Goal: Transaction & Acquisition: Purchase product/service

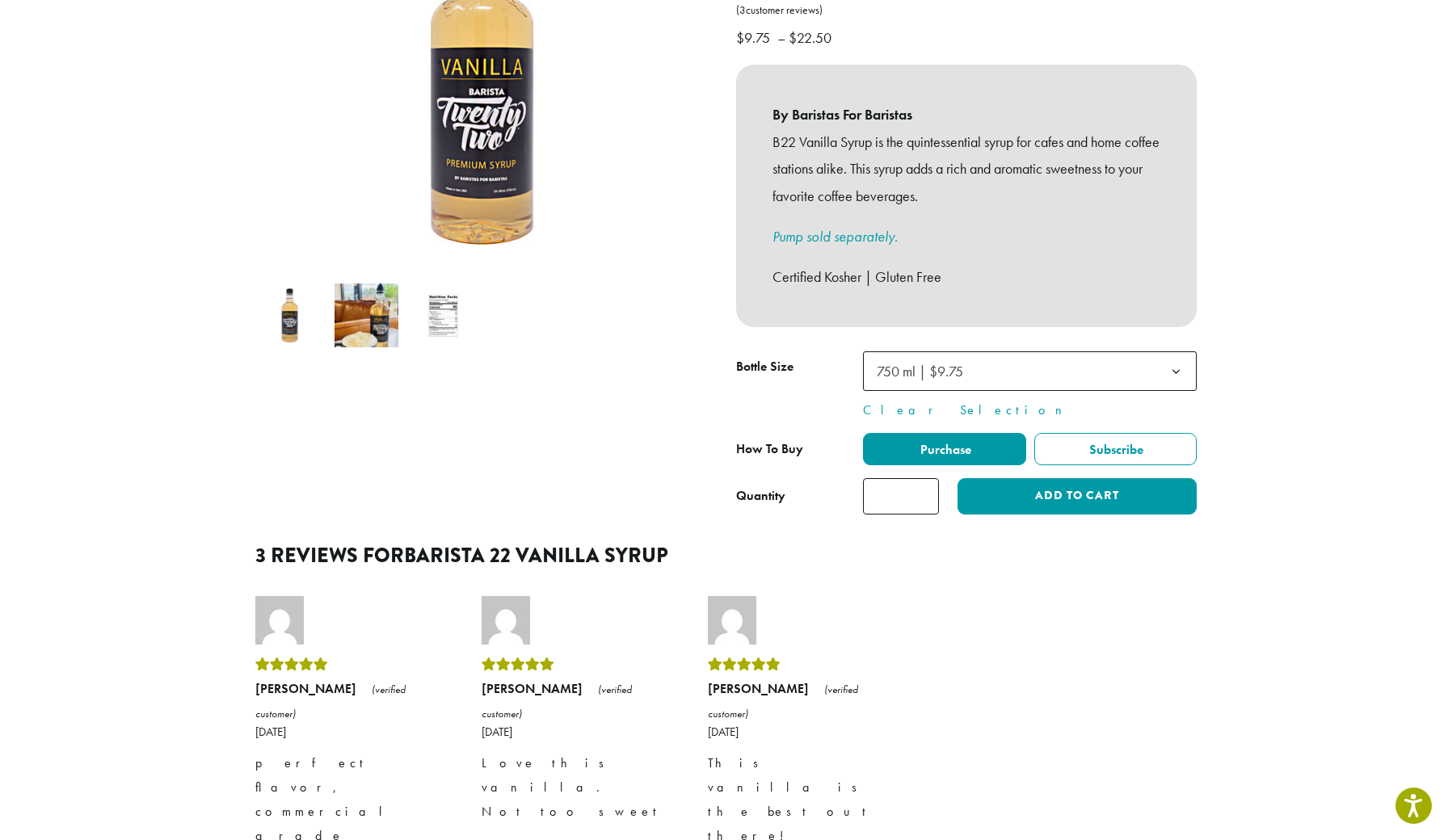
scroll to position [337, 0]
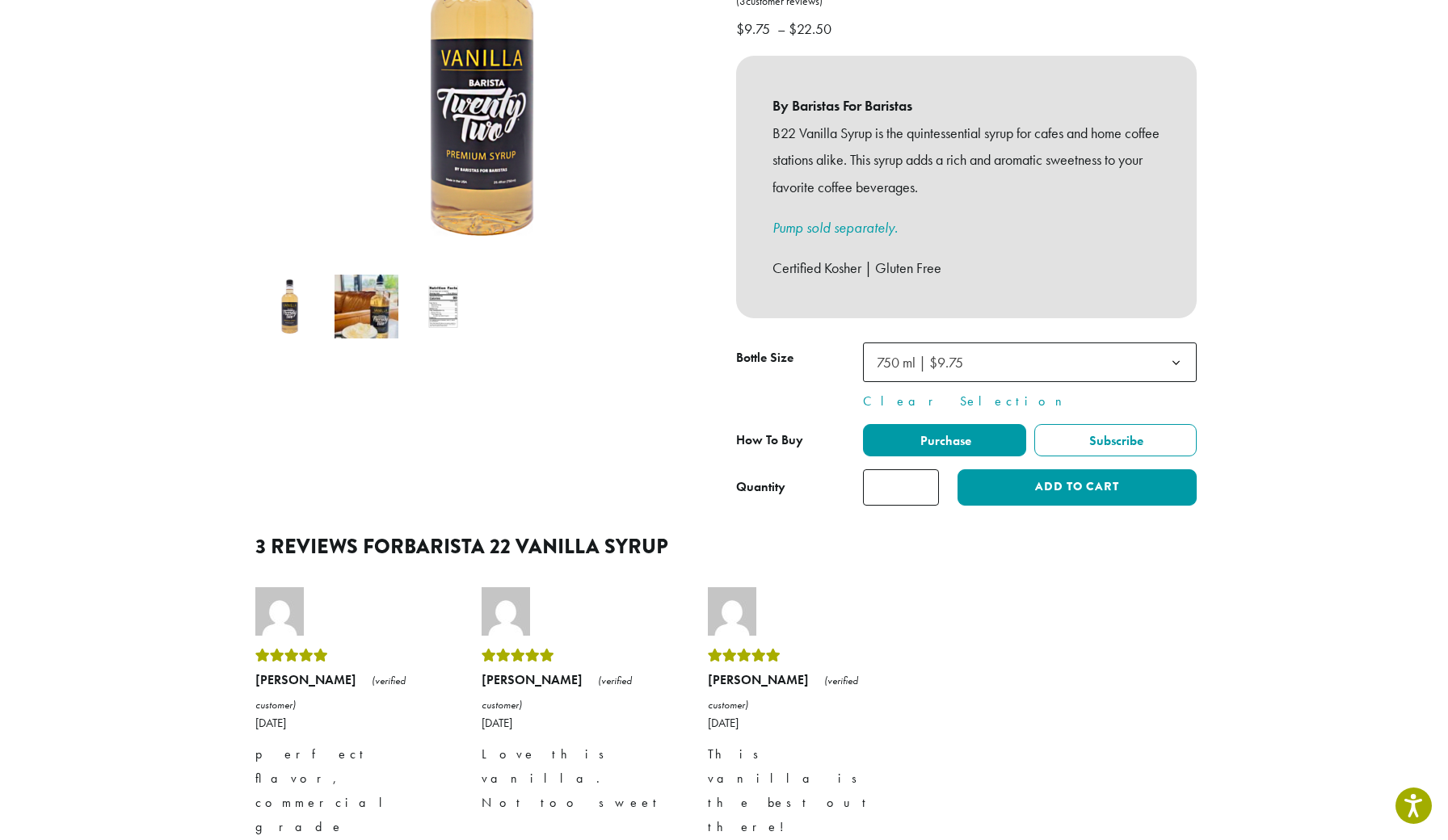
click at [948, 353] on span "750 ml | $9.75" at bounding box center [920, 362] width 87 height 18
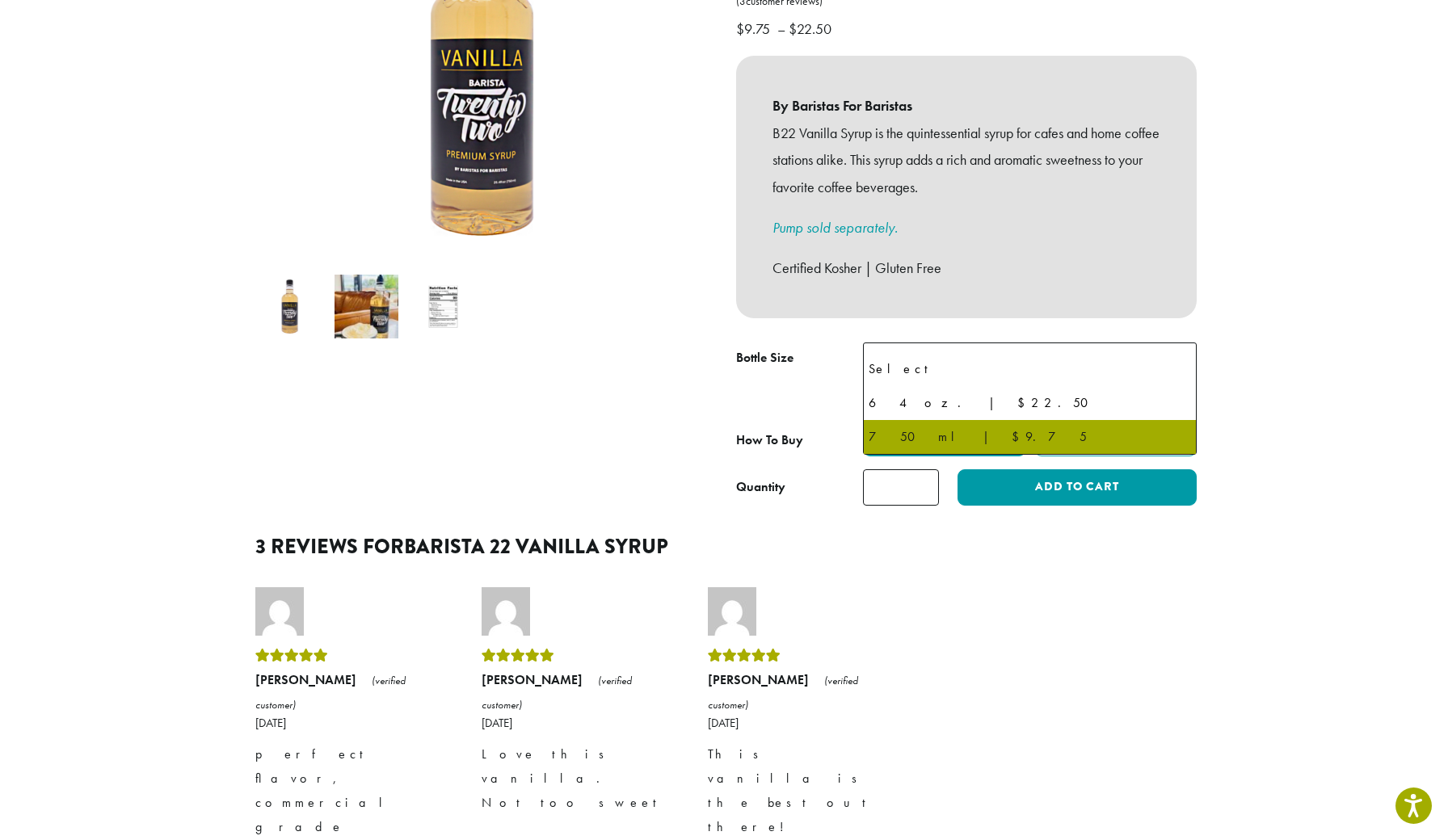
click at [948, 353] on span "750 ml | $9.75" at bounding box center [920, 362] width 87 height 18
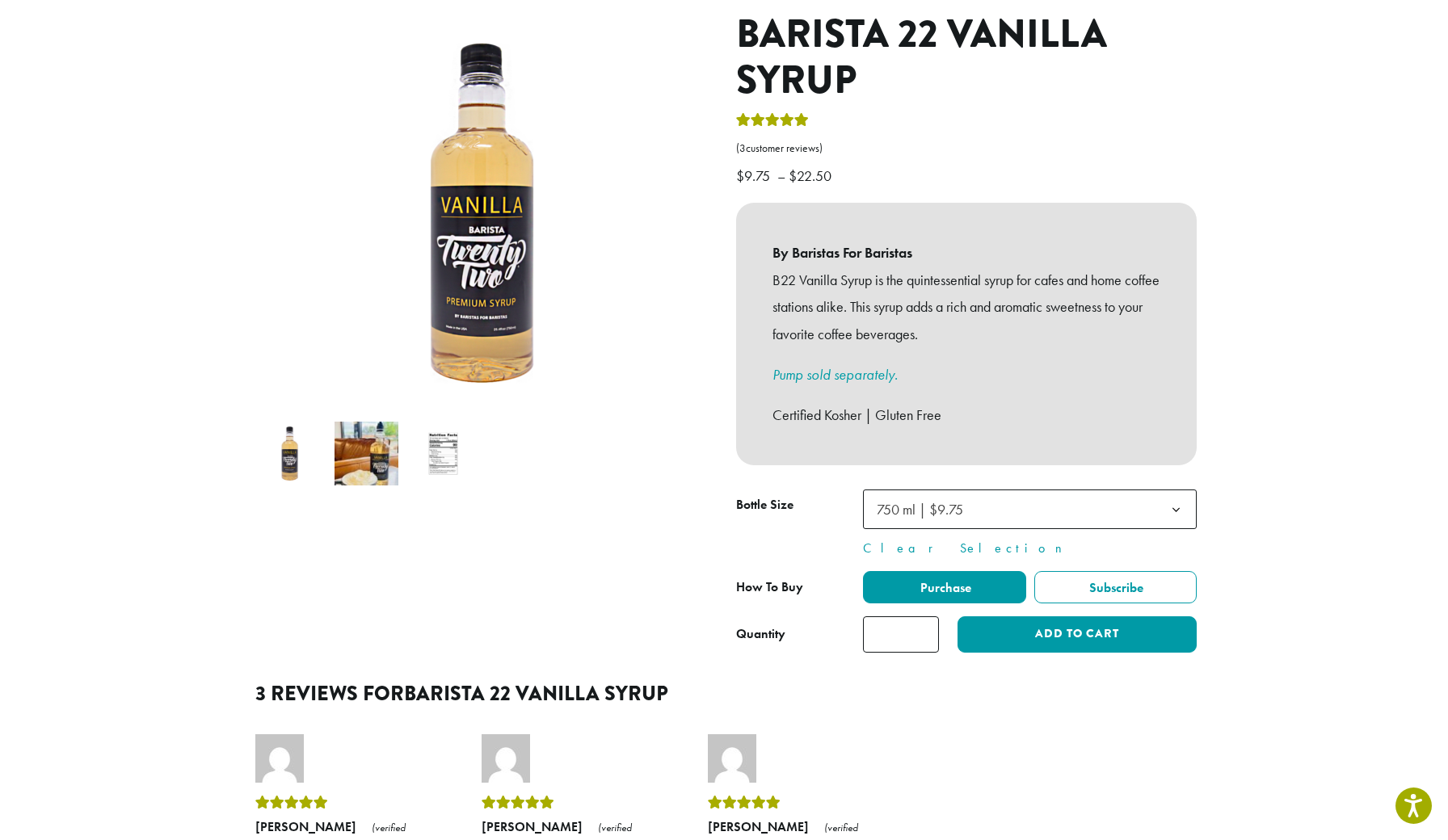
scroll to position [226, 0]
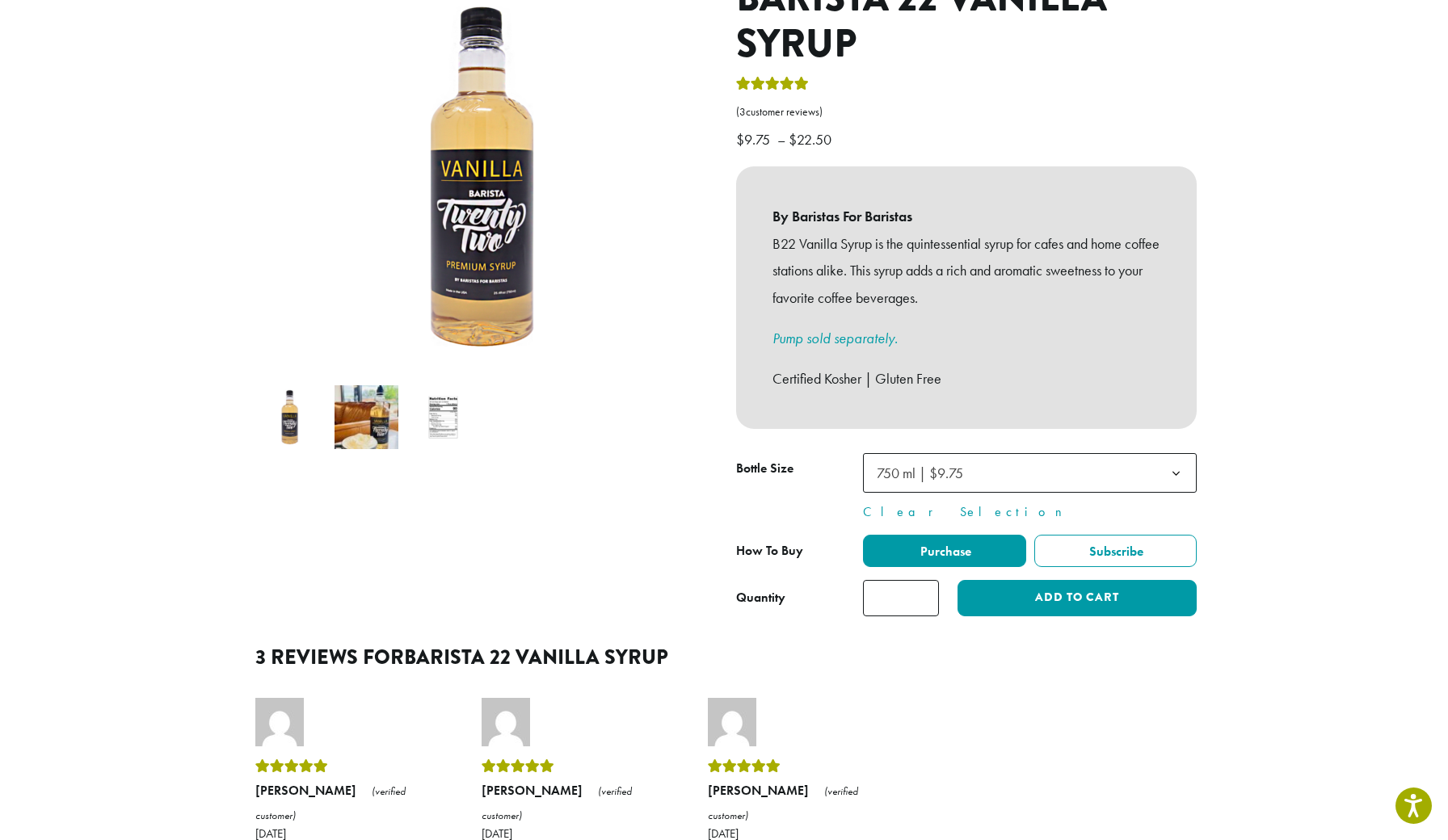
click at [924, 580] on input "*" at bounding box center [902, 598] width 76 height 36
type input "*"
click at [924, 580] on input "*" at bounding box center [902, 598] width 76 height 36
click at [1033, 598] on div "**********" at bounding box center [966, 302] width 485 height 655
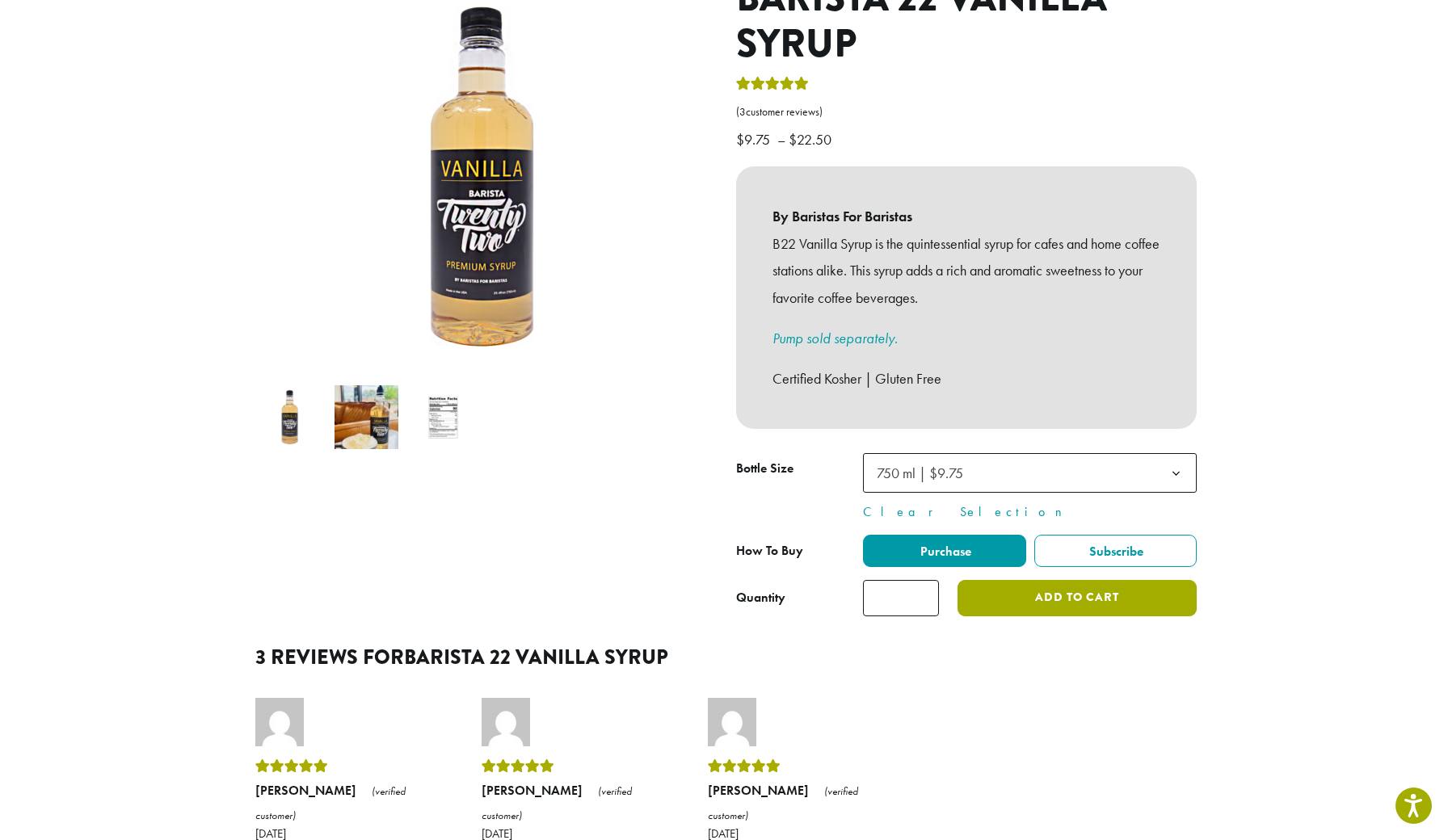
click at [1039, 580] on button "Add to cart" at bounding box center [1077, 598] width 239 height 36
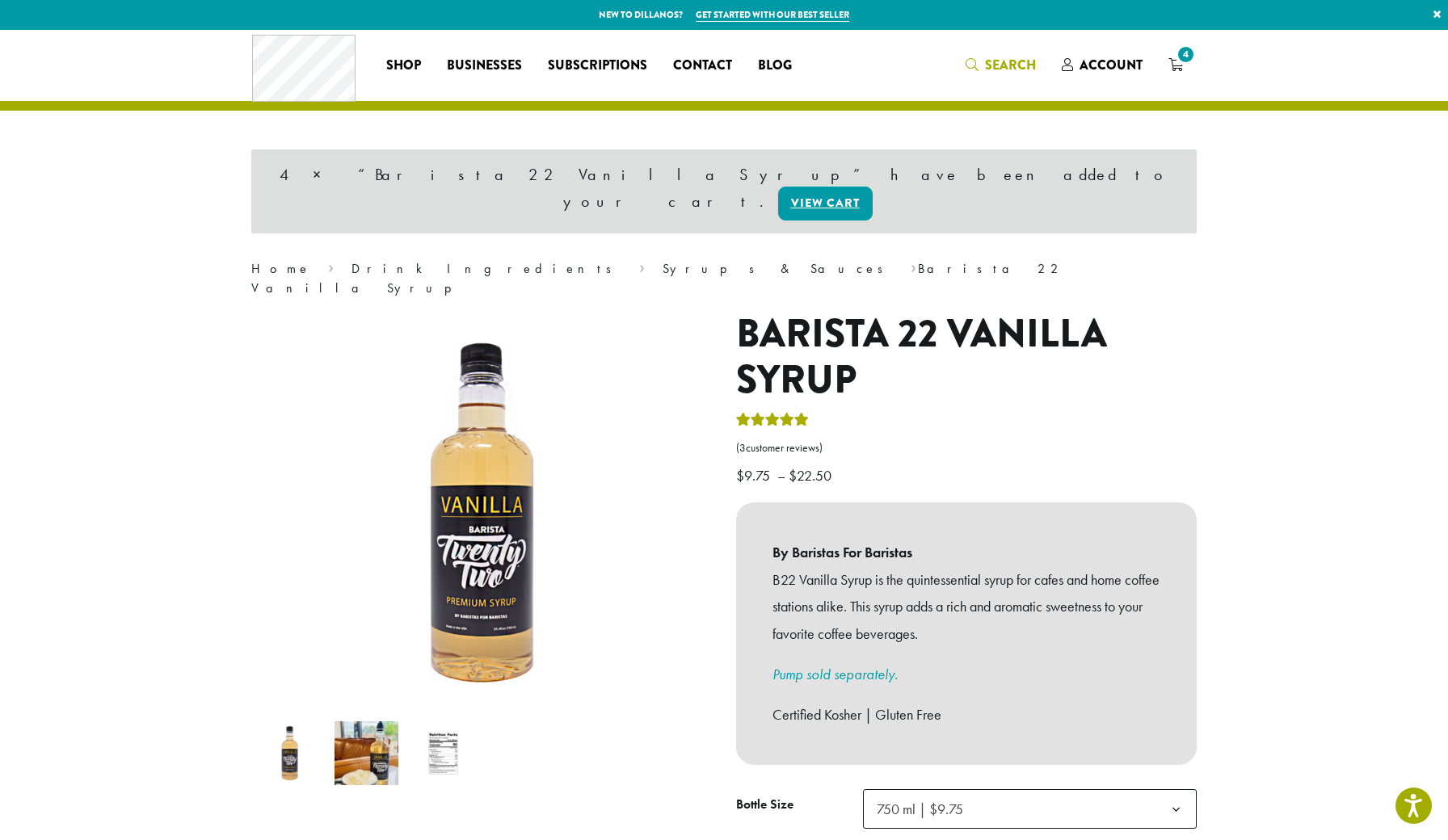
click at [1007, 62] on span "Search" at bounding box center [1010, 64] width 51 height 18
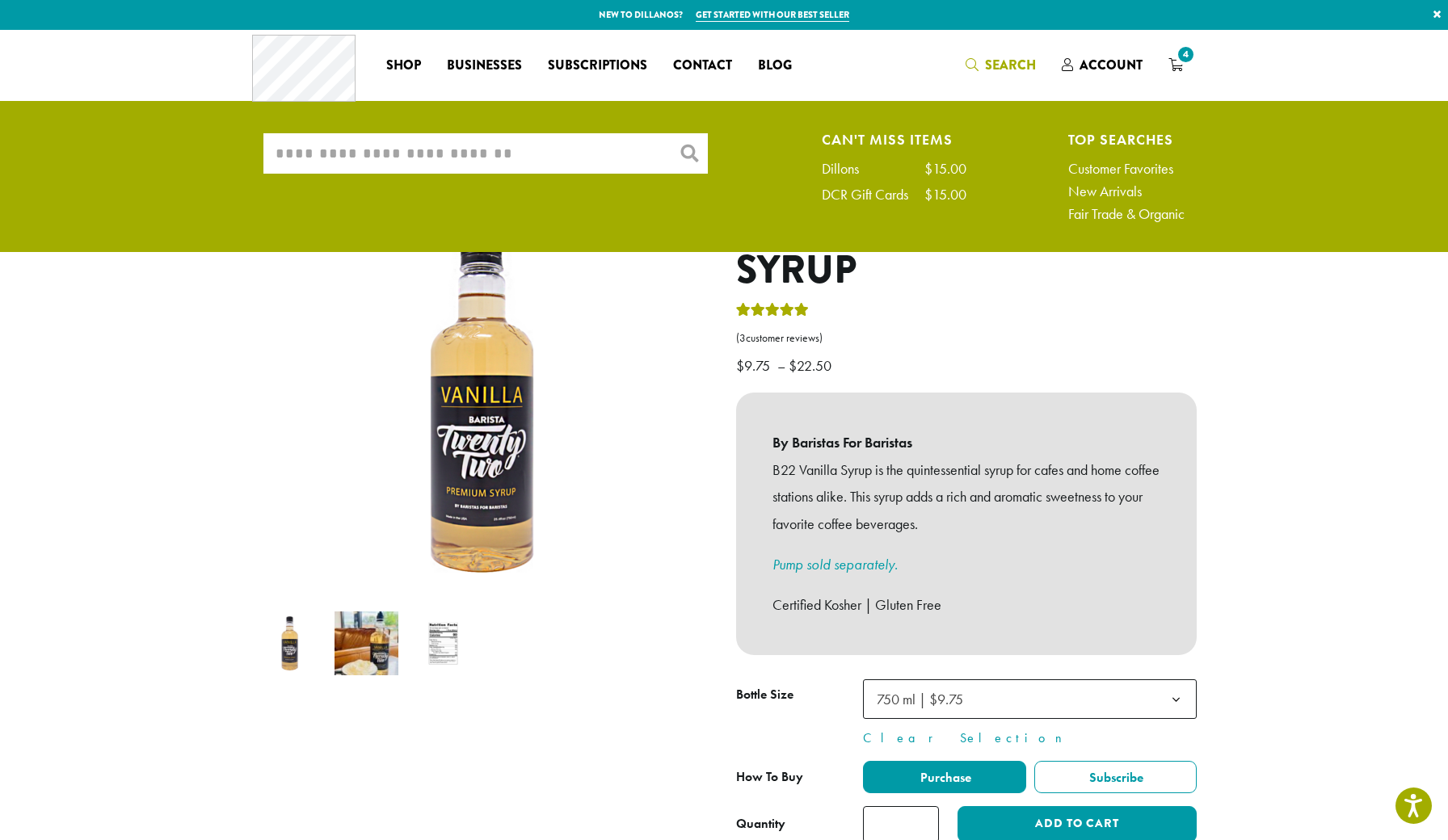
click at [311, 158] on input "What are you searching for?" at bounding box center [485, 153] width 444 height 41
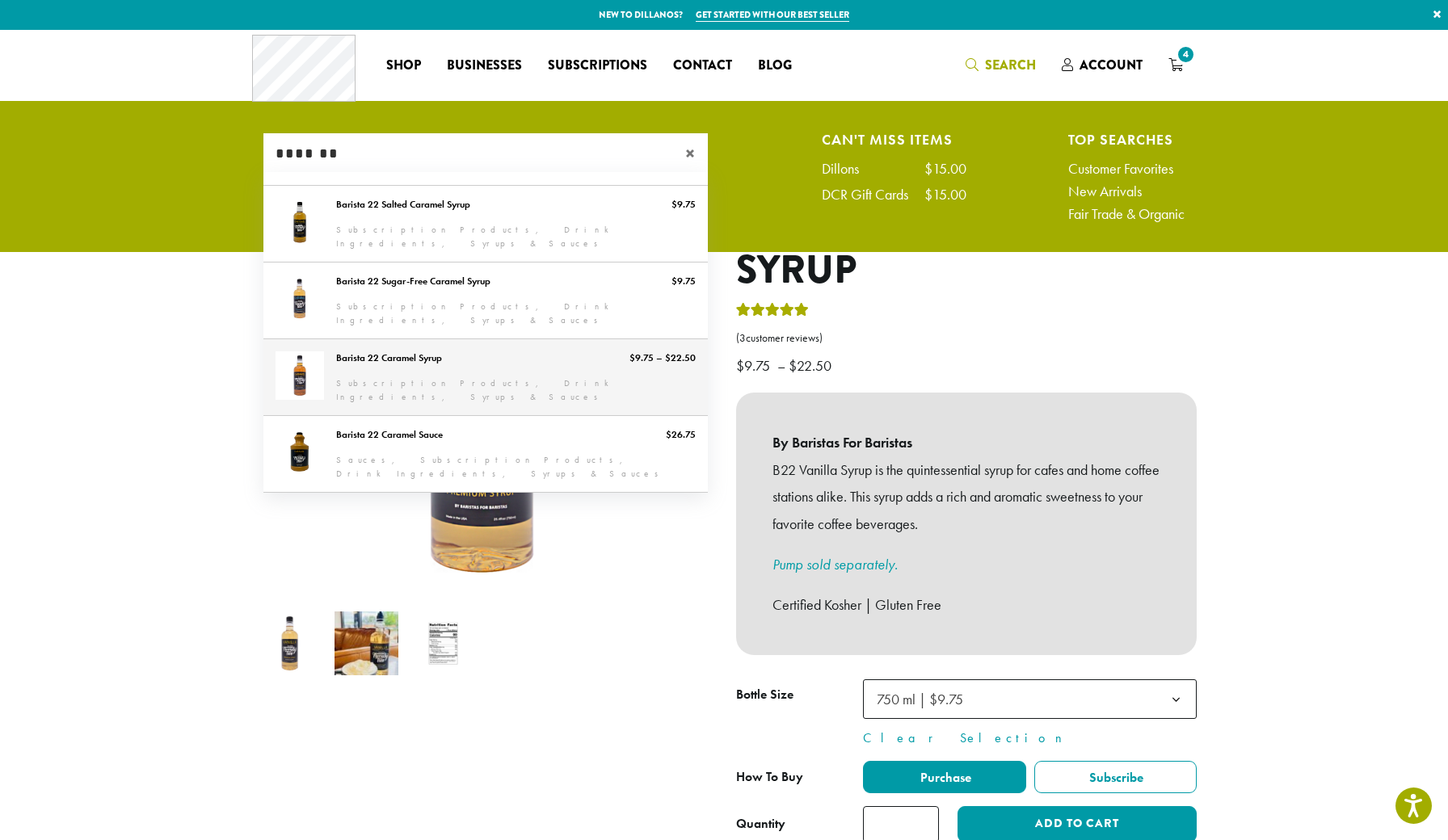
type input "*******"
click at [374, 378] on link "Barista 22 Caramel Syrup" at bounding box center [485, 378] width 444 height 76
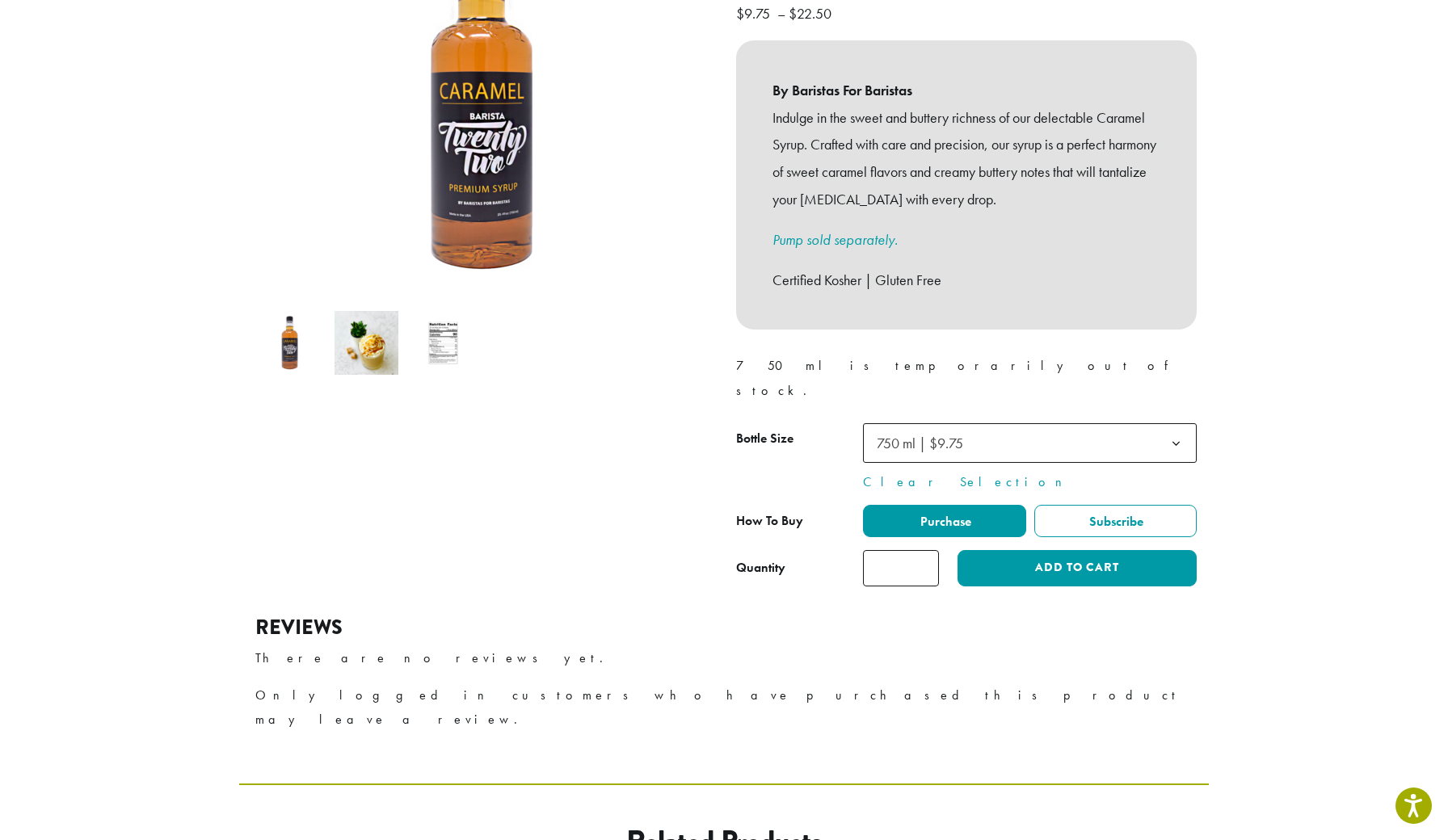
scroll to position [307, 0]
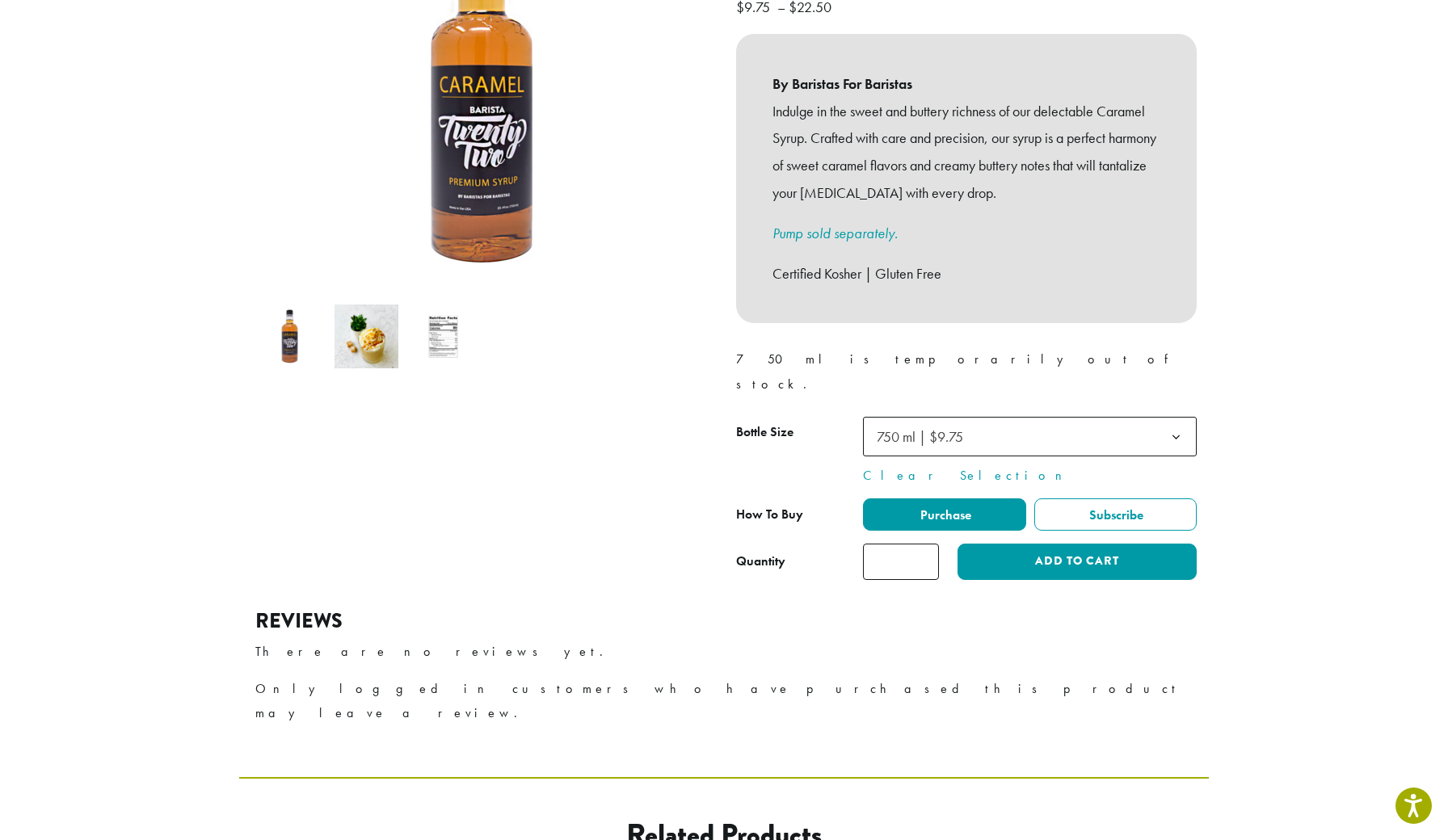
type input "*"
click at [928, 544] on input "*" at bounding box center [902, 562] width 76 height 36
click at [1024, 544] on button "Add to cart" at bounding box center [1077, 562] width 239 height 36
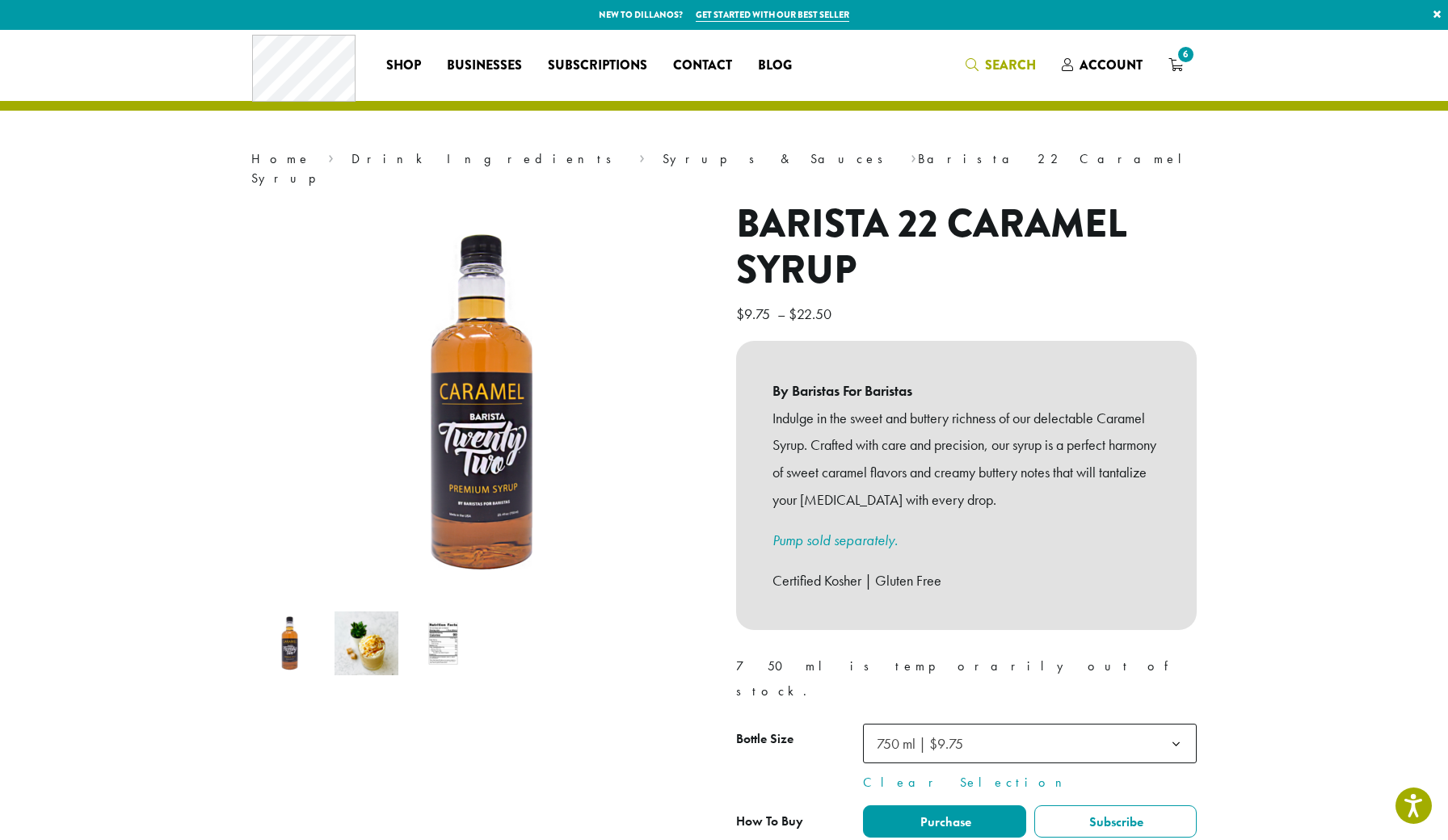
click at [1005, 62] on span "Search" at bounding box center [1010, 64] width 51 height 18
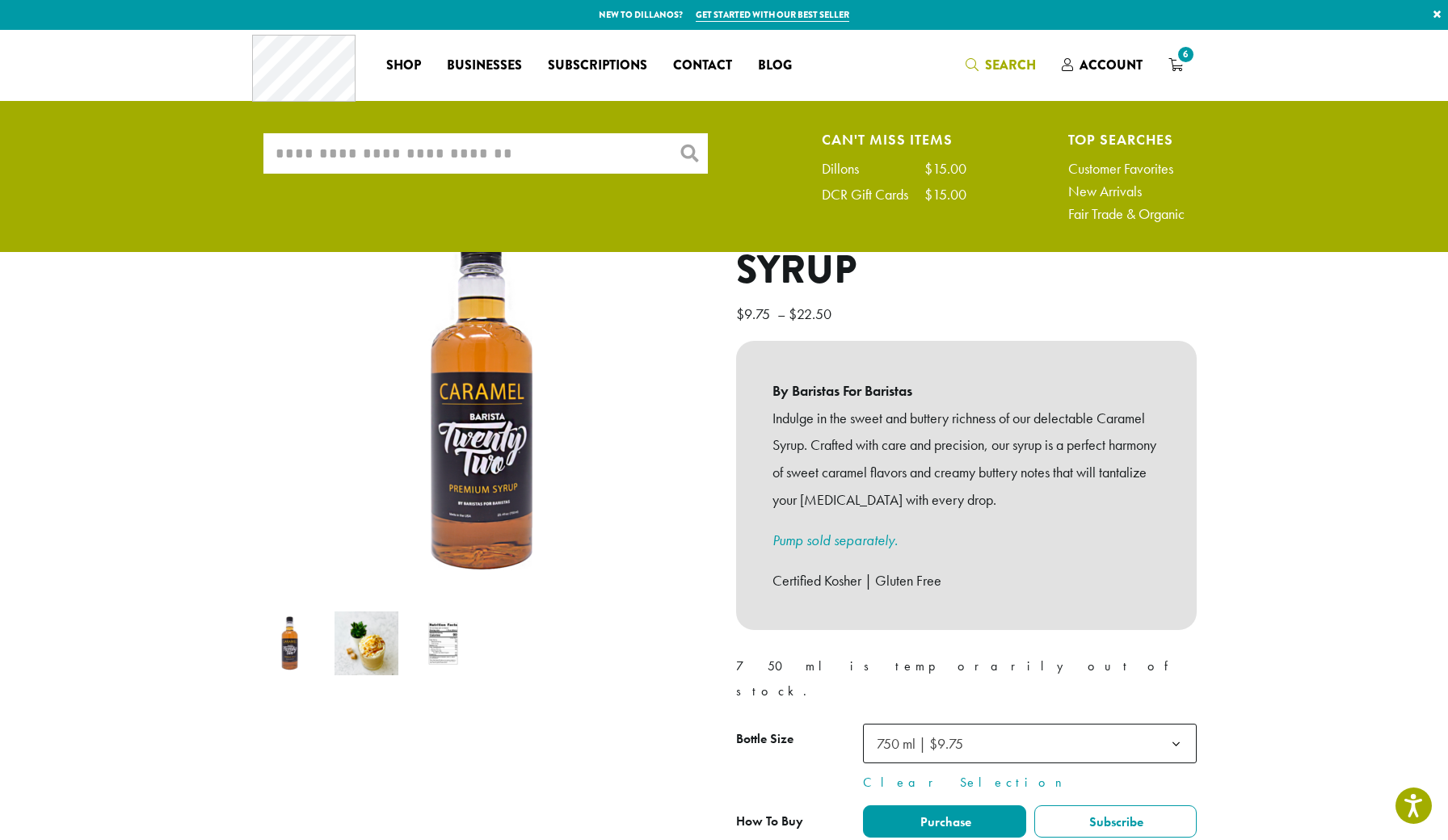
click at [627, 141] on input "What are you searching for?" at bounding box center [485, 153] width 444 height 41
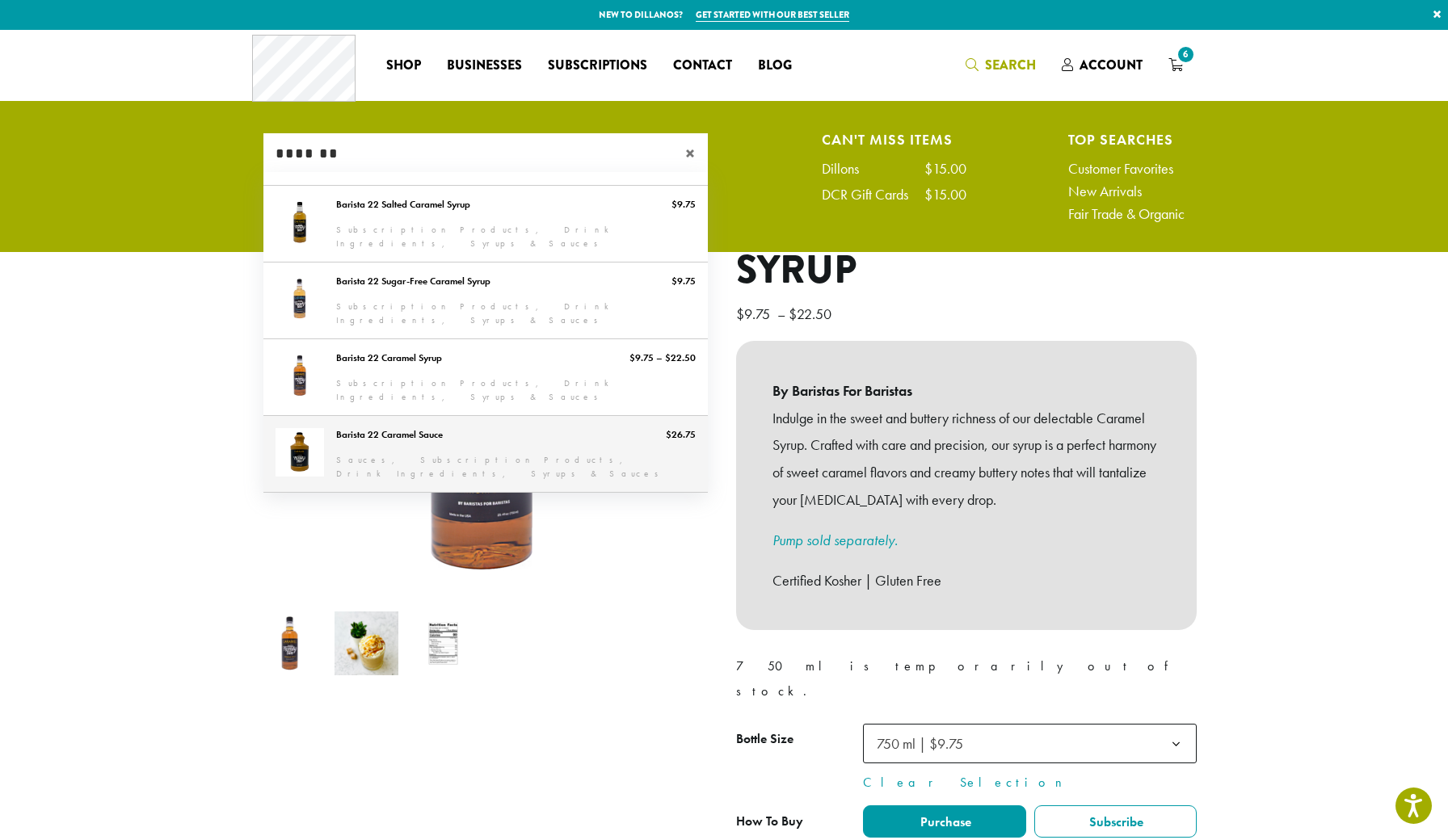
type input "*******"
click at [433, 453] on link "Barista 22 Caramel Sauce" at bounding box center [485, 455] width 444 height 76
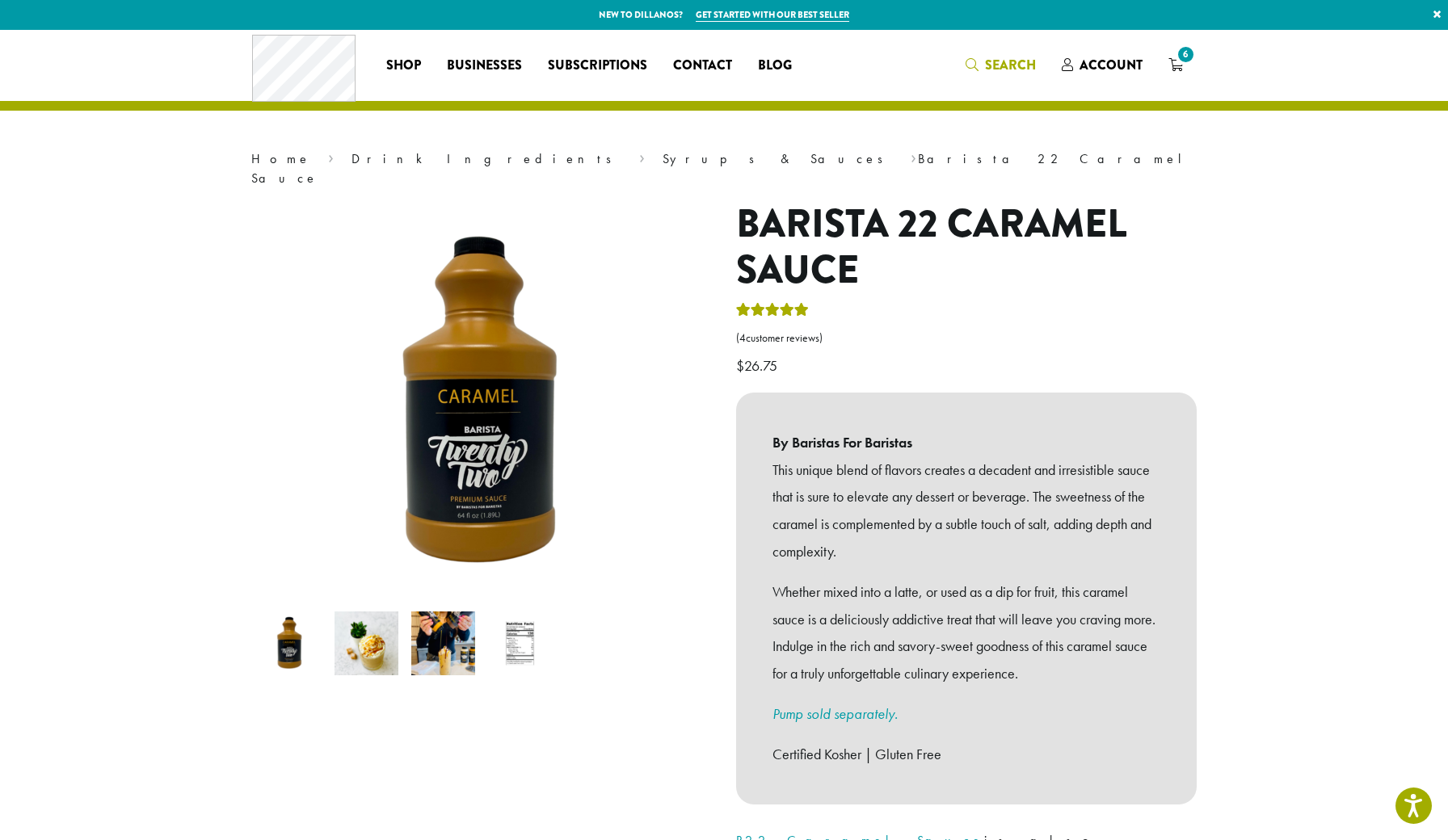
click at [1005, 66] on span "Search" at bounding box center [1010, 64] width 51 height 18
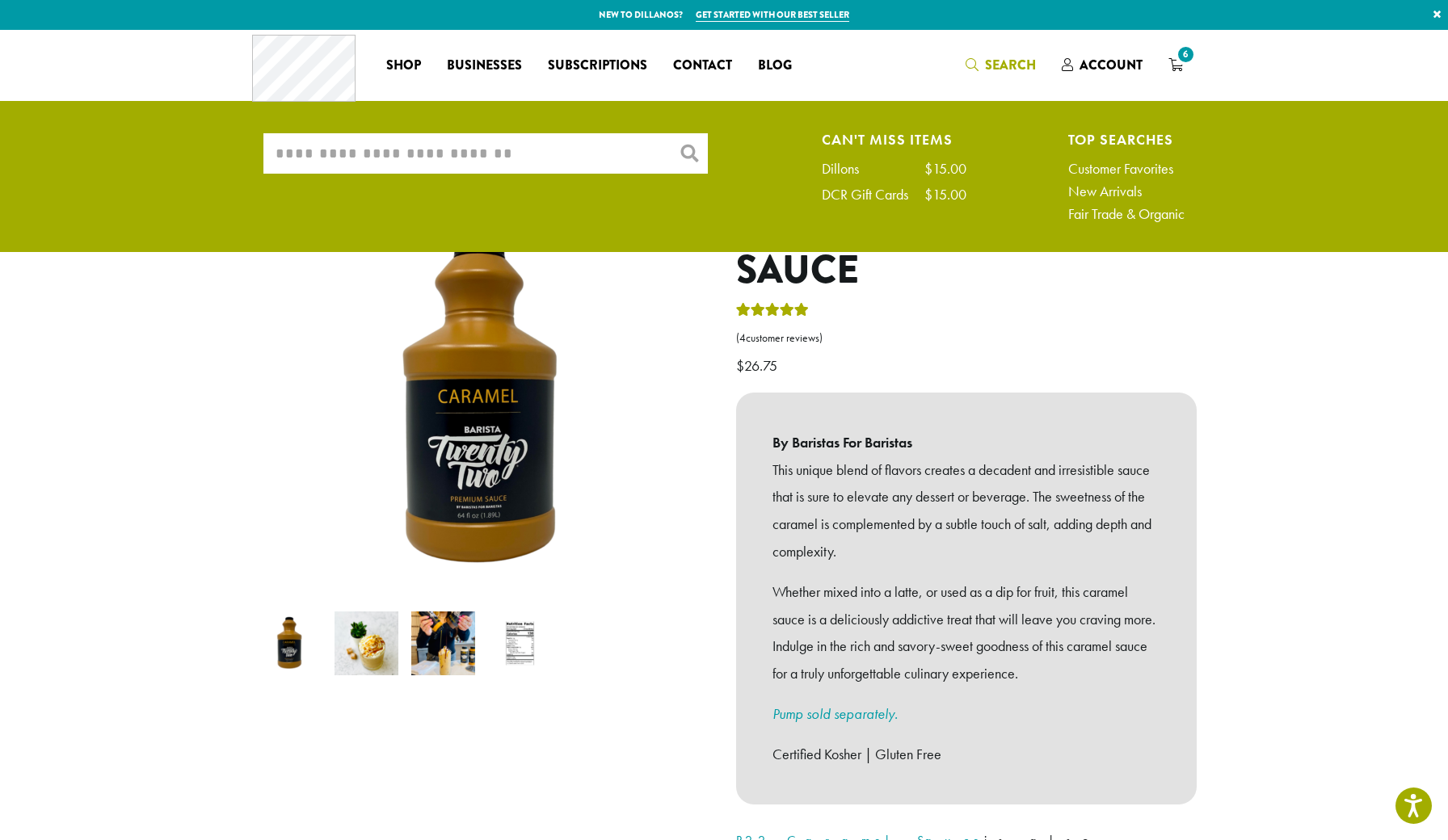
click at [642, 156] on input "What are you searching for?" at bounding box center [485, 153] width 444 height 41
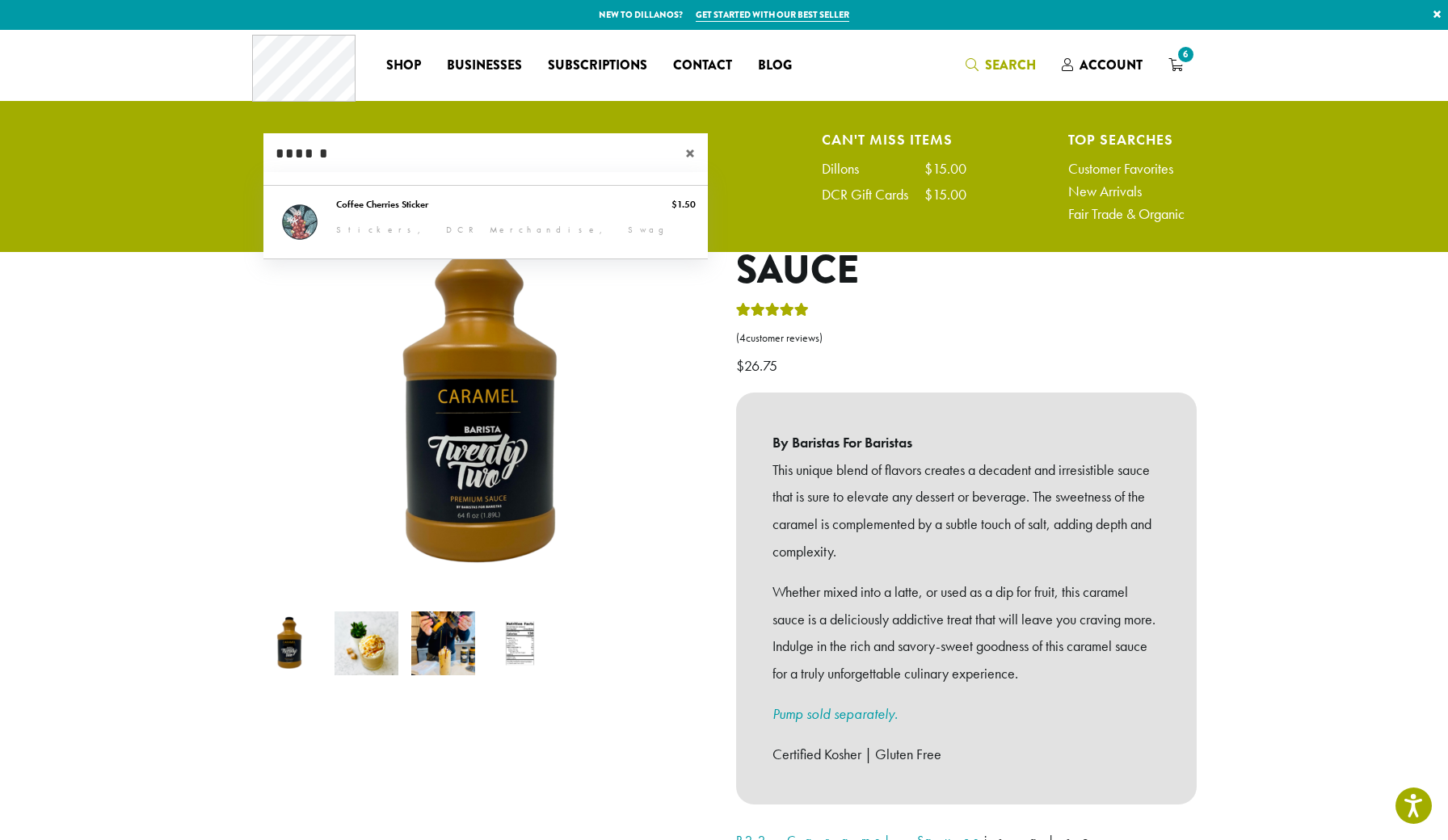
type input "******"
click at [689, 151] on span "×" at bounding box center [696, 153] width 23 height 19
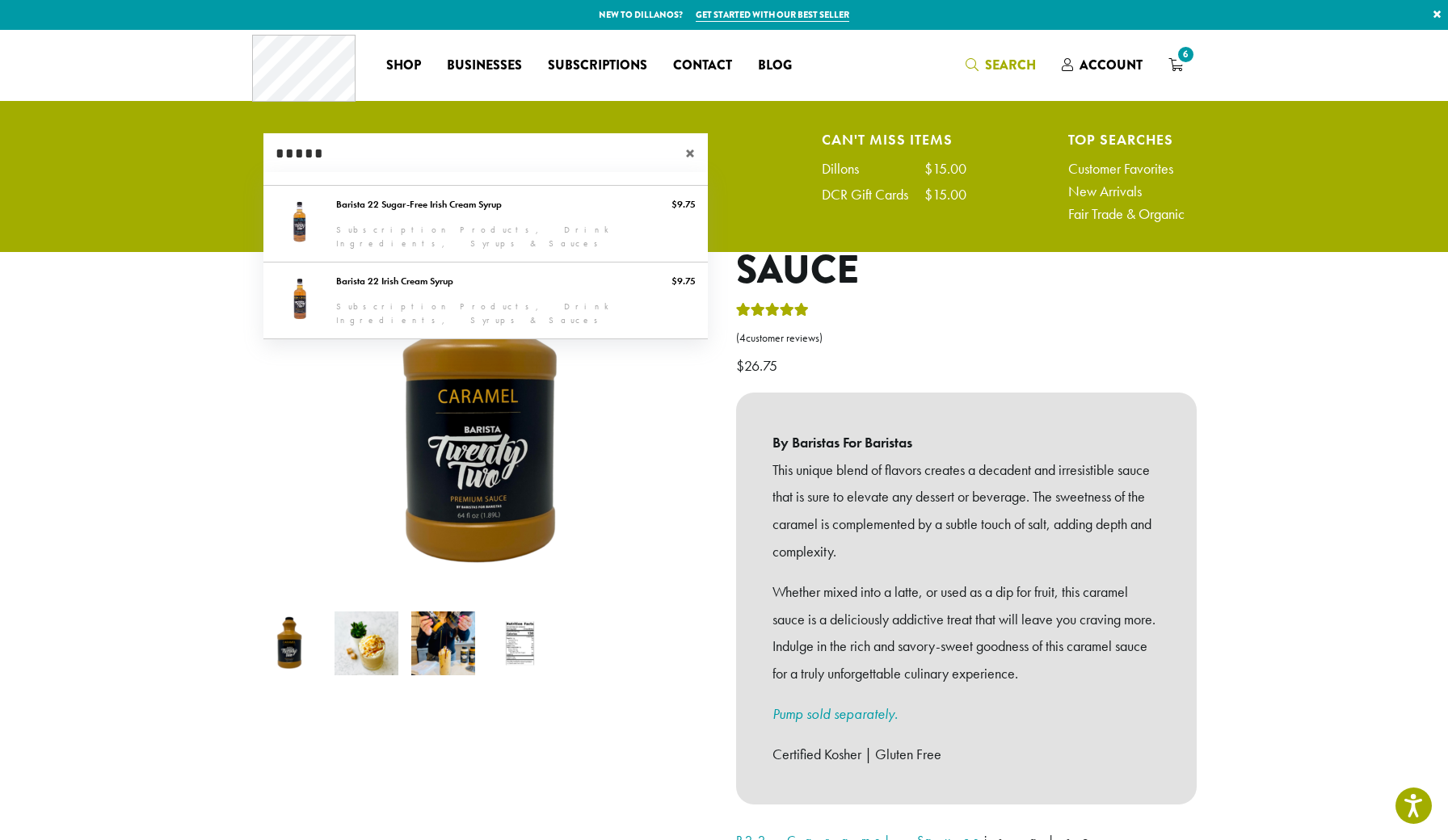
type input "*****"
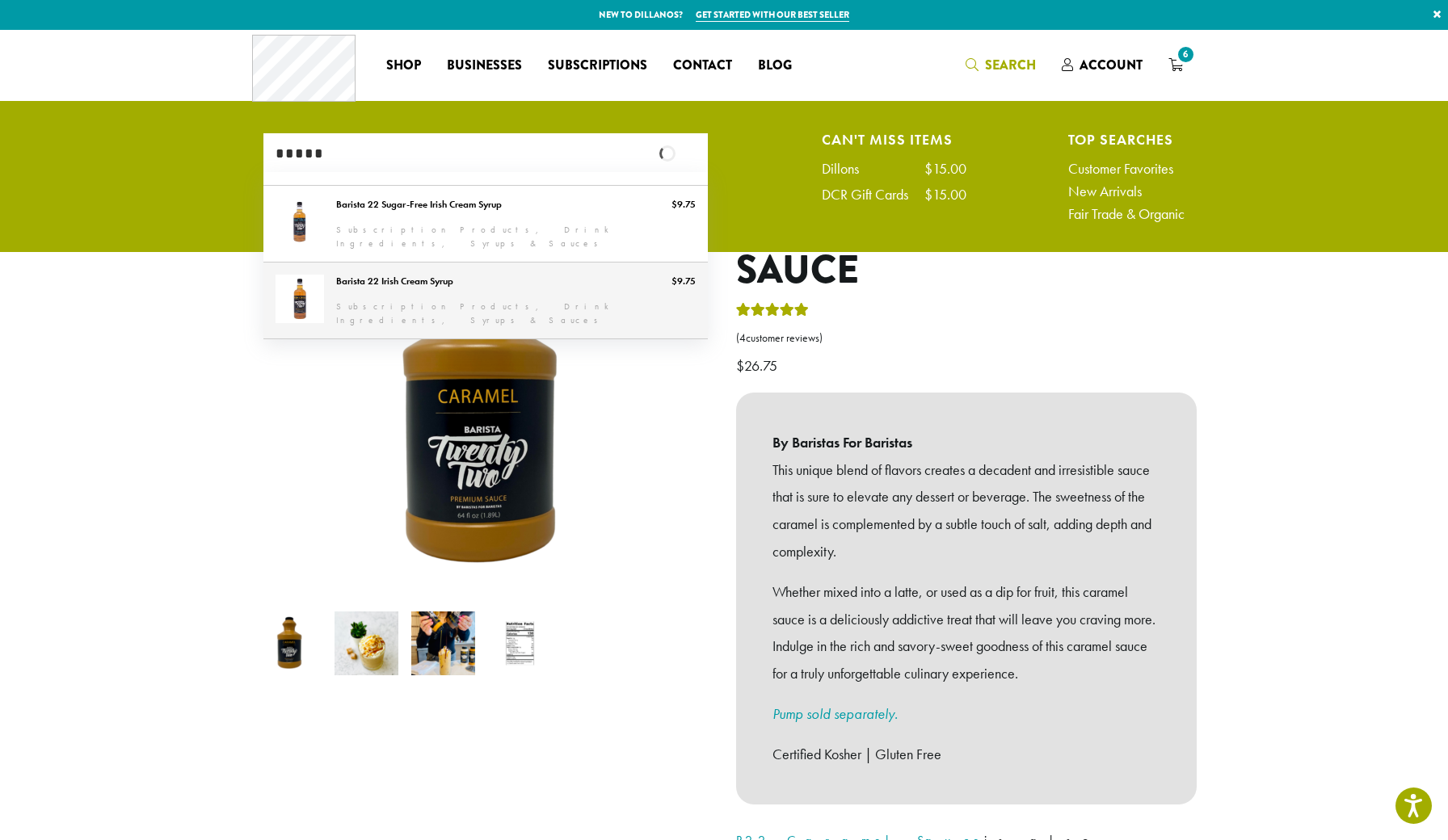
drag, startPoint x: 495, startPoint y: 153, endPoint x: 419, endPoint y: 293, distance: 159.3
click at [419, 293] on link "Barista 22 Irish Cream Syrup" at bounding box center [485, 300] width 444 height 76
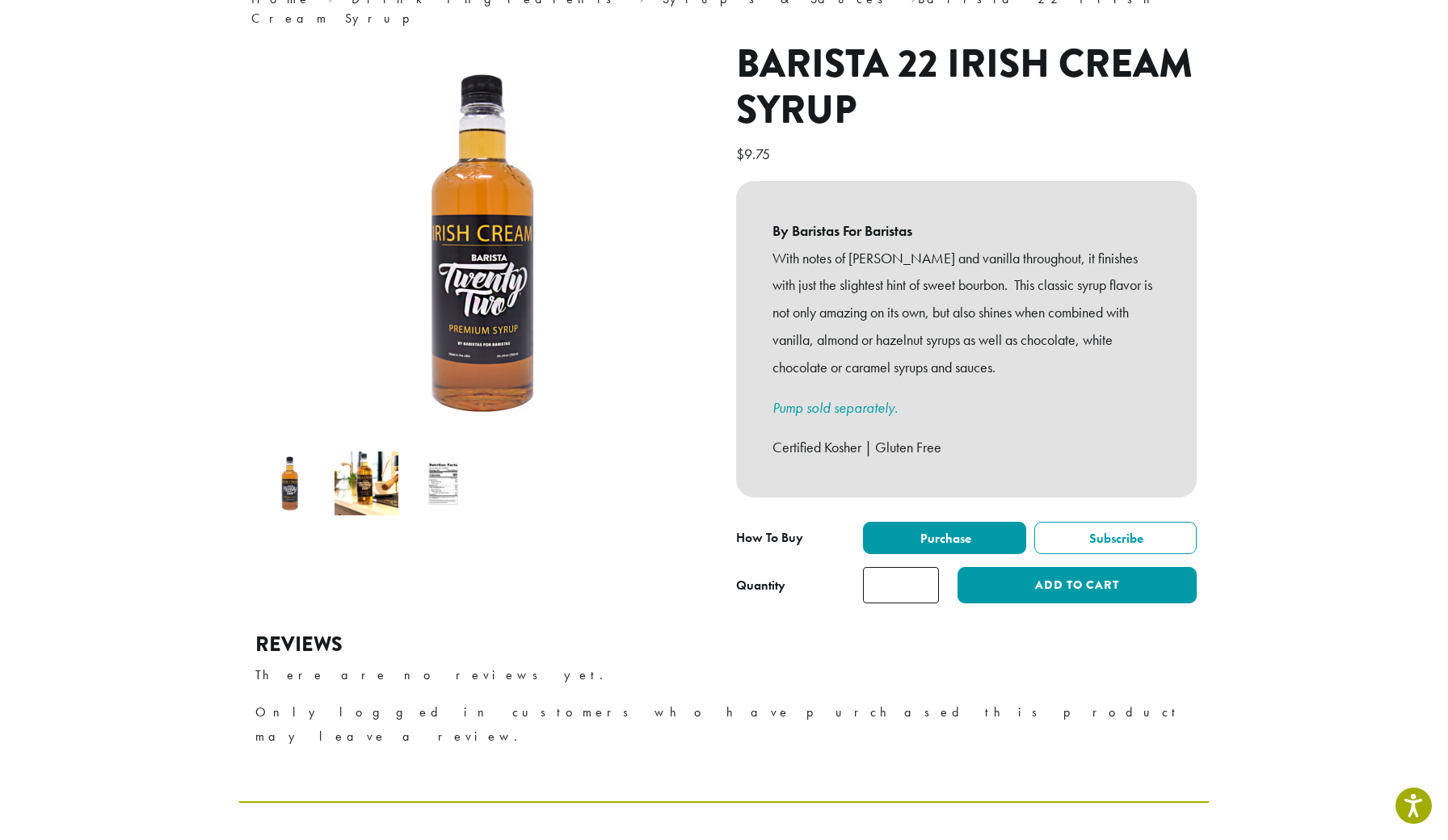
type input "*"
click at [923, 567] on input "*" at bounding box center [902, 585] width 76 height 36
click at [1052, 538] on div "**********" at bounding box center [966, 545] width 461 height 45
click at [1048, 567] on button "Add to cart" at bounding box center [1077, 585] width 239 height 36
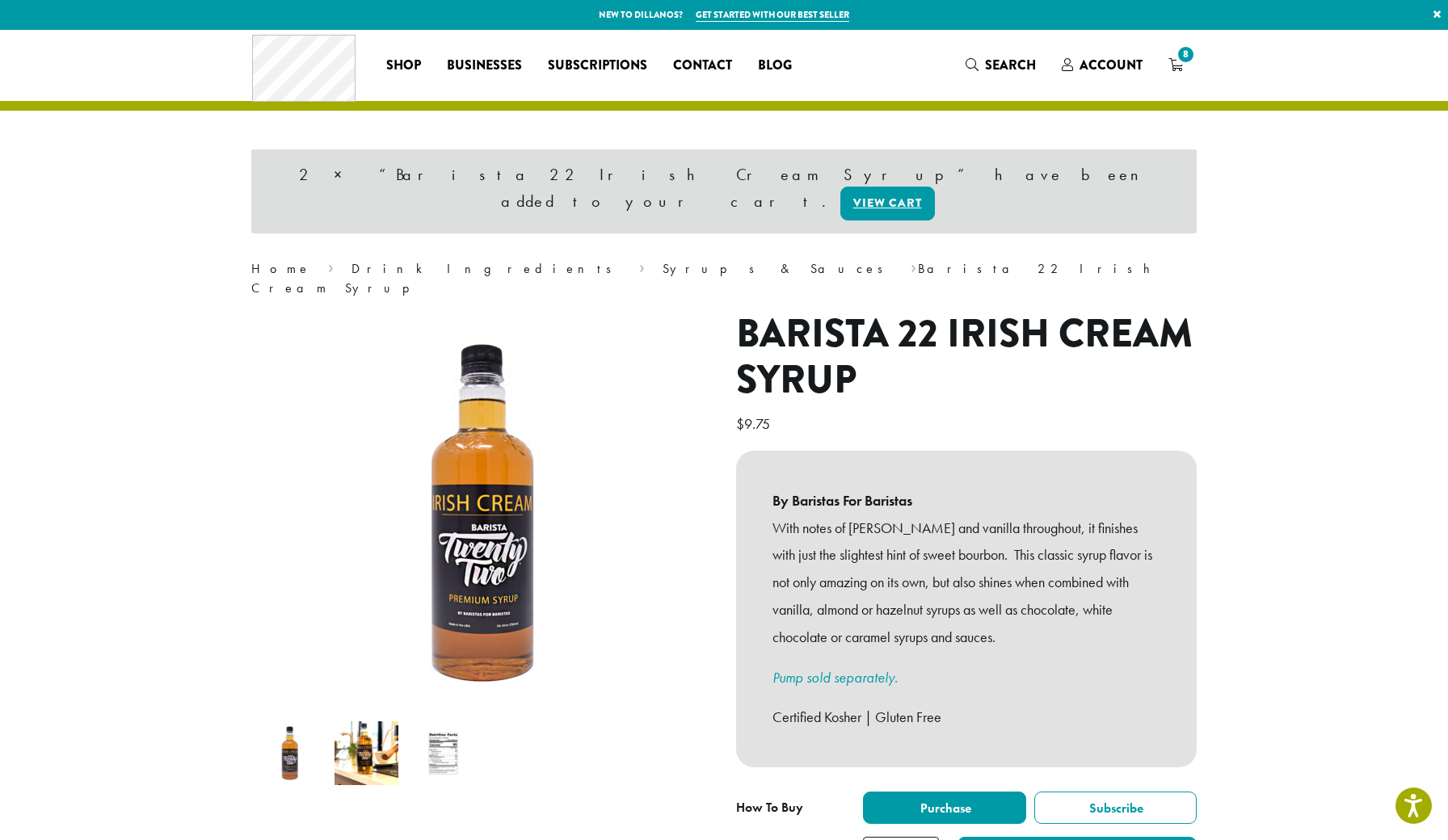
scroll to position [29, 0]
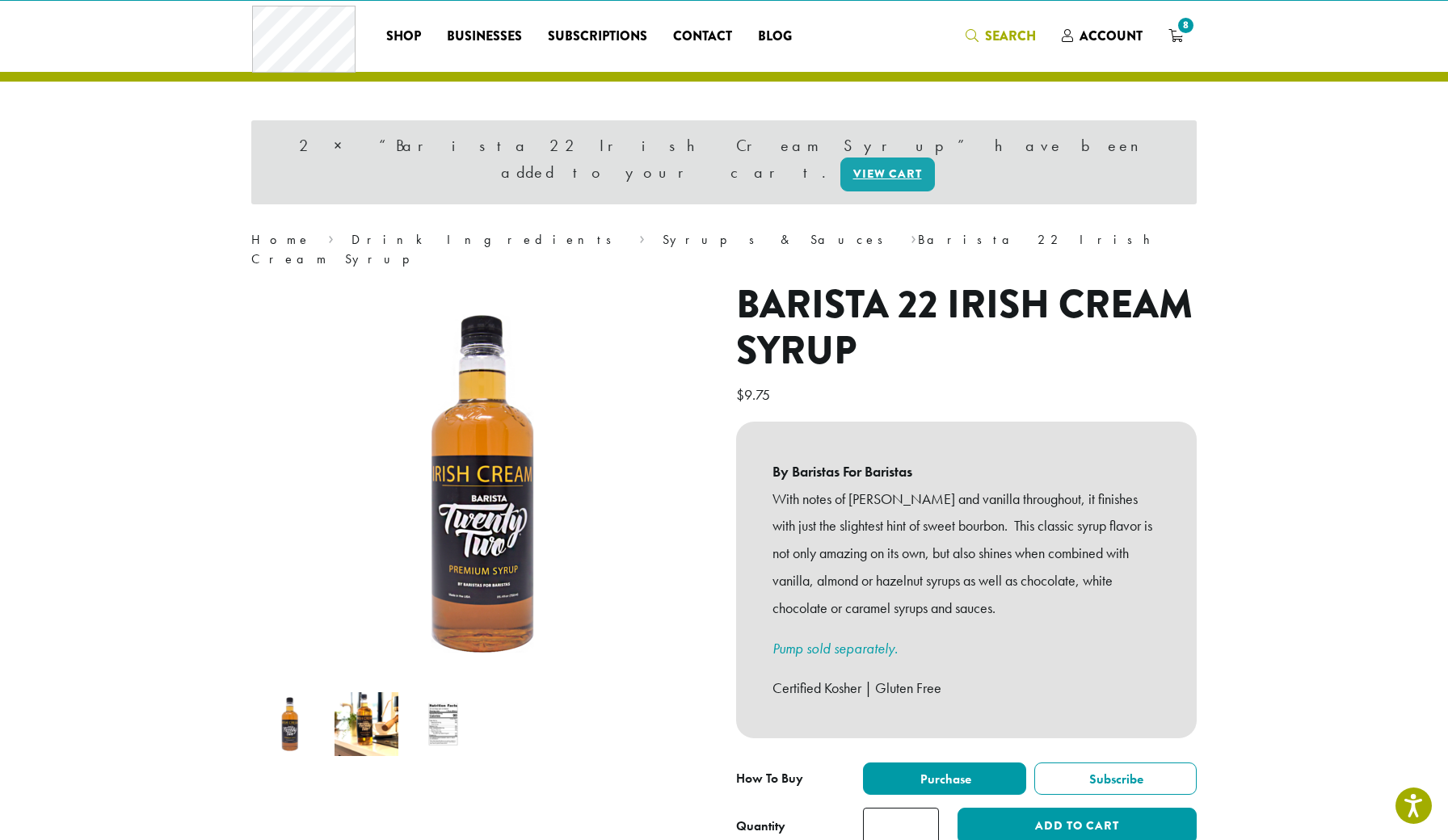
click at [1003, 30] on span "Search" at bounding box center [1010, 36] width 51 height 18
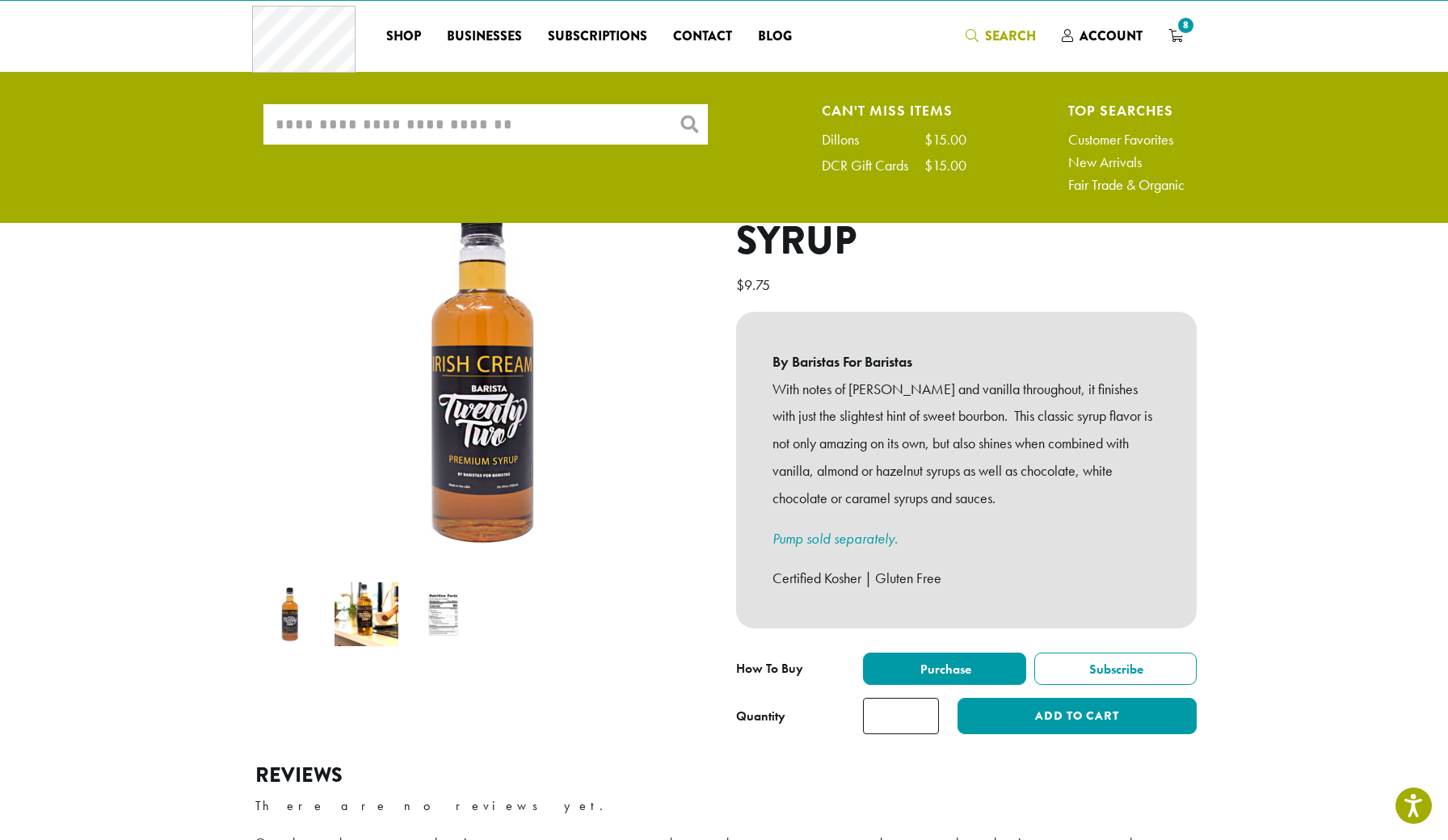
click at [433, 131] on input "What are you searching for?" at bounding box center [485, 124] width 444 height 41
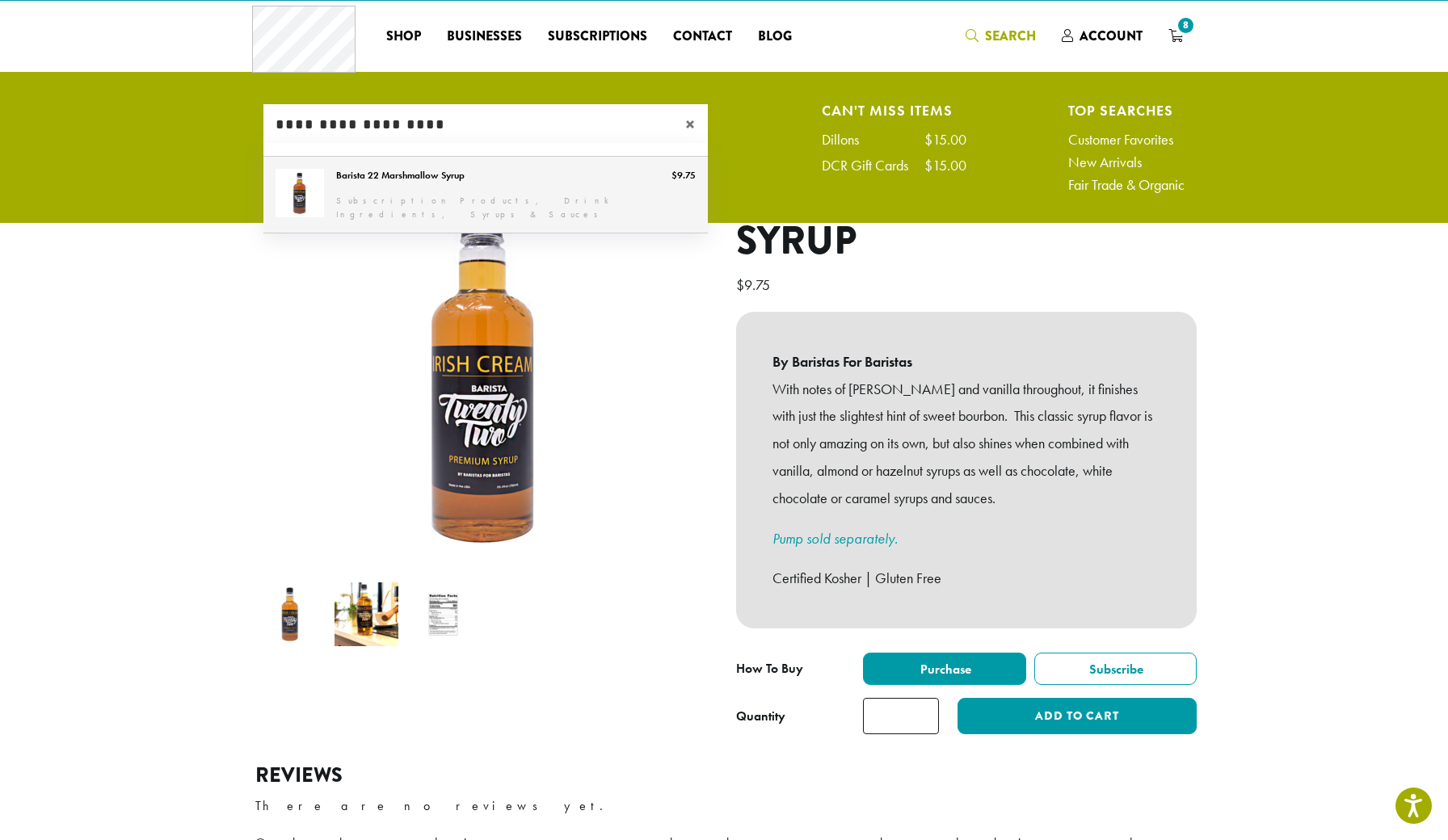
type input "**********"
click at [355, 190] on link "Barista 22 Marshmallow Syrup" at bounding box center [485, 195] width 444 height 76
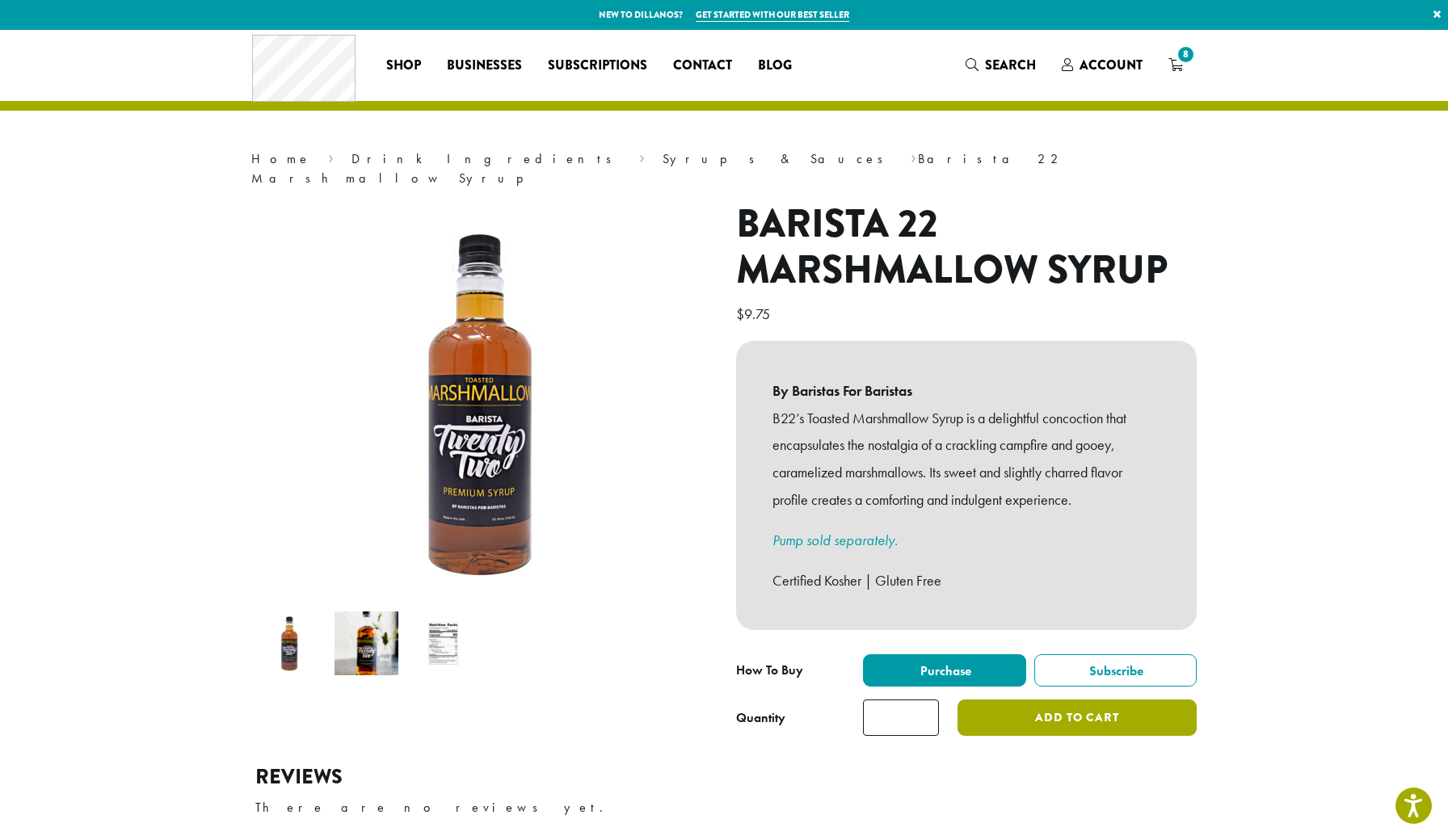
click at [1040, 700] on button "Add to cart" at bounding box center [1077, 718] width 239 height 36
click at [988, 65] on span "Search" at bounding box center [1010, 64] width 51 height 18
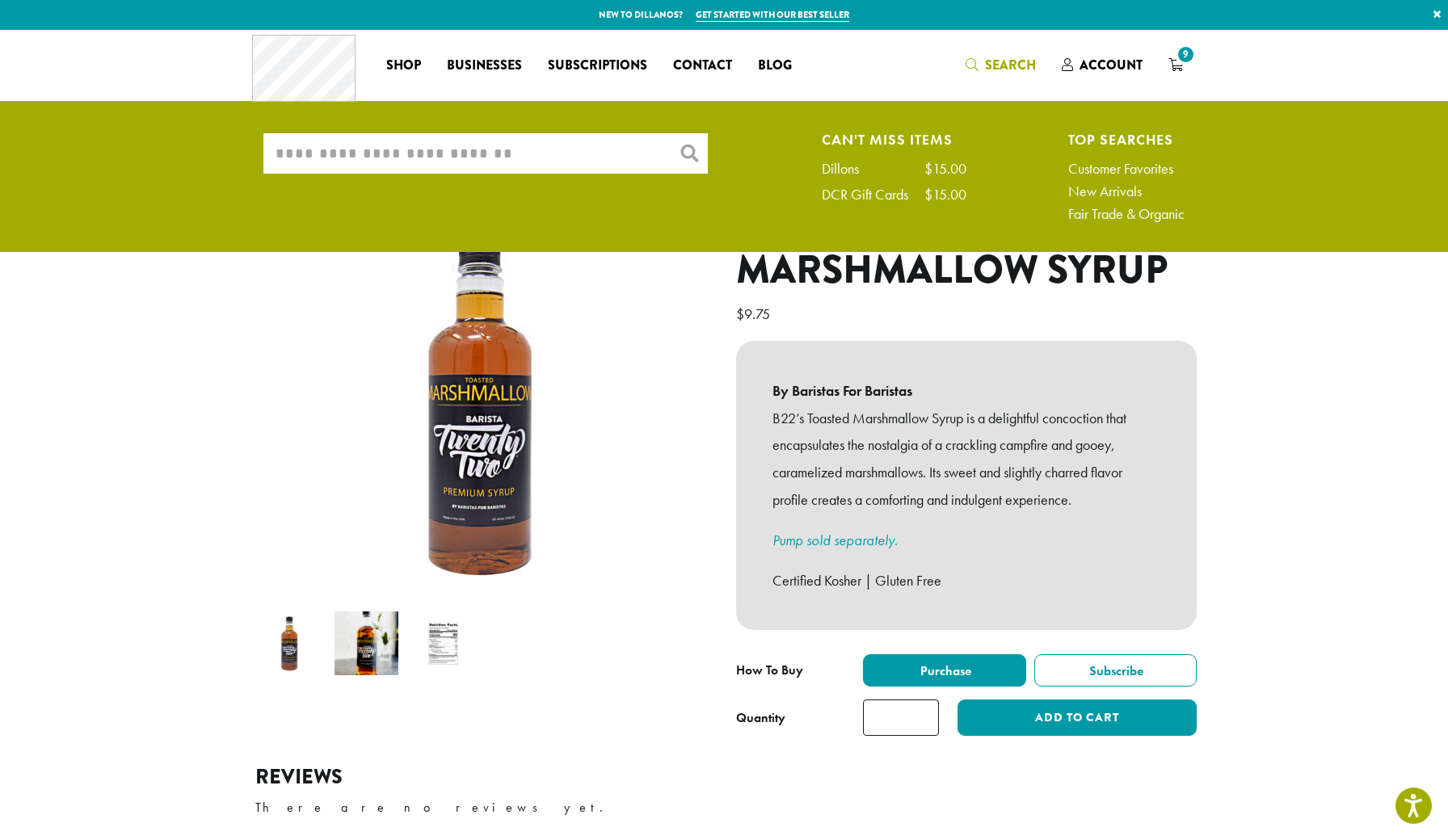
click at [610, 153] on input "What are you searching for?" at bounding box center [485, 153] width 444 height 41
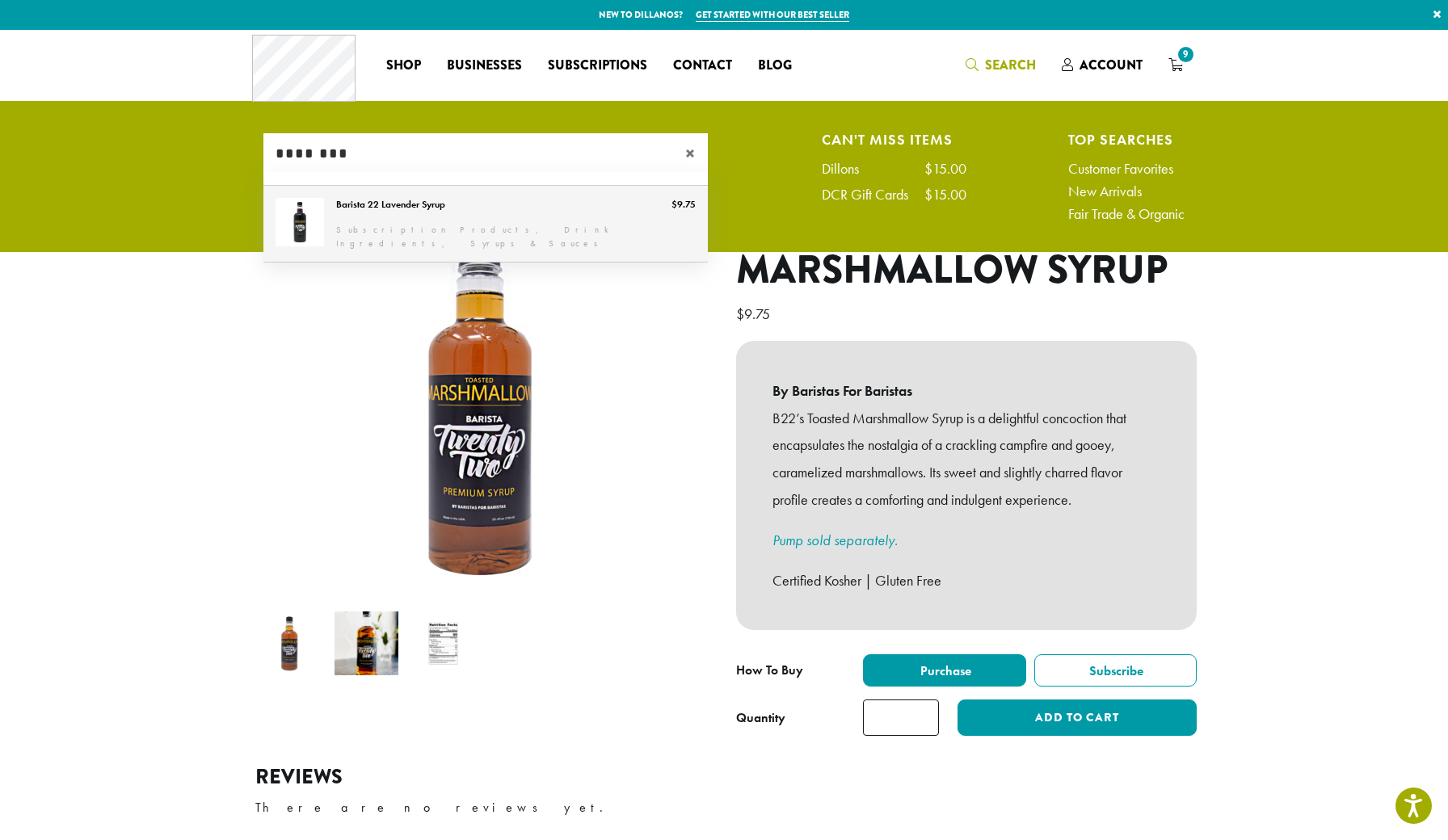
type input "********"
click at [476, 213] on link "Barista 22 Lavender Syrup" at bounding box center [485, 224] width 444 height 76
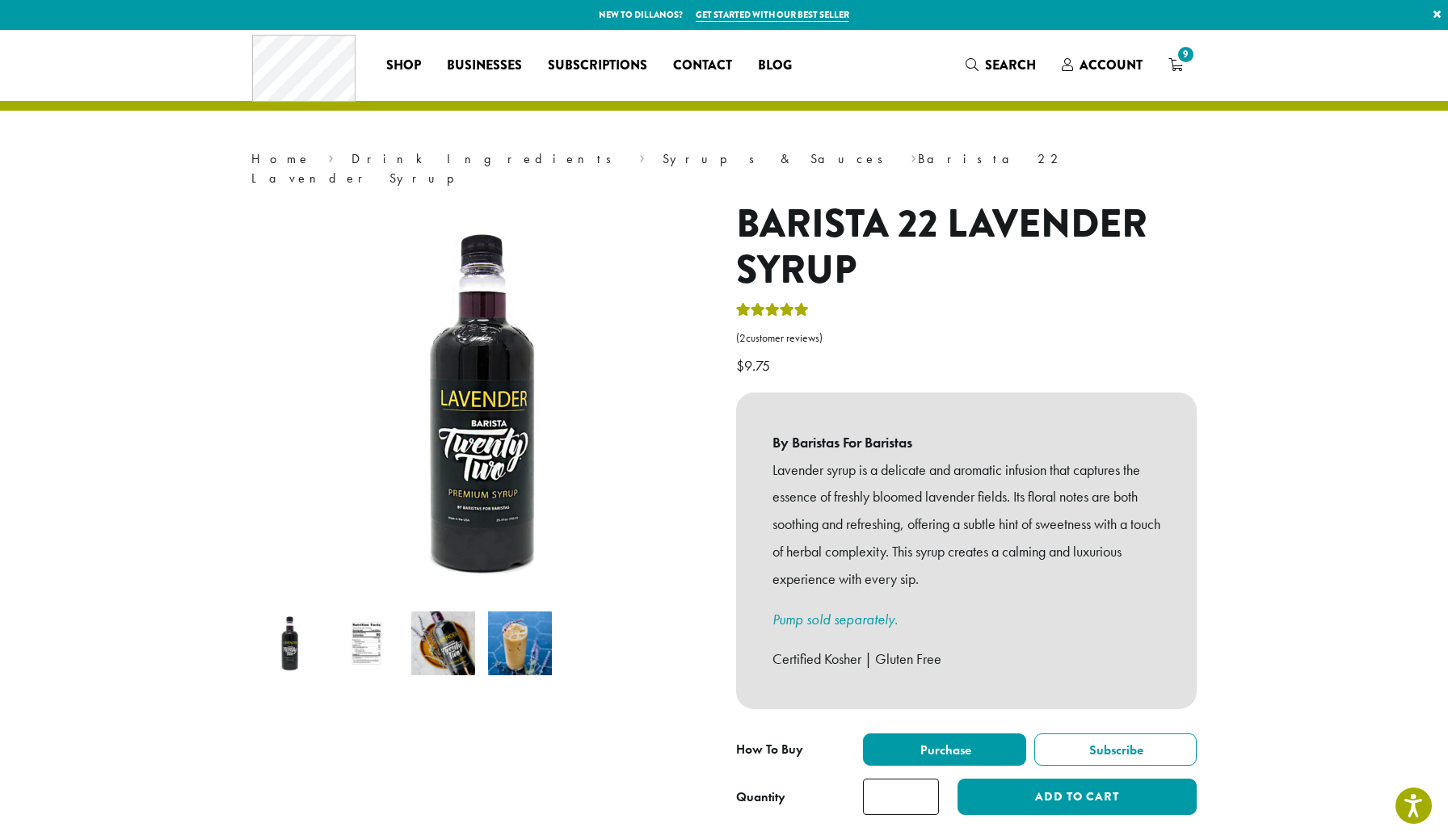
click at [925, 779] on input "*" at bounding box center [902, 798] width 76 height 36
type input "*"
click at [925, 779] on input "*" at bounding box center [902, 798] width 76 height 36
click at [1036, 779] on button "Add to cart" at bounding box center [1077, 798] width 239 height 36
click at [1000, 63] on span "Search" at bounding box center [1010, 64] width 51 height 18
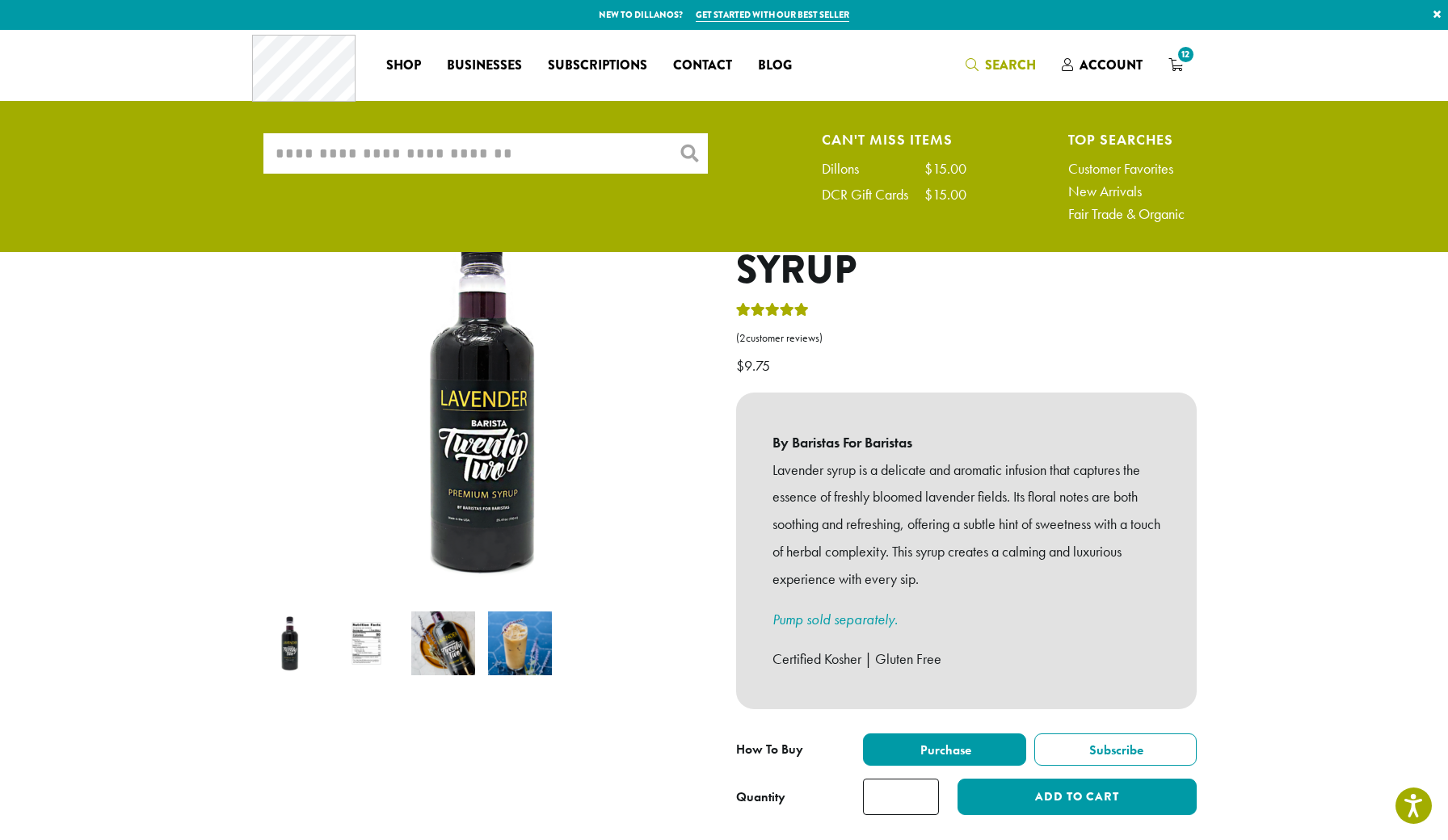
click at [330, 155] on input "What are you searching for?" at bounding box center [485, 153] width 444 height 41
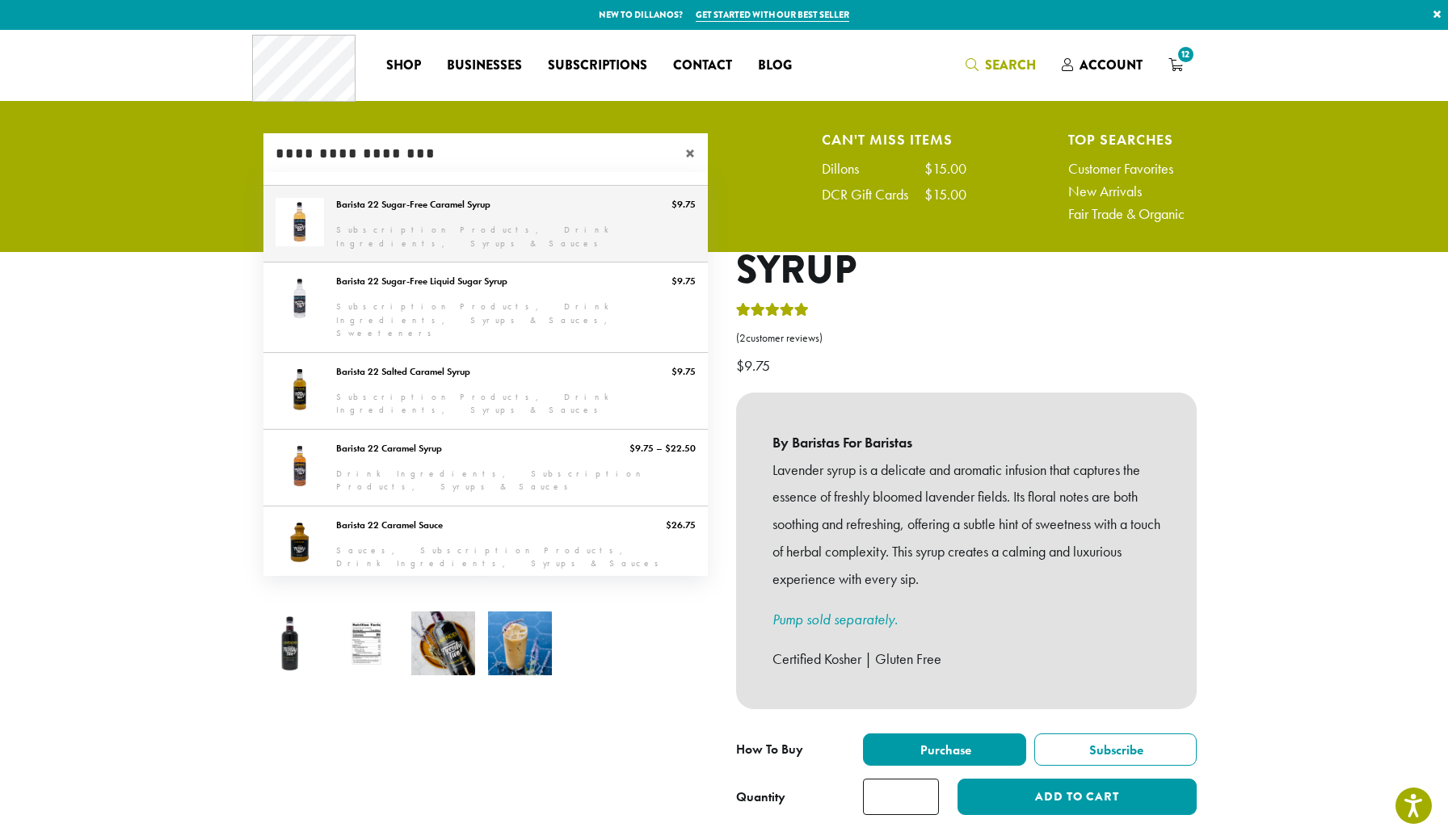
type input "**********"
click at [420, 216] on link "Barista 22 Sugar-Free Caramel Syrup" at bounding box center [485, 224] width 444 height 76
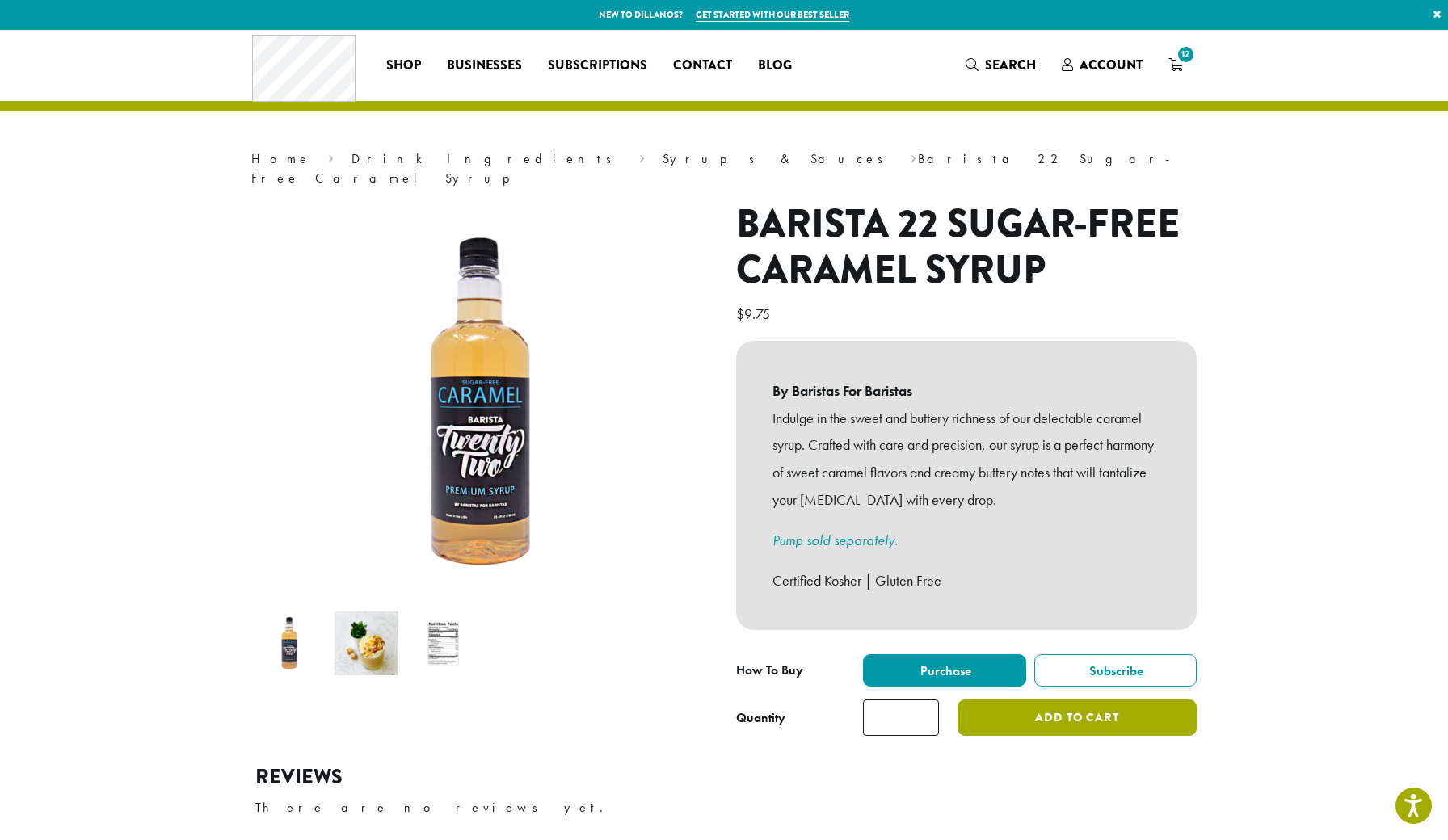
click at [1039, 700] on button "Add to cart" at bounding box center [1077, 718] width 239 height 36
click at [989, 61] on span "Search" at bounding box center [1010, 64] width 51 height 18
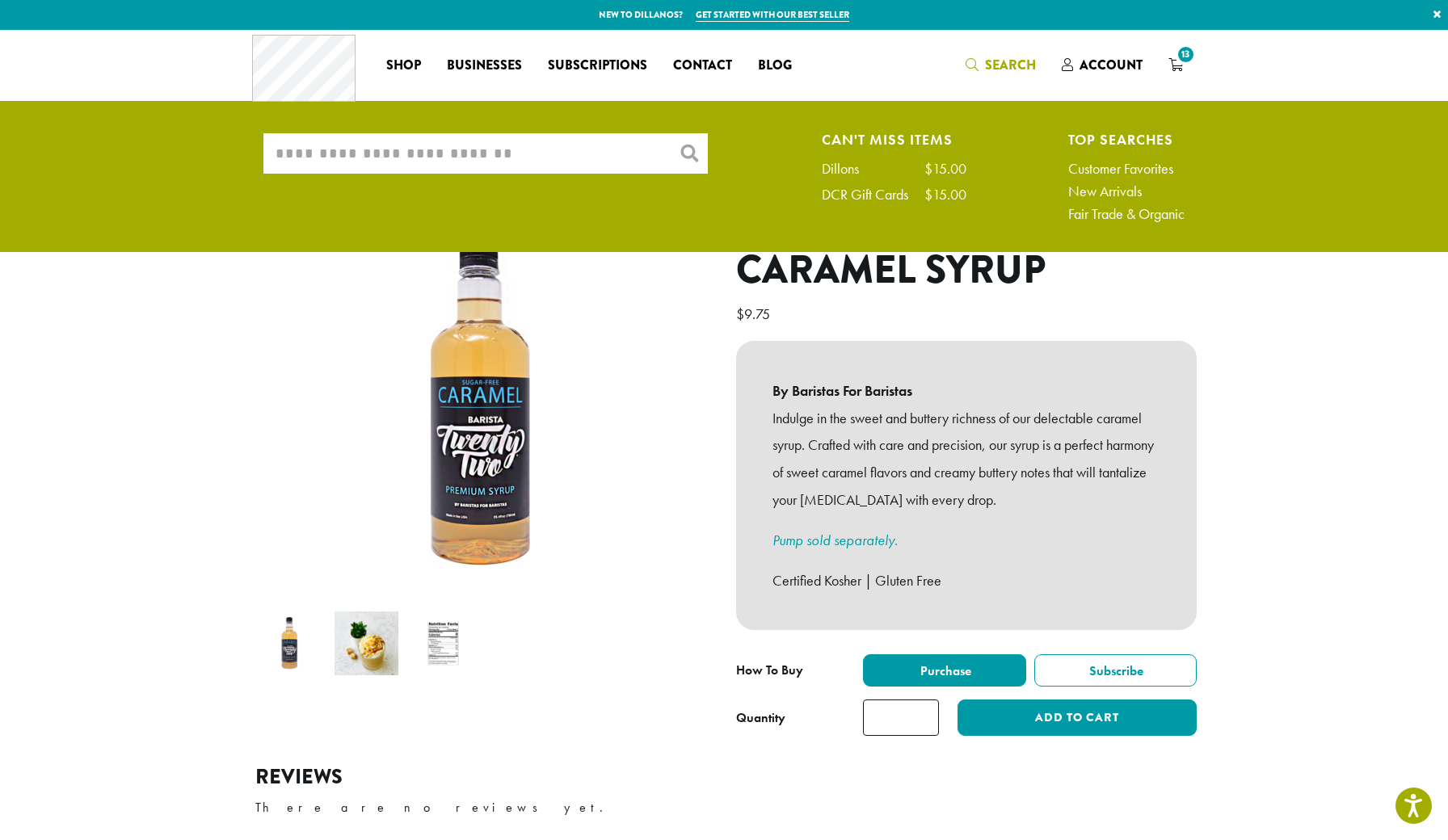
click at [551, 152] on input "What are you searching for?" at bounding box center [485, 153] width 444 height 41
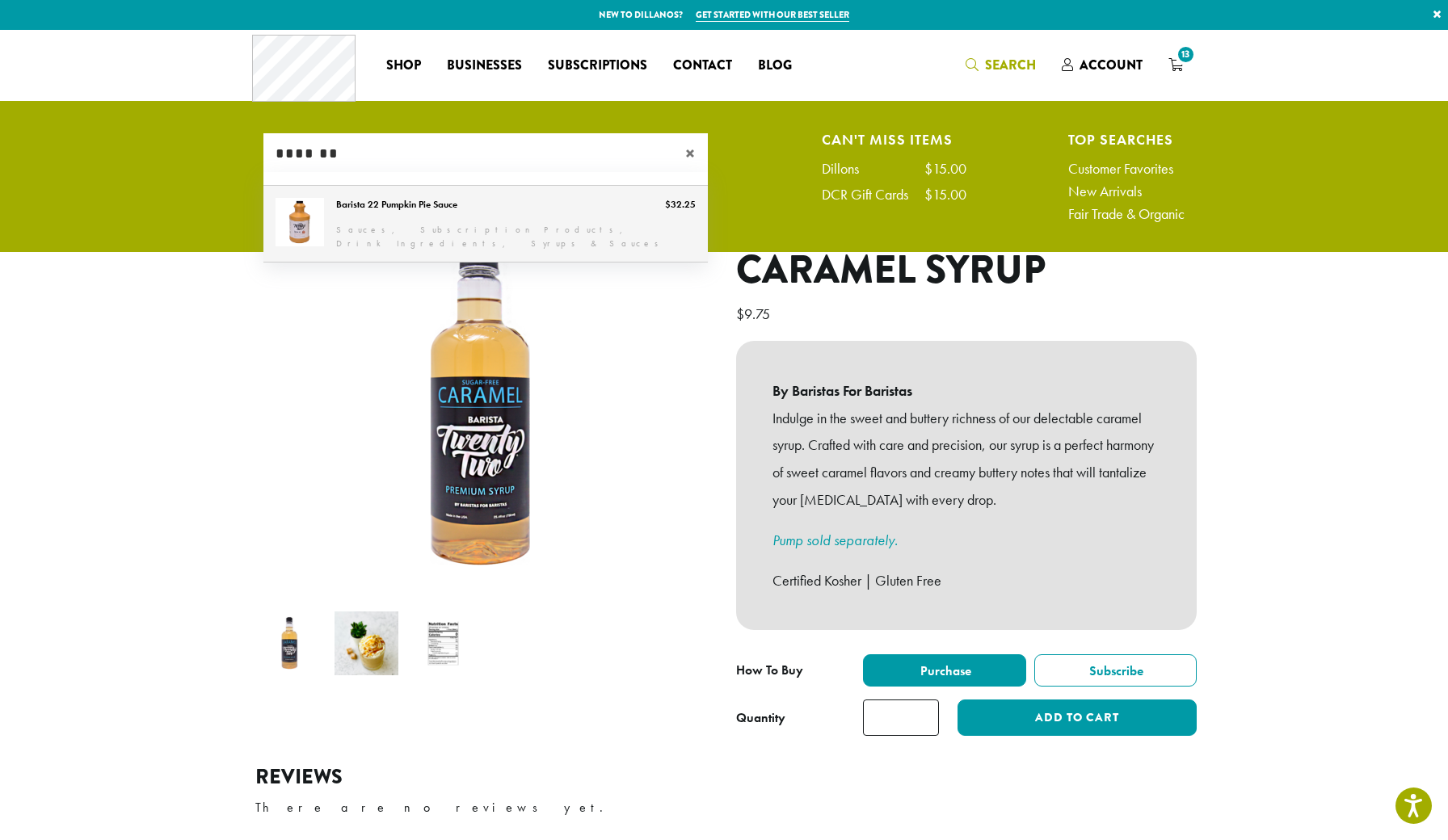
type input "*******"
click at [526, 220] on link "Barista 22 Pumpkin Pie Sauce" at bounding box center [485, 224] width 444 height 76
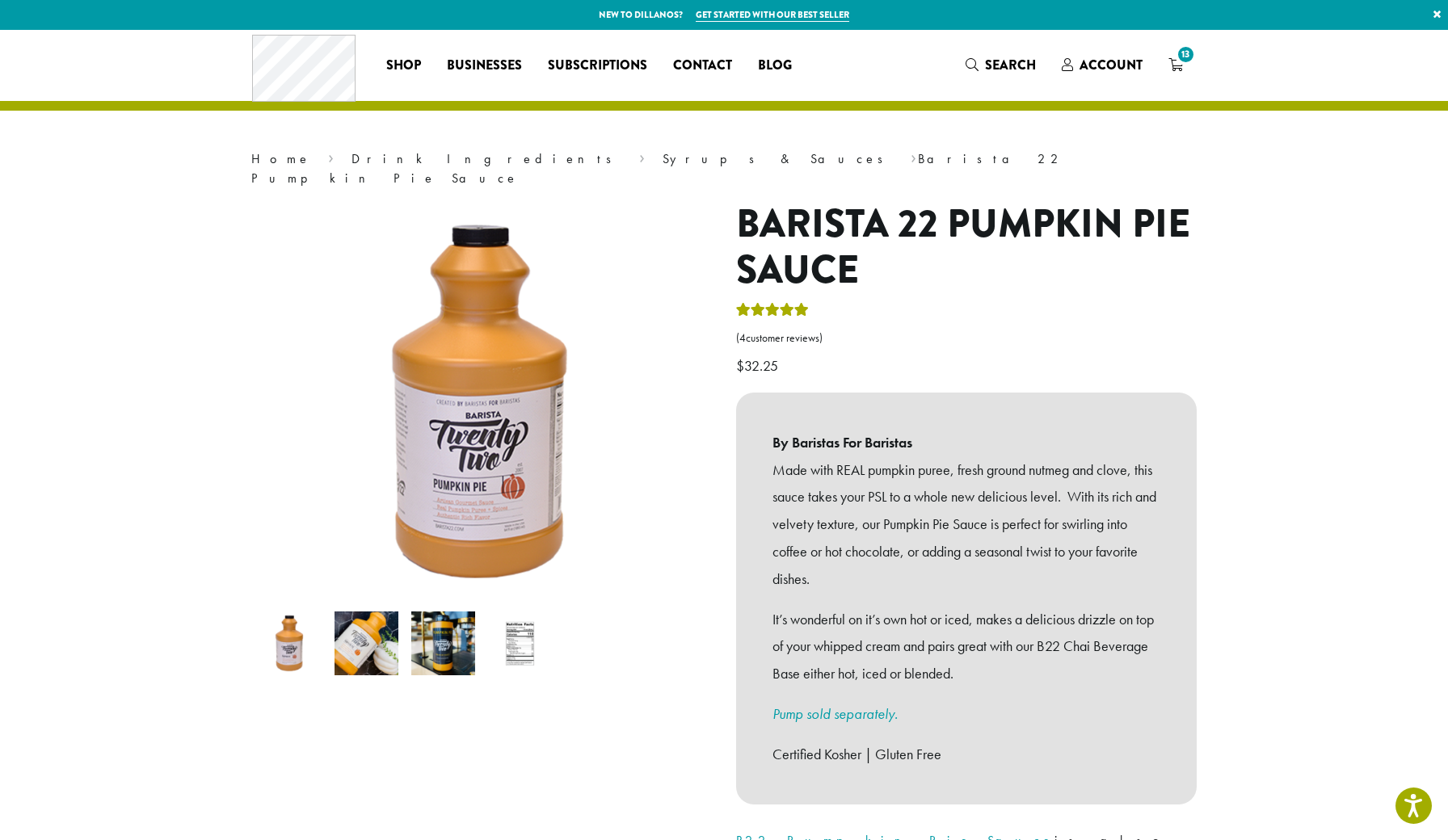
click at [443, 623] on img at bounding box center [443, 643] width 64 height 64
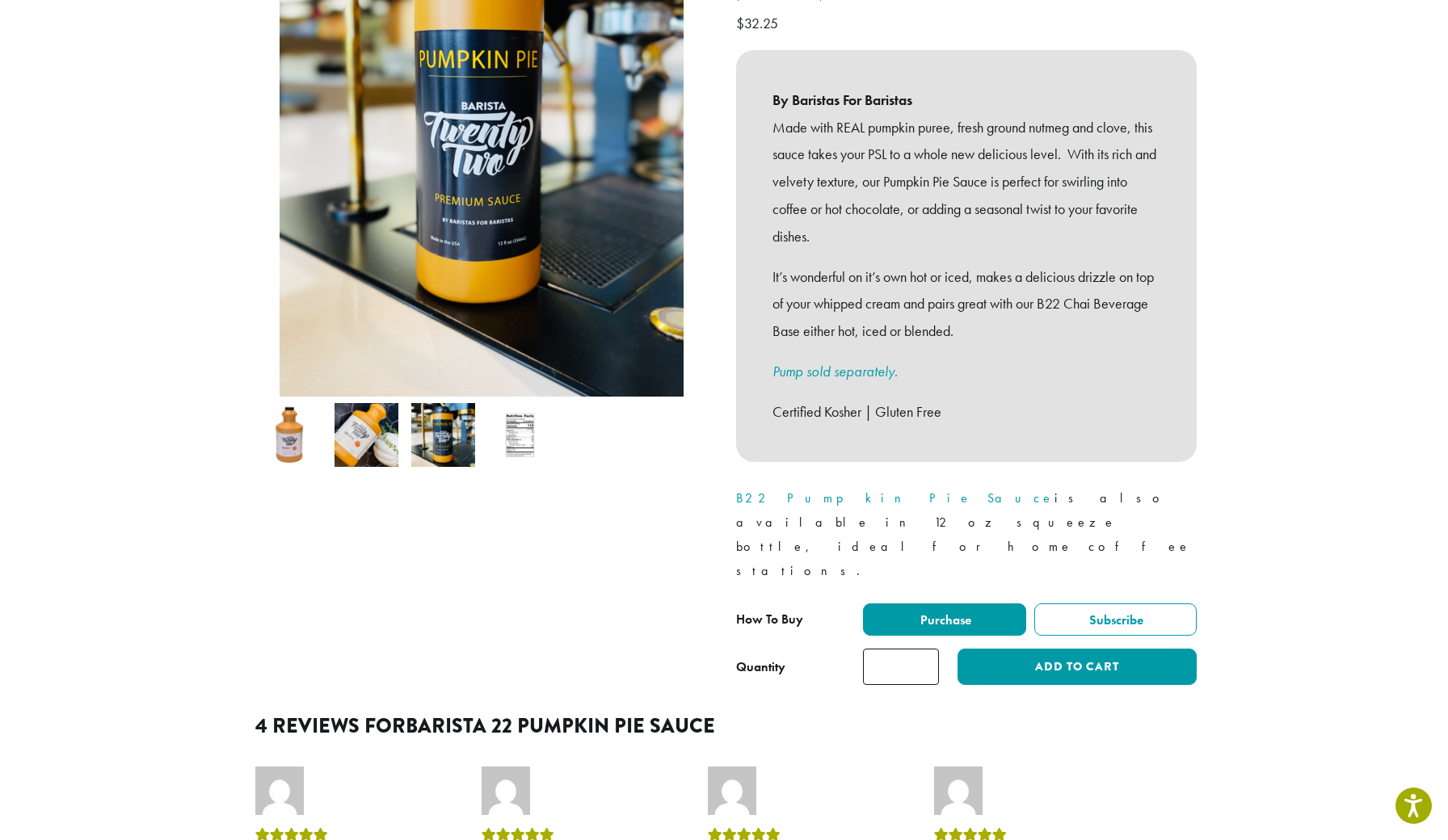
scroll to position [342, 0]
click at [798, 490] on link "B22 Pumpkin Pie Sauce" at bounding box center [895, 499] width 319 height 17
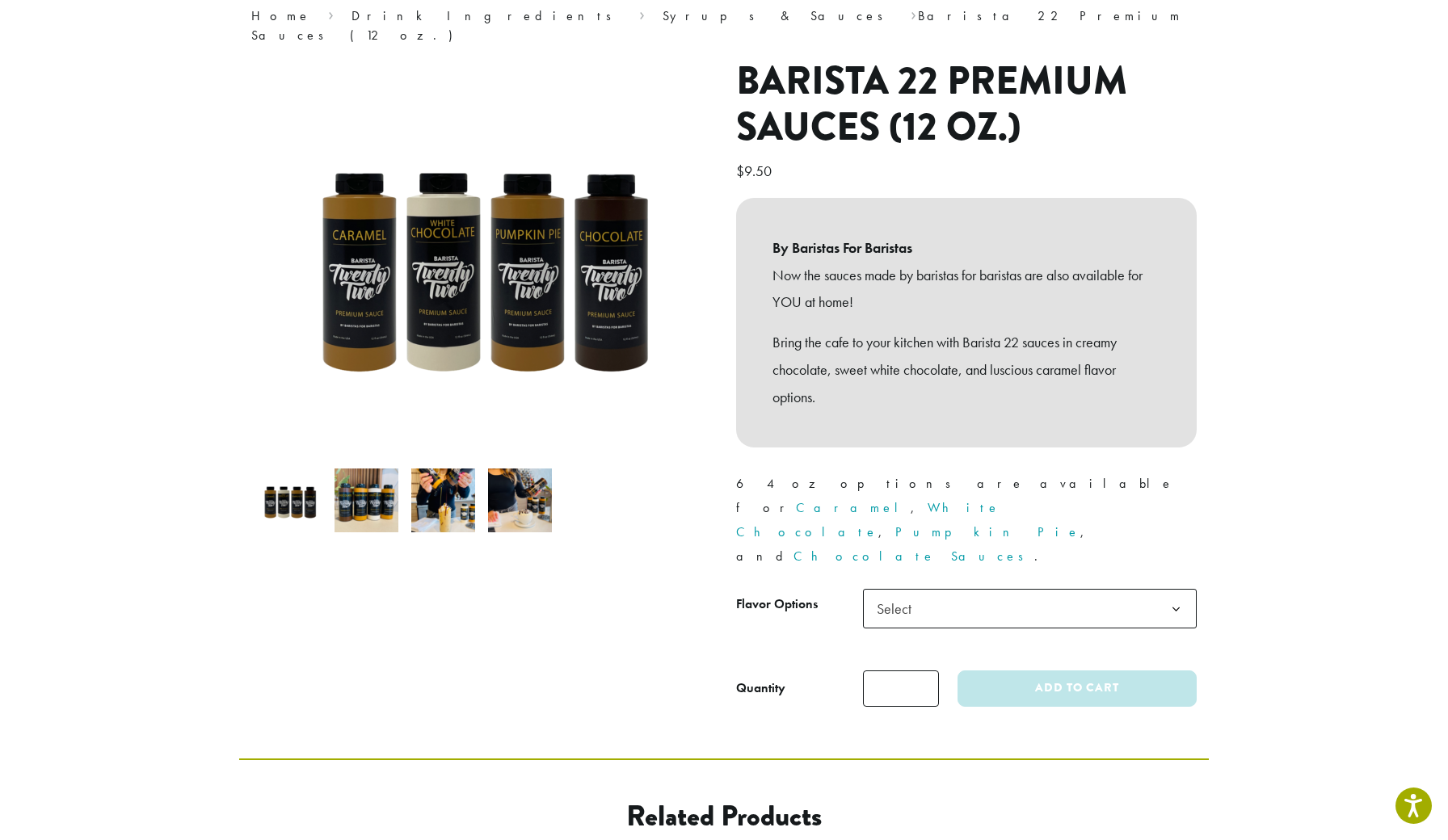
scroll to position [143, 0]
click at [936, 589] on span "Select" at bounding box center [1030, 609] width 333 height 40
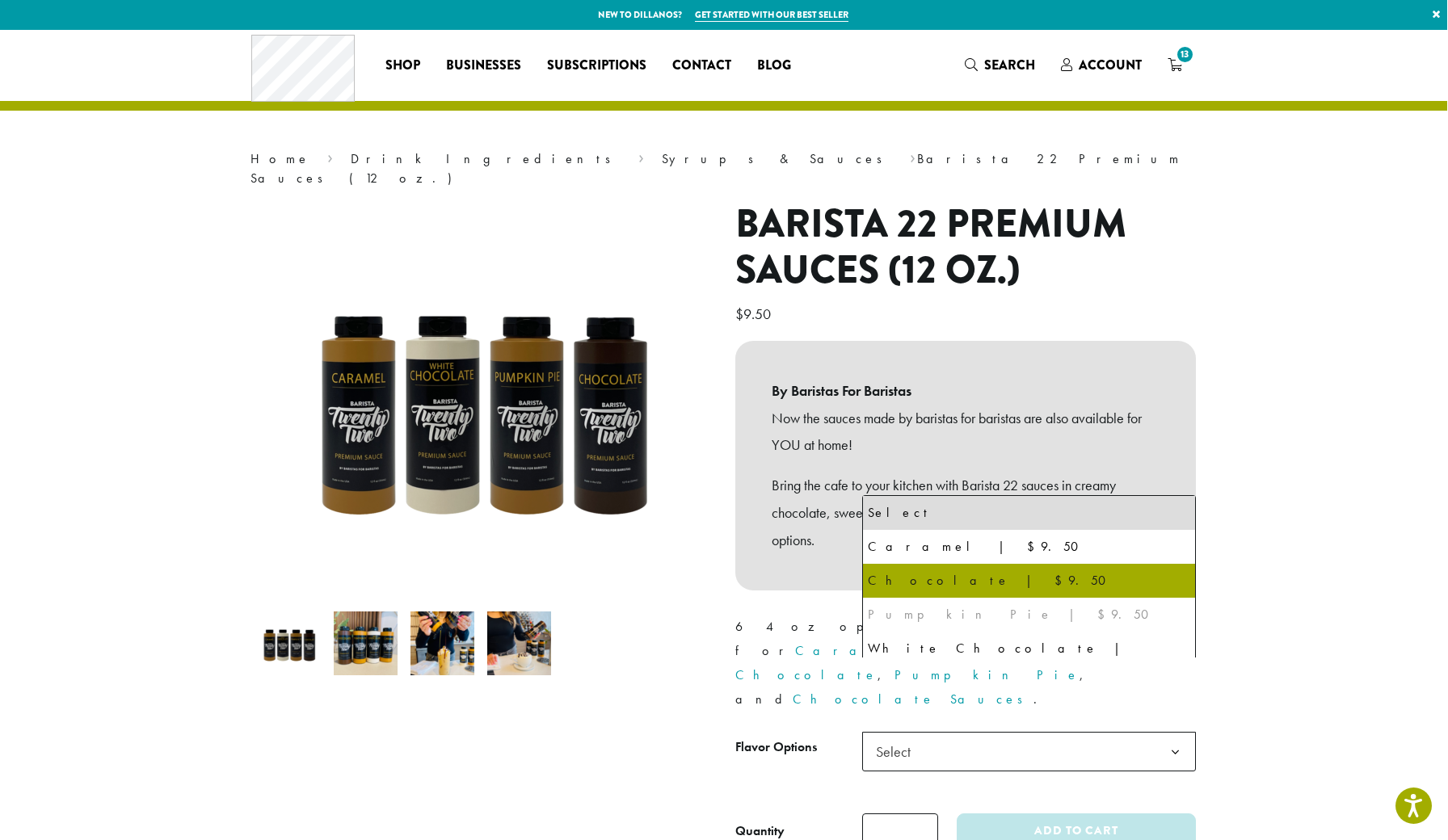
scroll to position [0, 1]
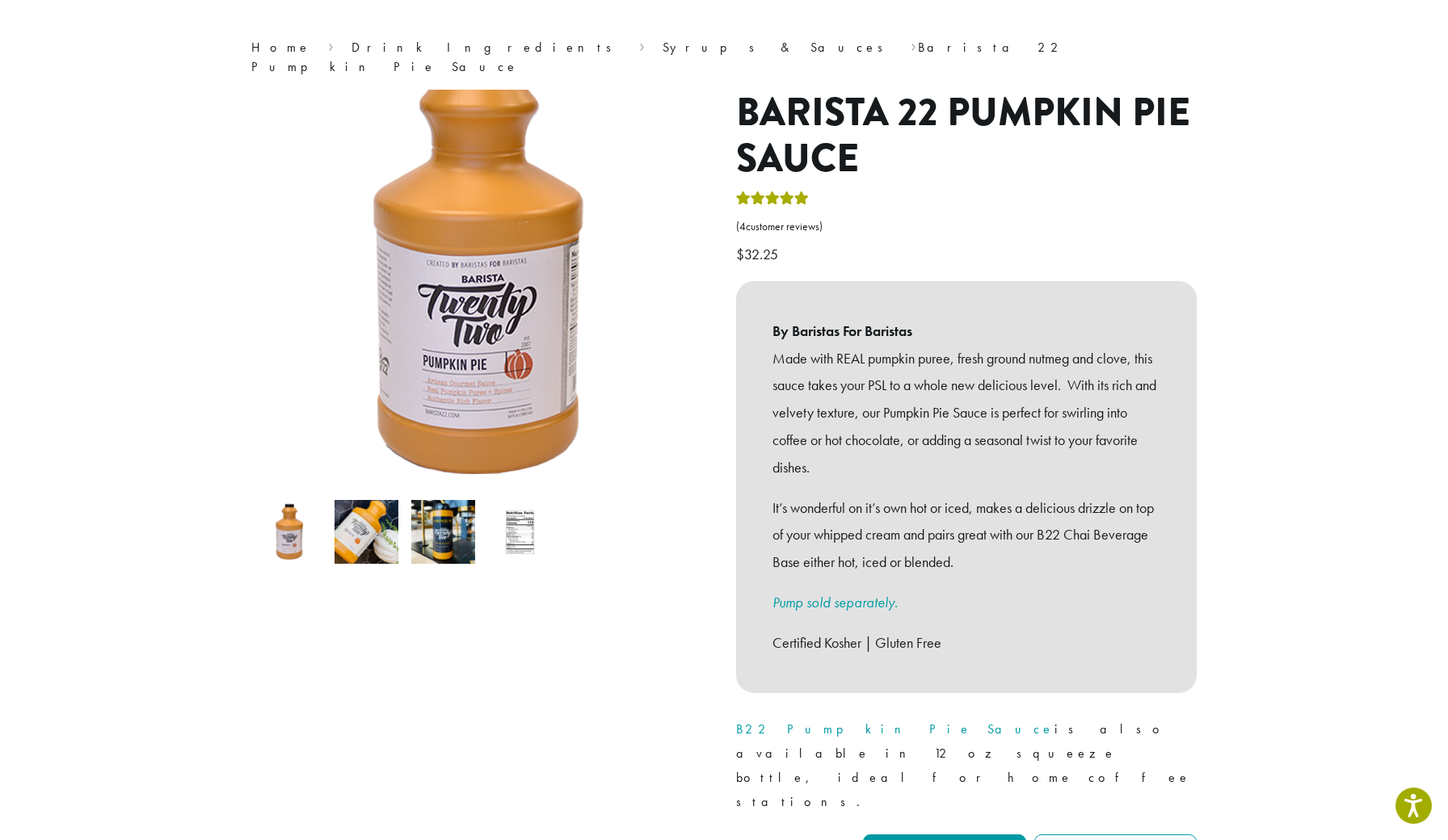
scroll to position [126, 0]
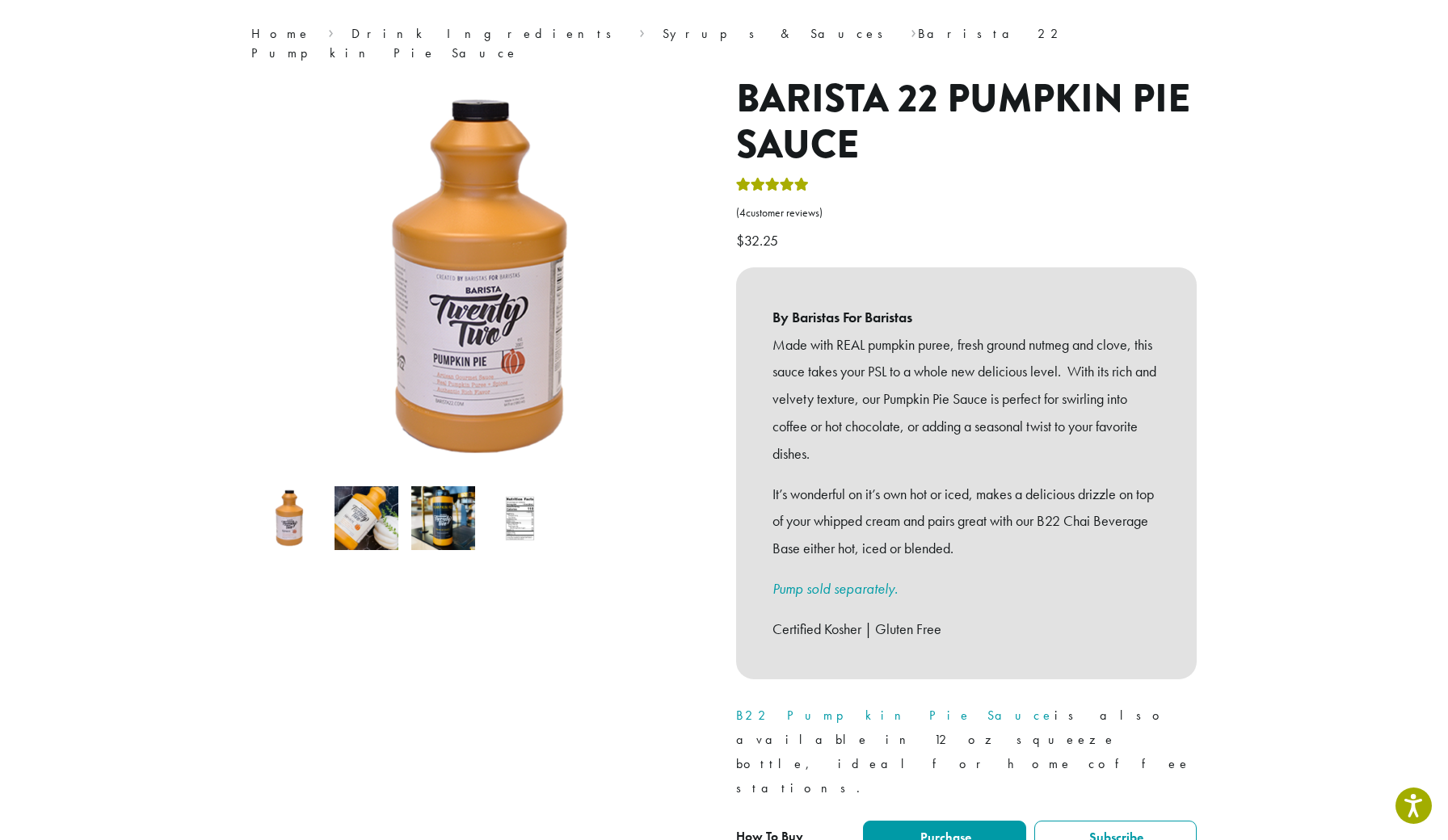
click at [368, 501] on img at bounding box center [366, 519] width 64 height 64
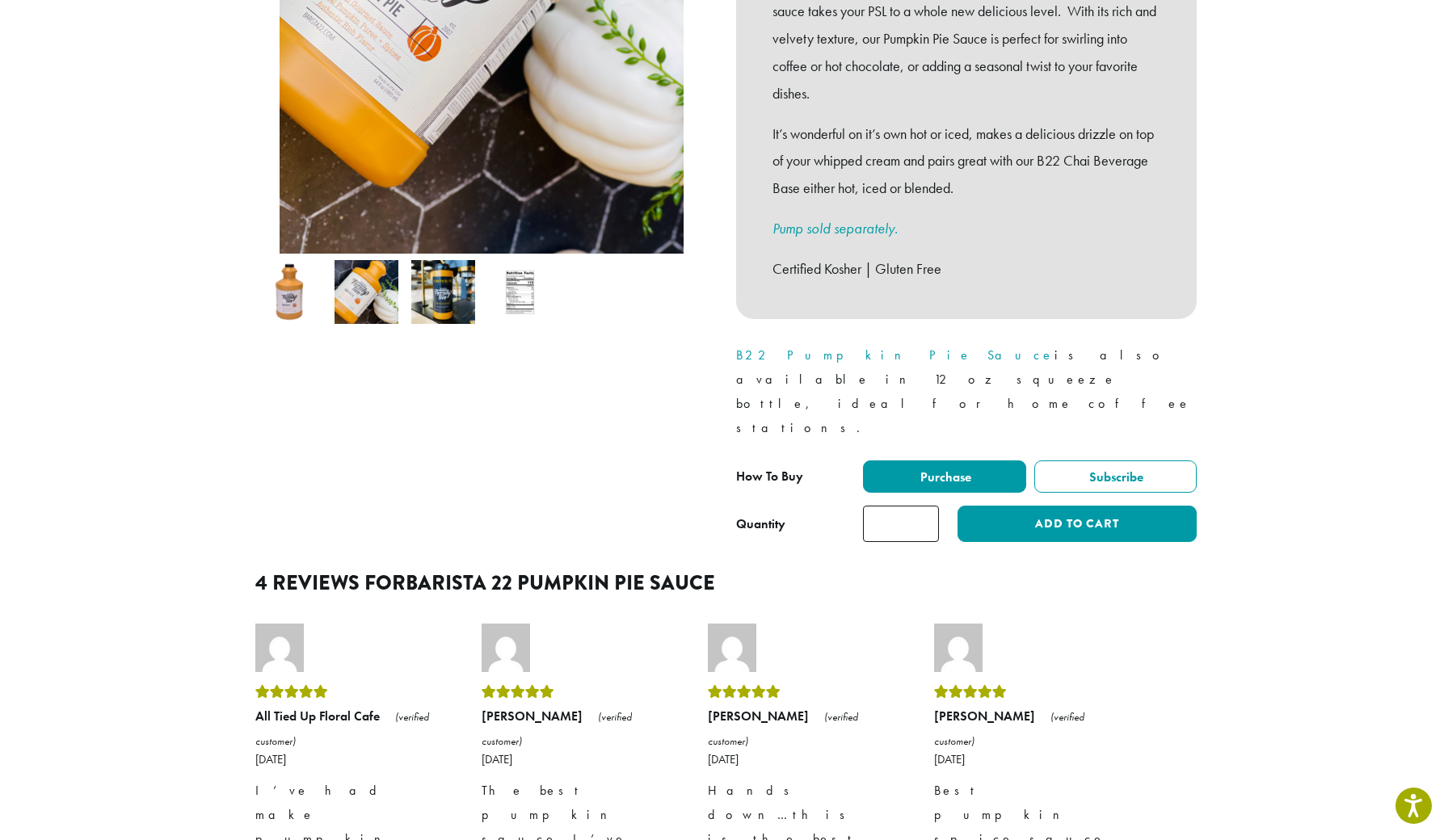
scroll to position [580, 0]
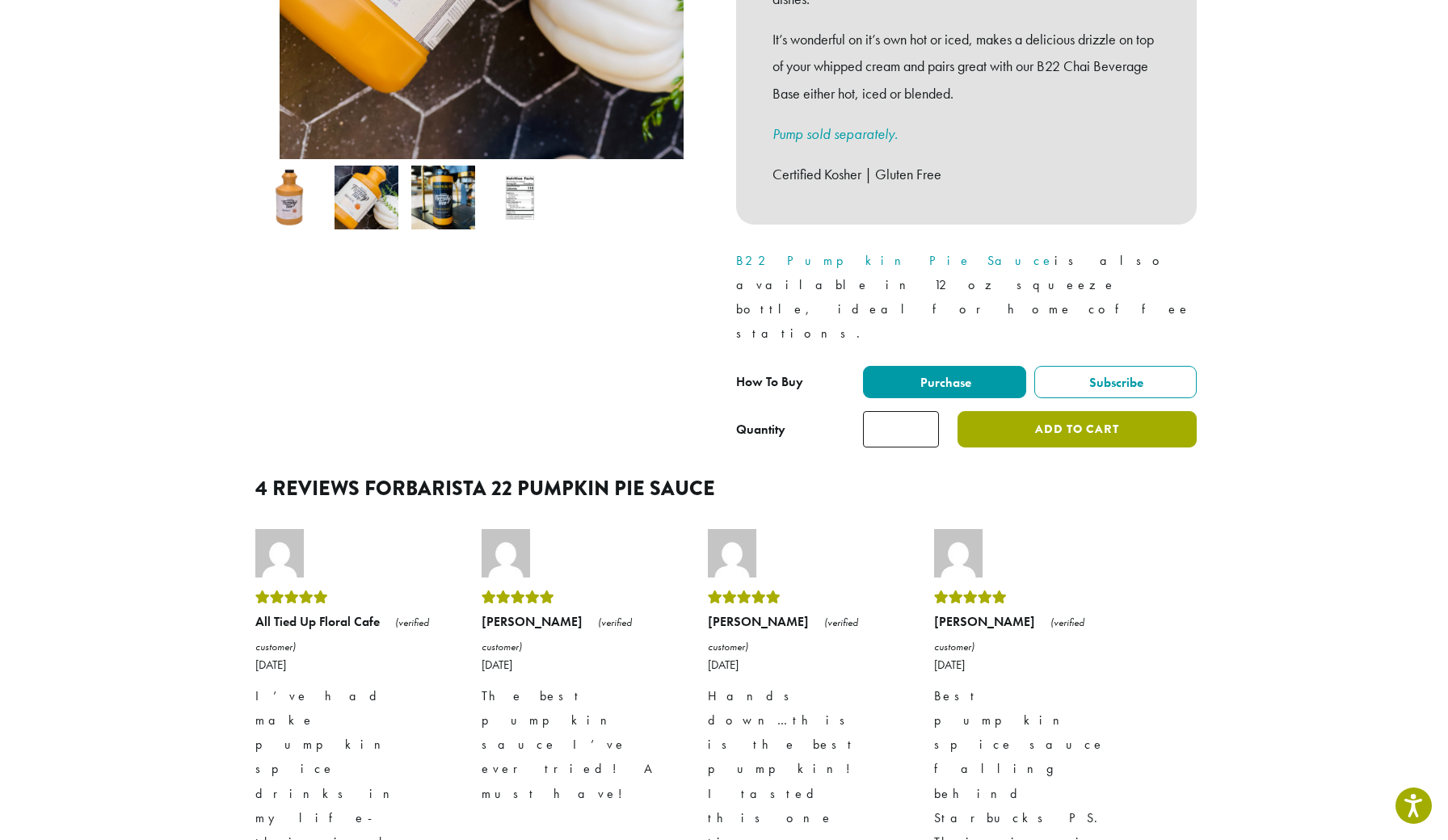
click at [1022, 411] on button "Add to cart" at bounding box center [1077, 430] width 239 height 36
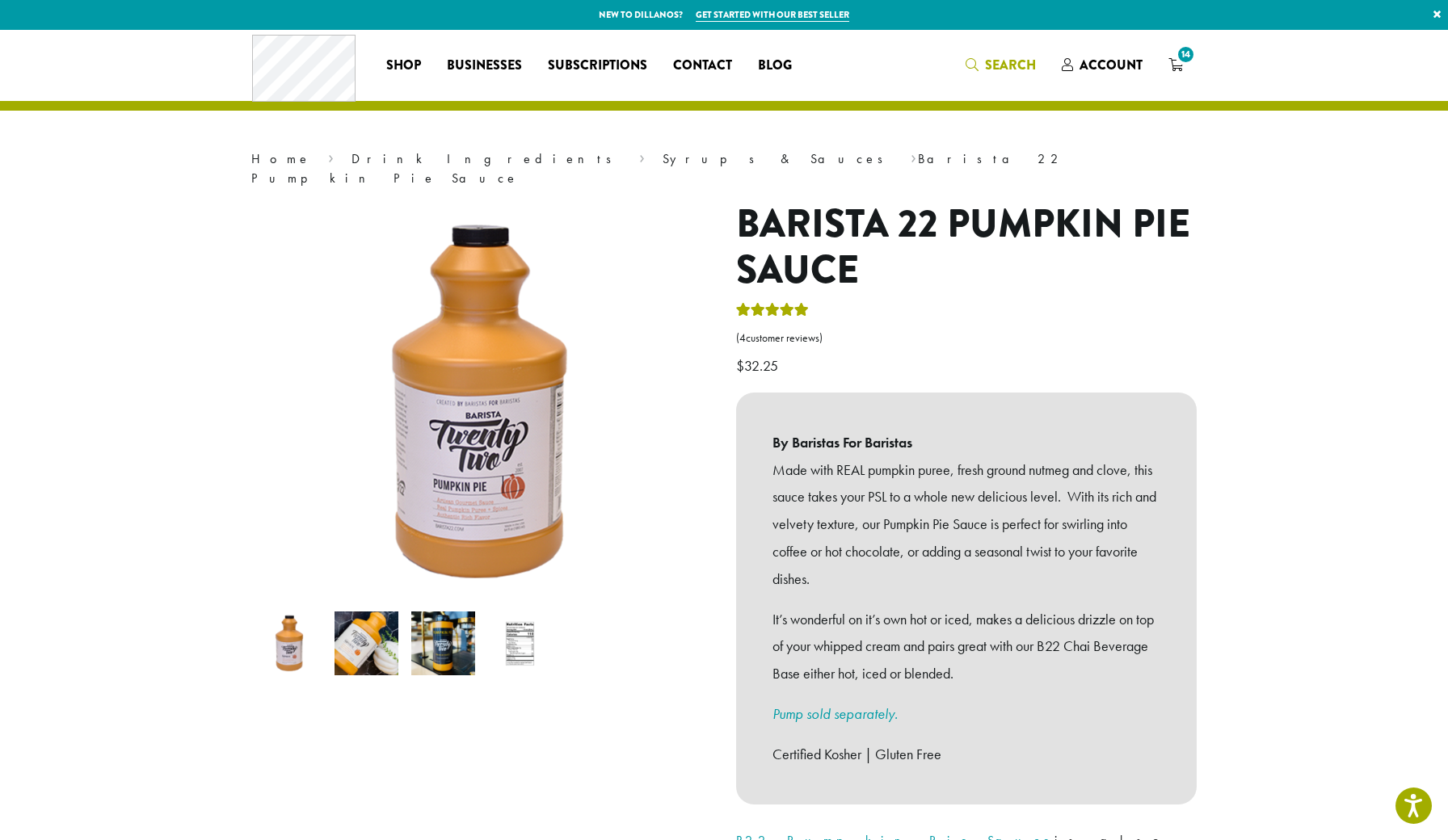
click at [1012, 65] on span "Search" at bounding box center [1010, 64] width 51 height 18
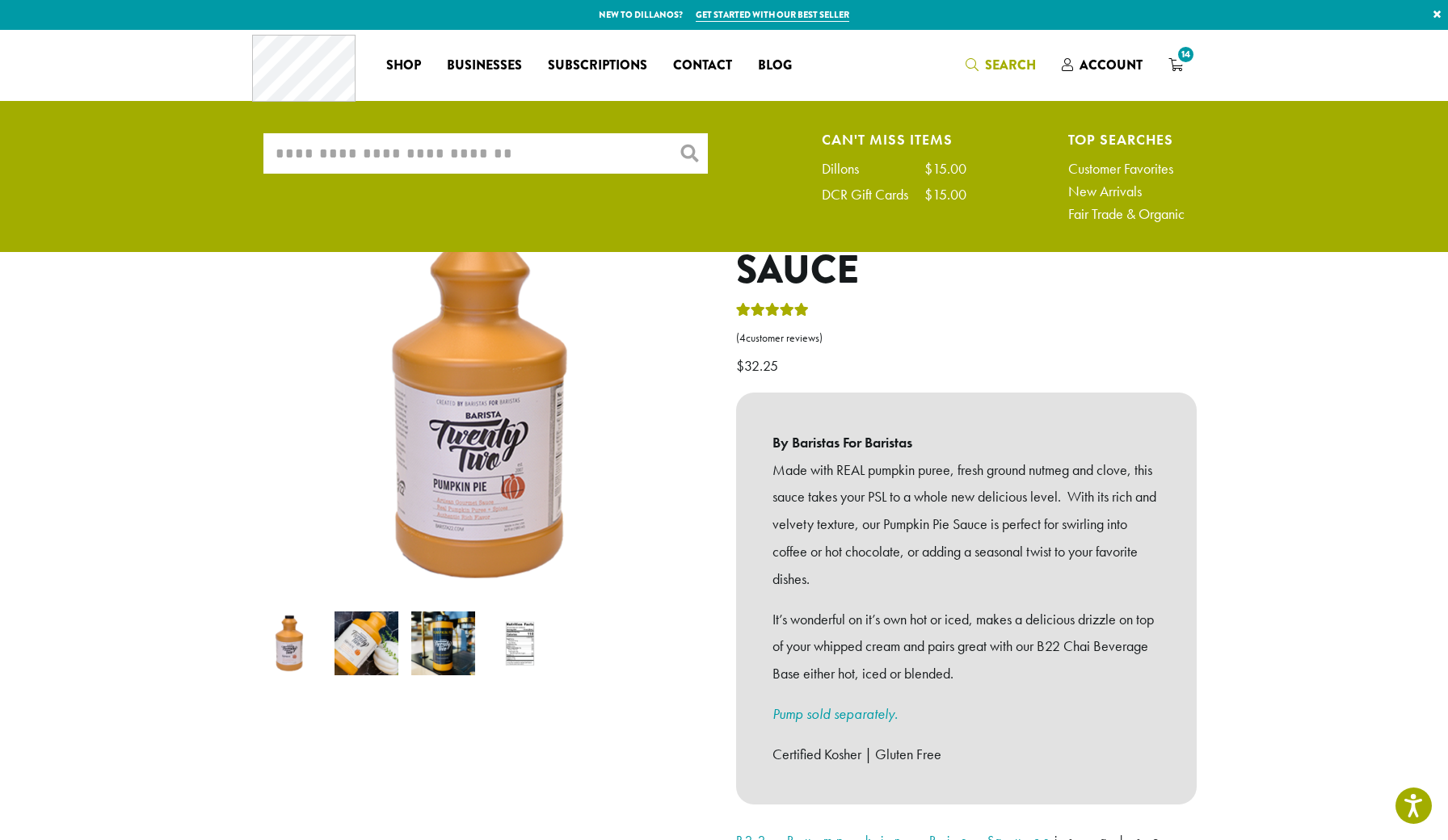
click at [511, 163] on input "What are you searching for?" at bounding box center [485, 153] width 444 height 41
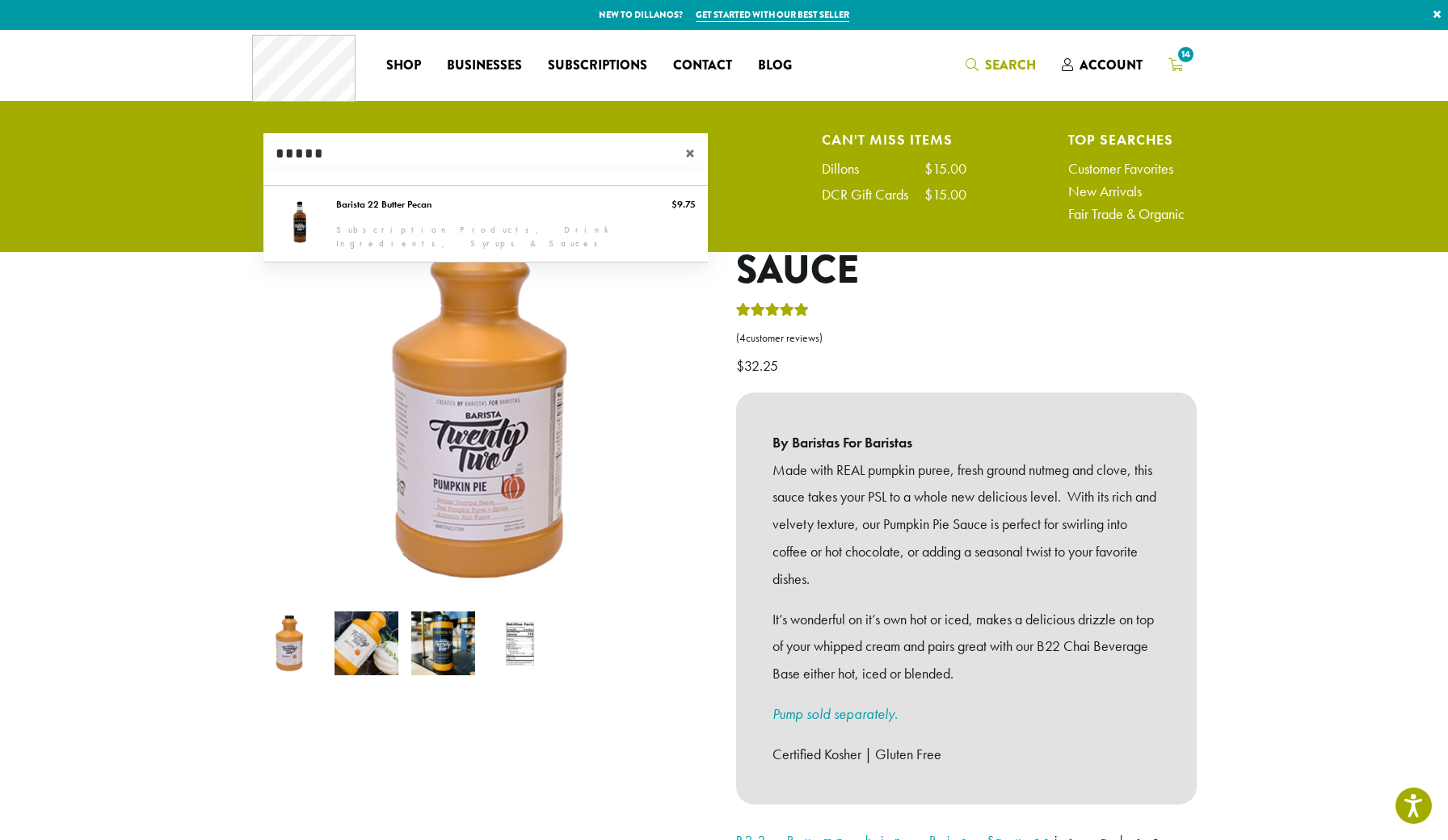
type input "*****"
click at [1180, 65] on icon "14" at bounding box center [1175, 64] width 15 height 13
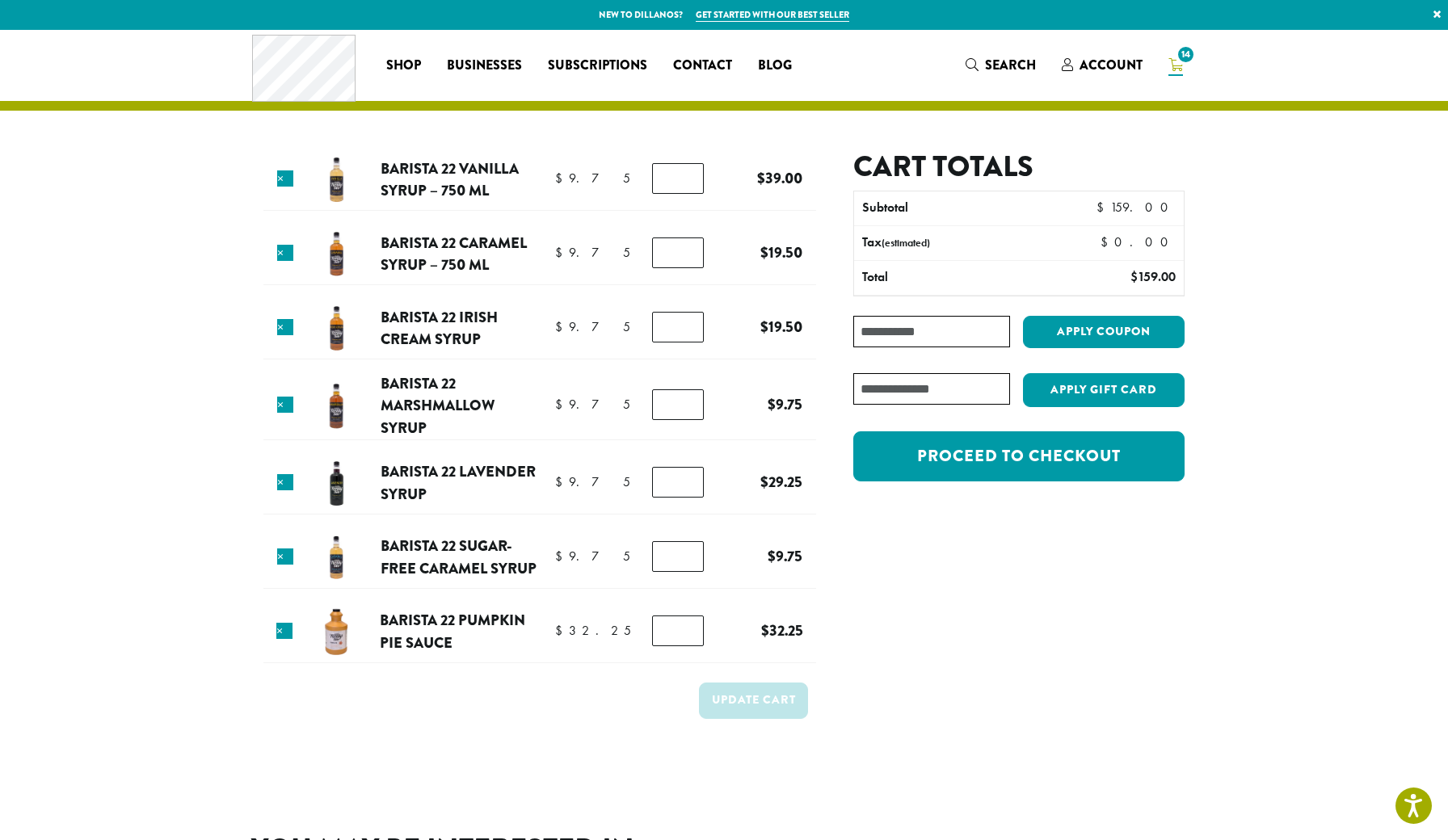
type input "*"
click at [685, 183] on input "*" at bounding box center [678, 178] width 52 height 30
type input "*"
click at [686, 254] on input "*" at bounding box center [678, 252] width 52 height 30
type input "*"
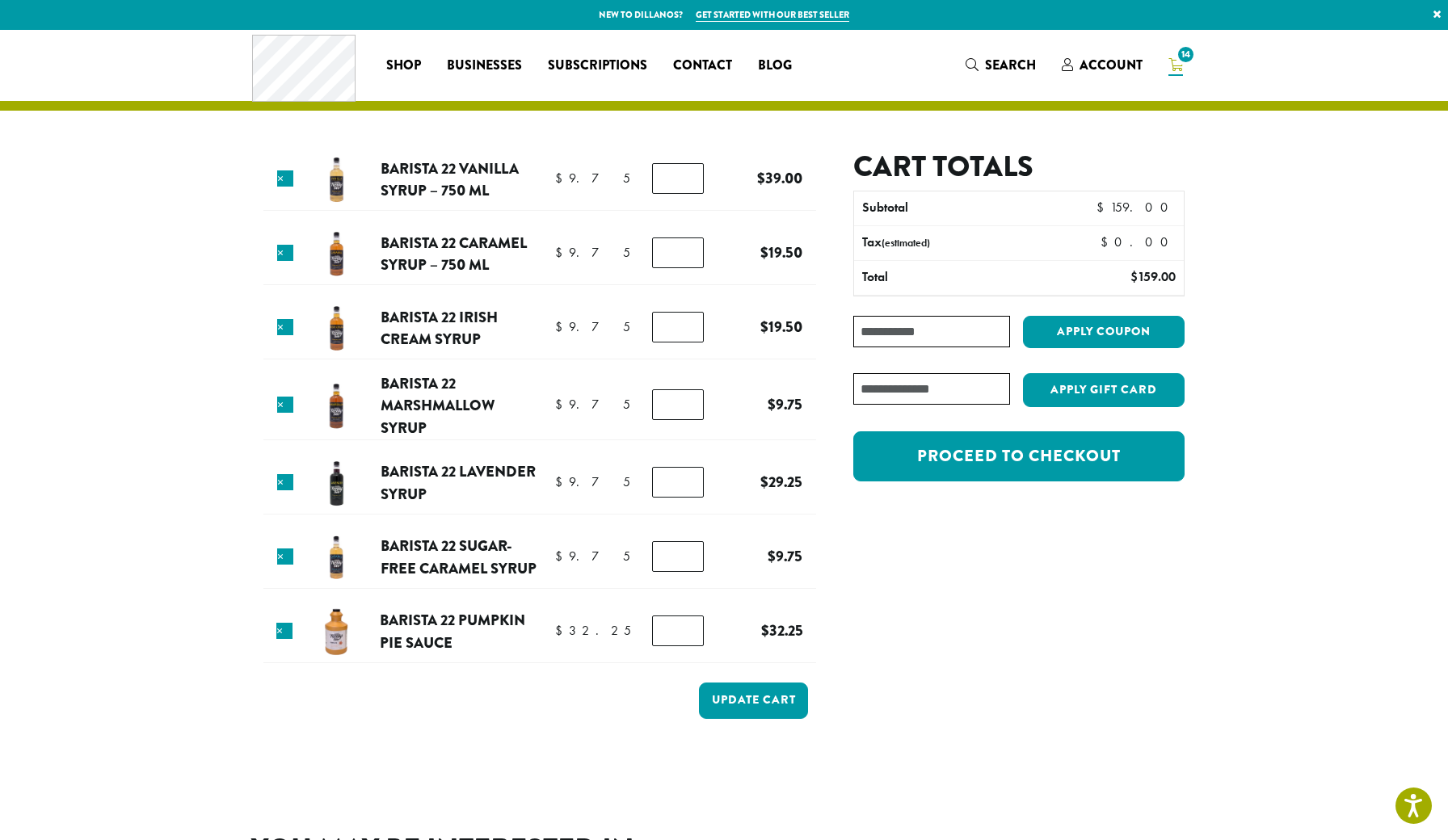
click at [689, 333] on input "*" at bounding box center [678, 326] width 52 height 30
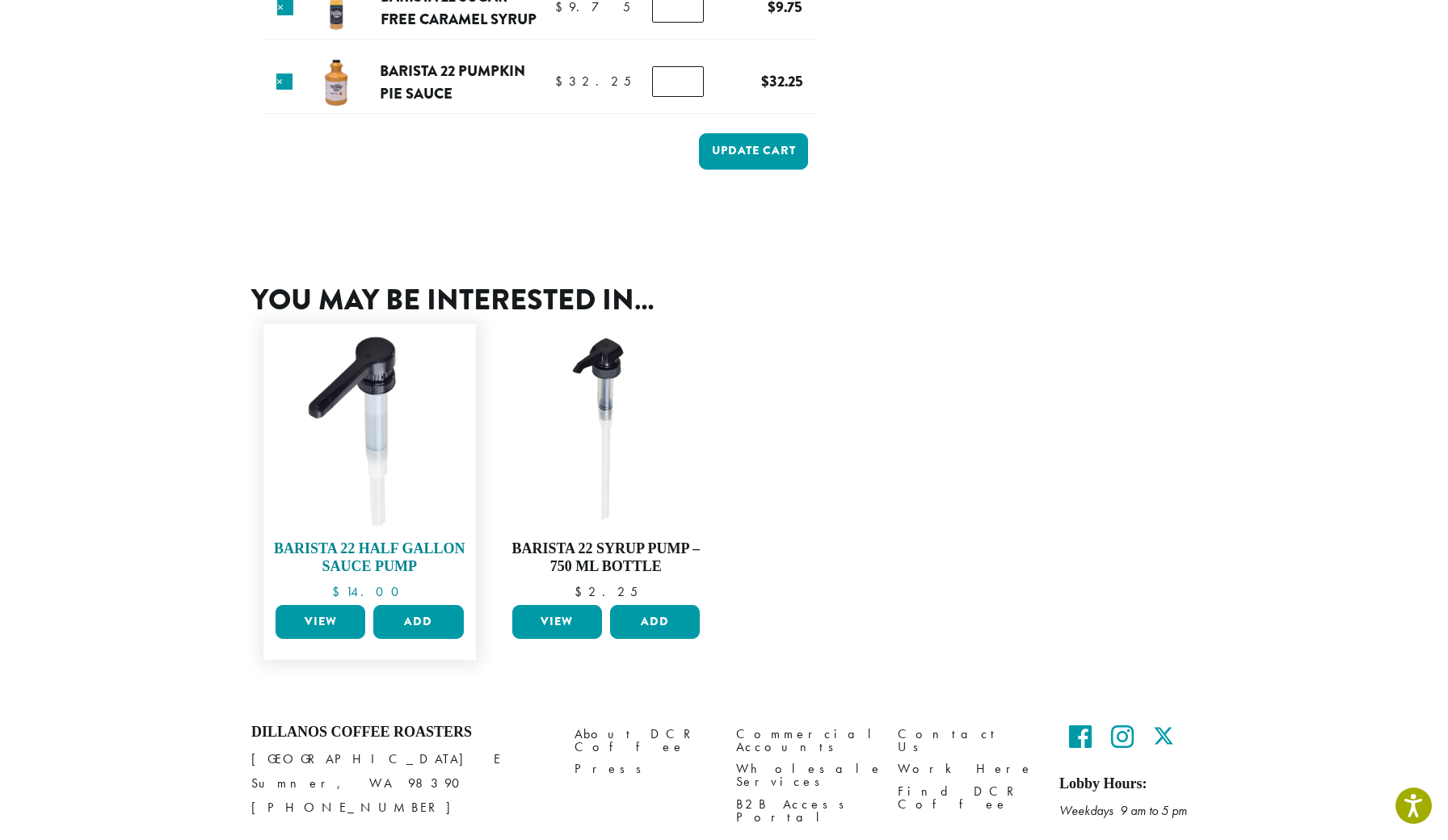
scroll to position [520, 0]
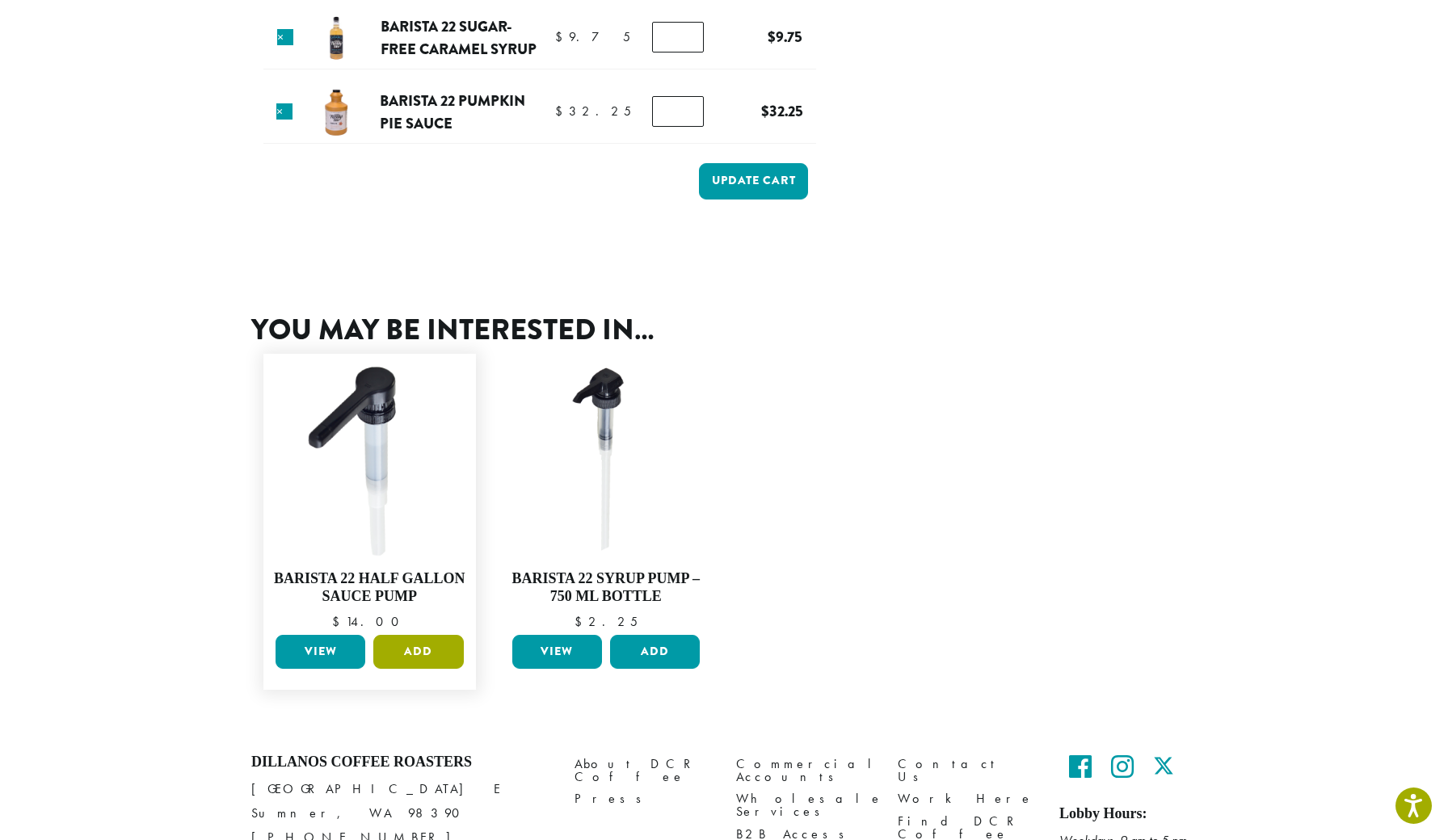
click at [427, 645] on button "Add" at bounding box center [418, 651] width 90 height 34
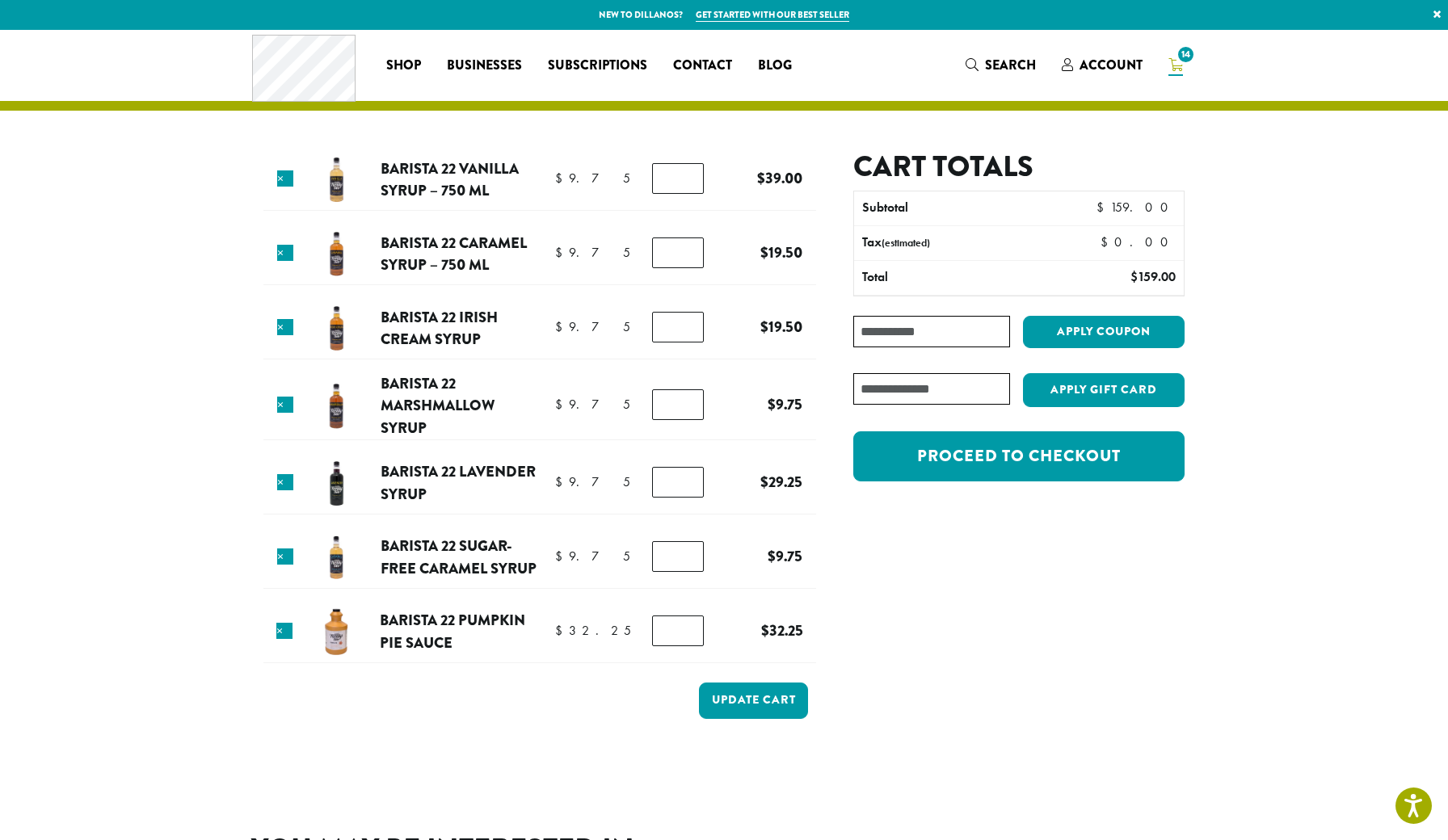
scroll to position [0, 0]
click at [753, 695] on button "Update cart" at bounding box center [753, 701] width 109 height 36
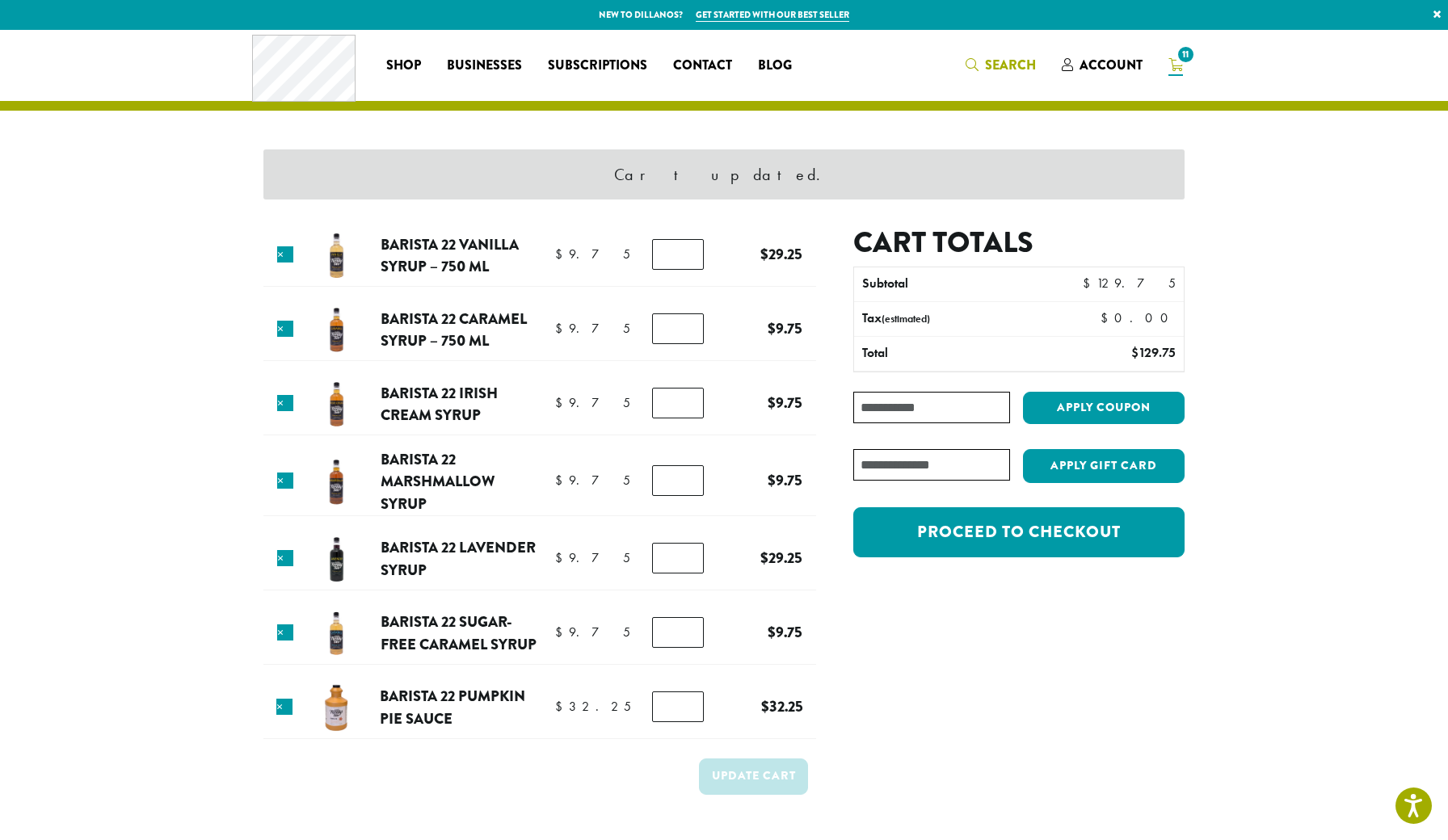
click at [994, 59] on span "Search" at bounding box center [1010, 64] width 51 height 18
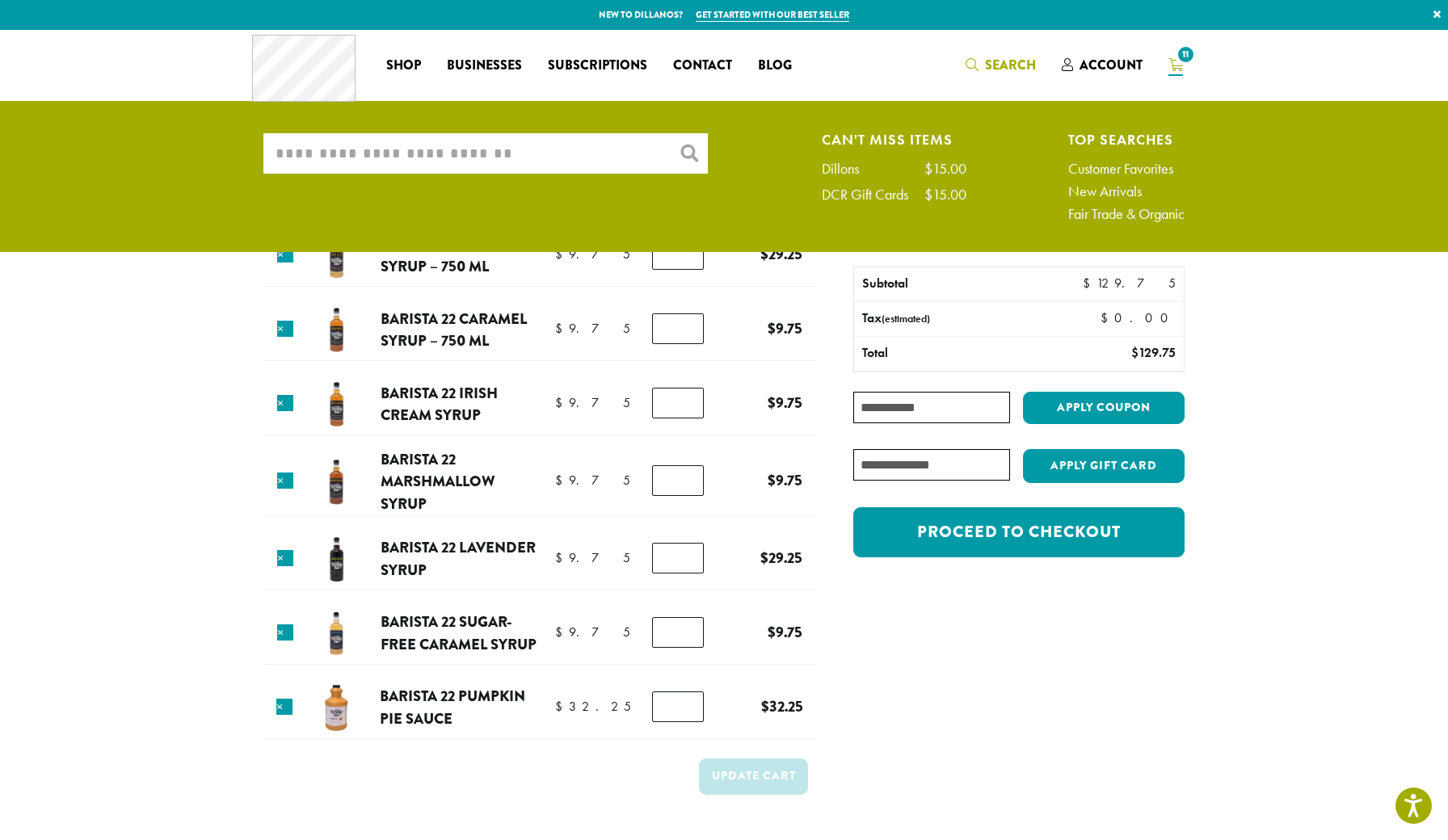
click at [564, 164] on input "What are you searching for?" at bounding box center [485, 153] width 444 height 41
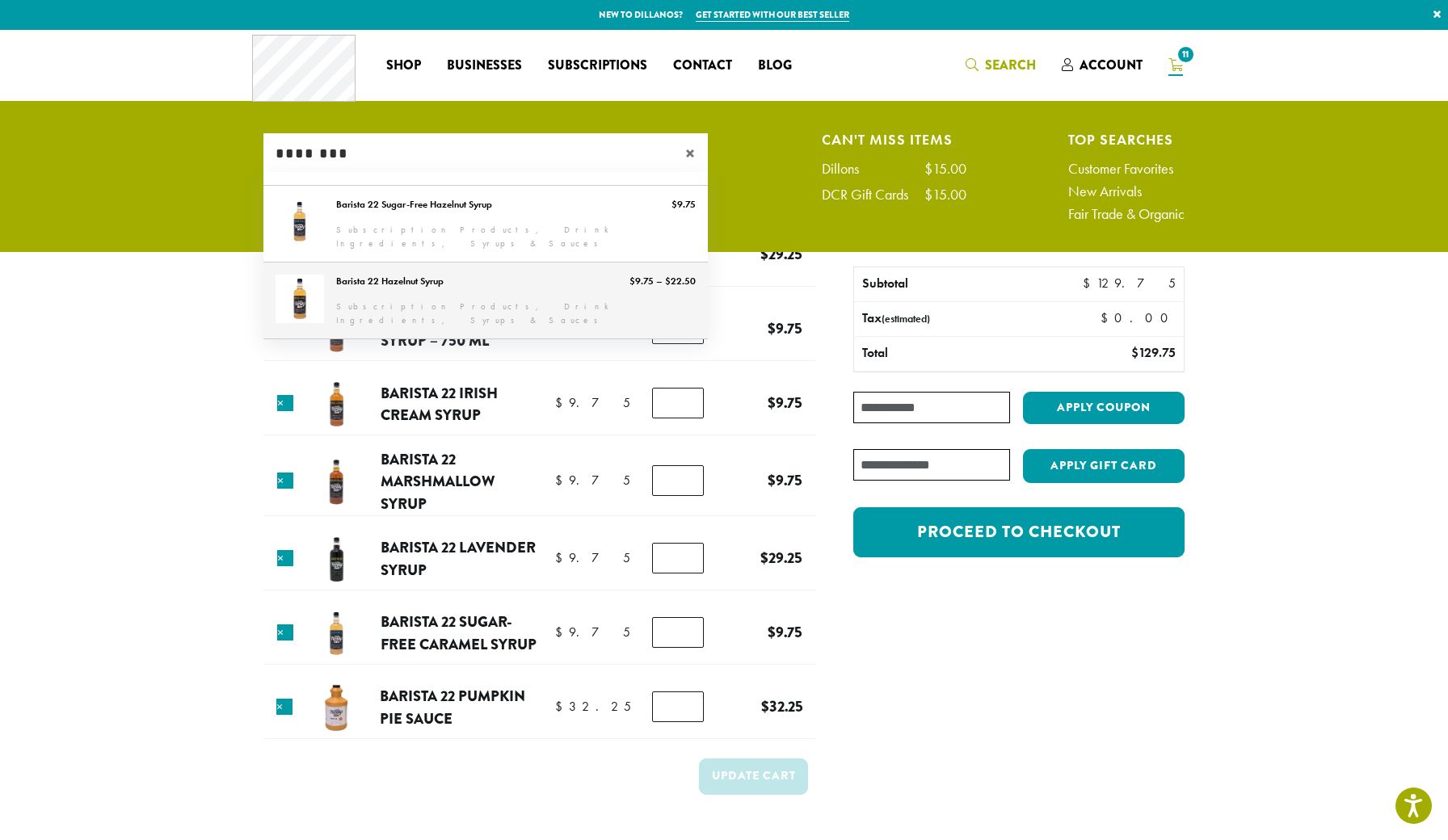
type input "********"
click at [384, 292] on link "Barista 22 Hazelnut Syrup" at bounding box center [485, 300] width 444 height 76
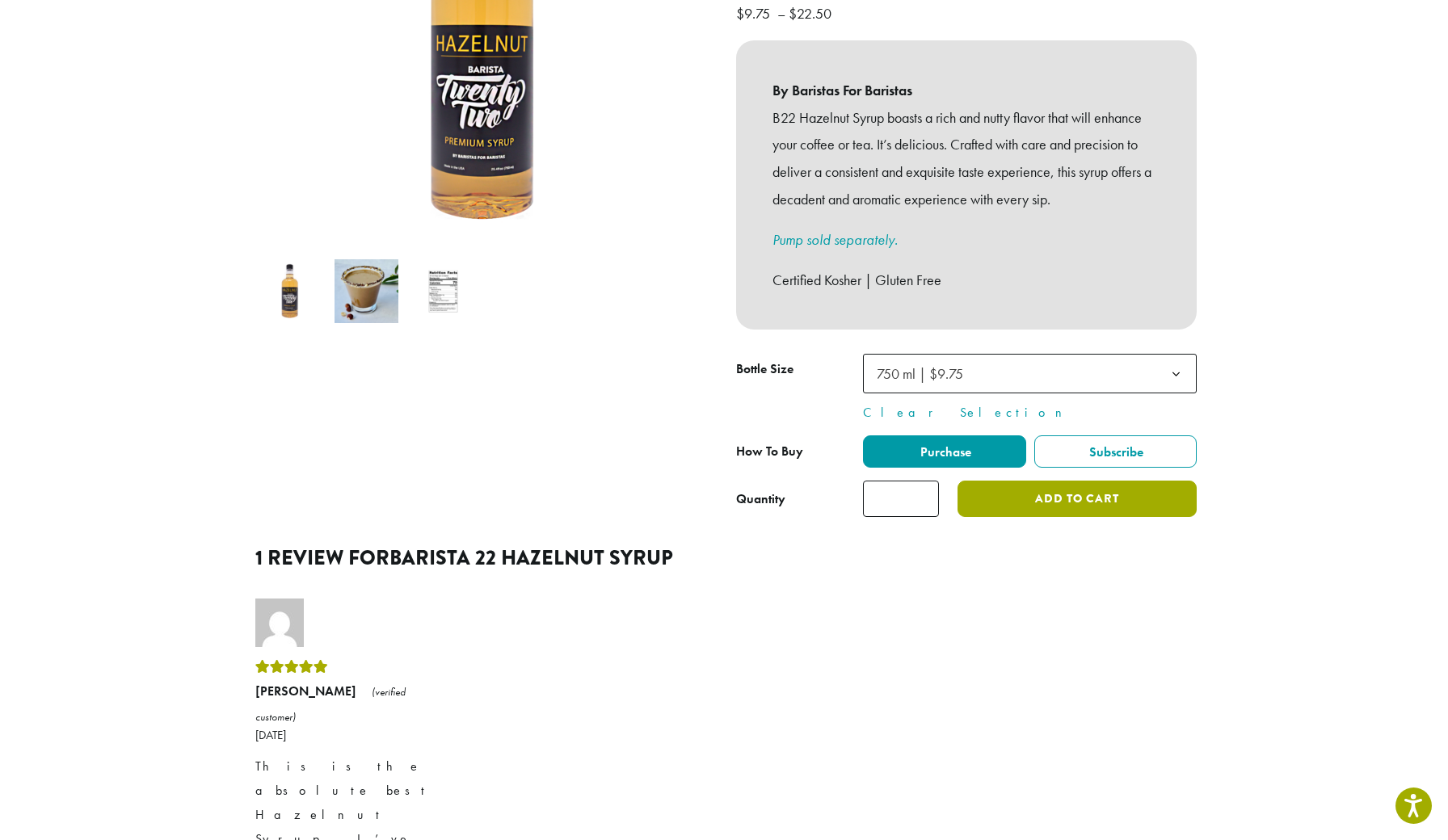
scroll to position [356, 0]
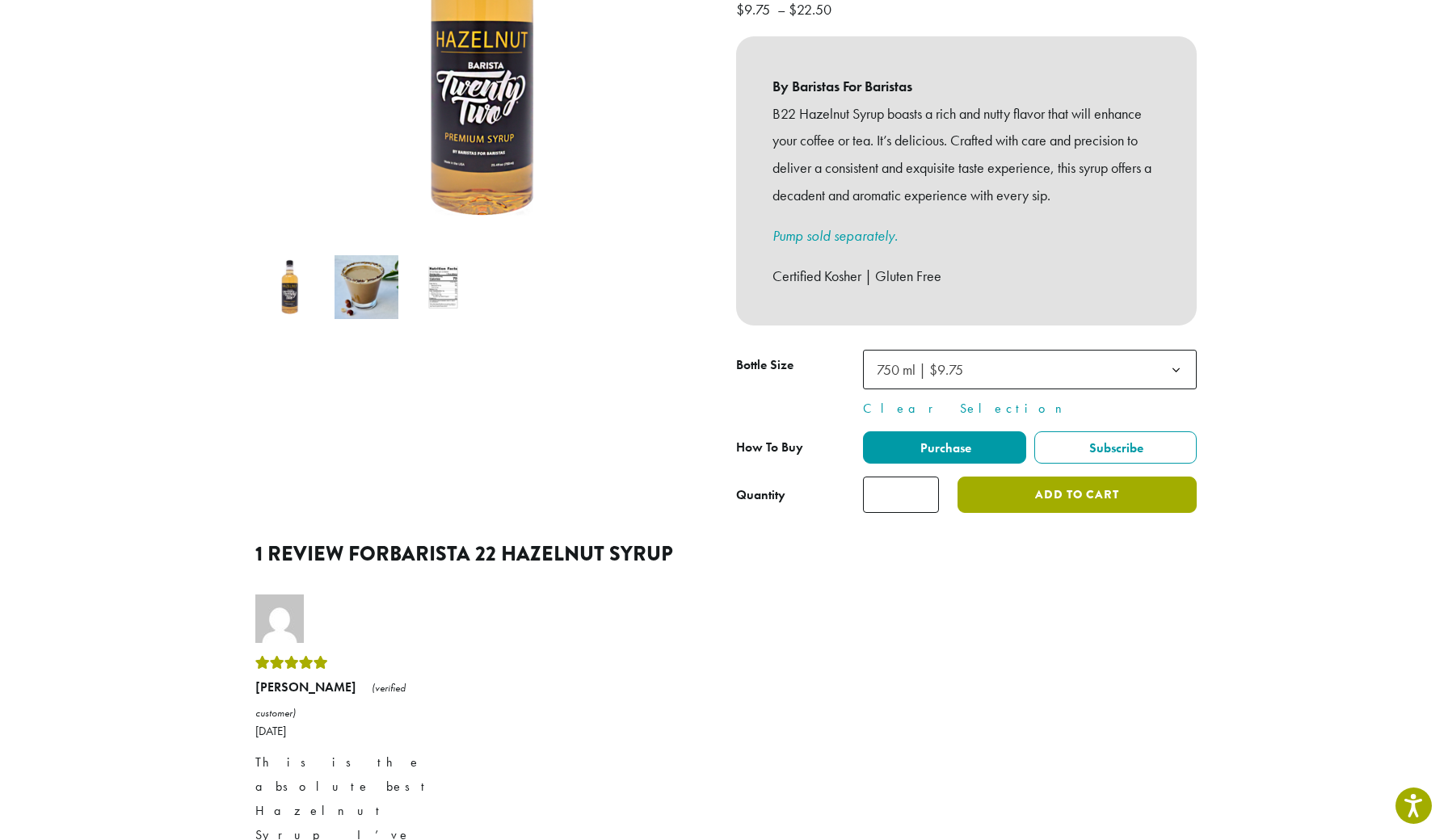
click at [1035, 477] on button "Add to cart" at bounding box center [1077, 495] width 239 height 36
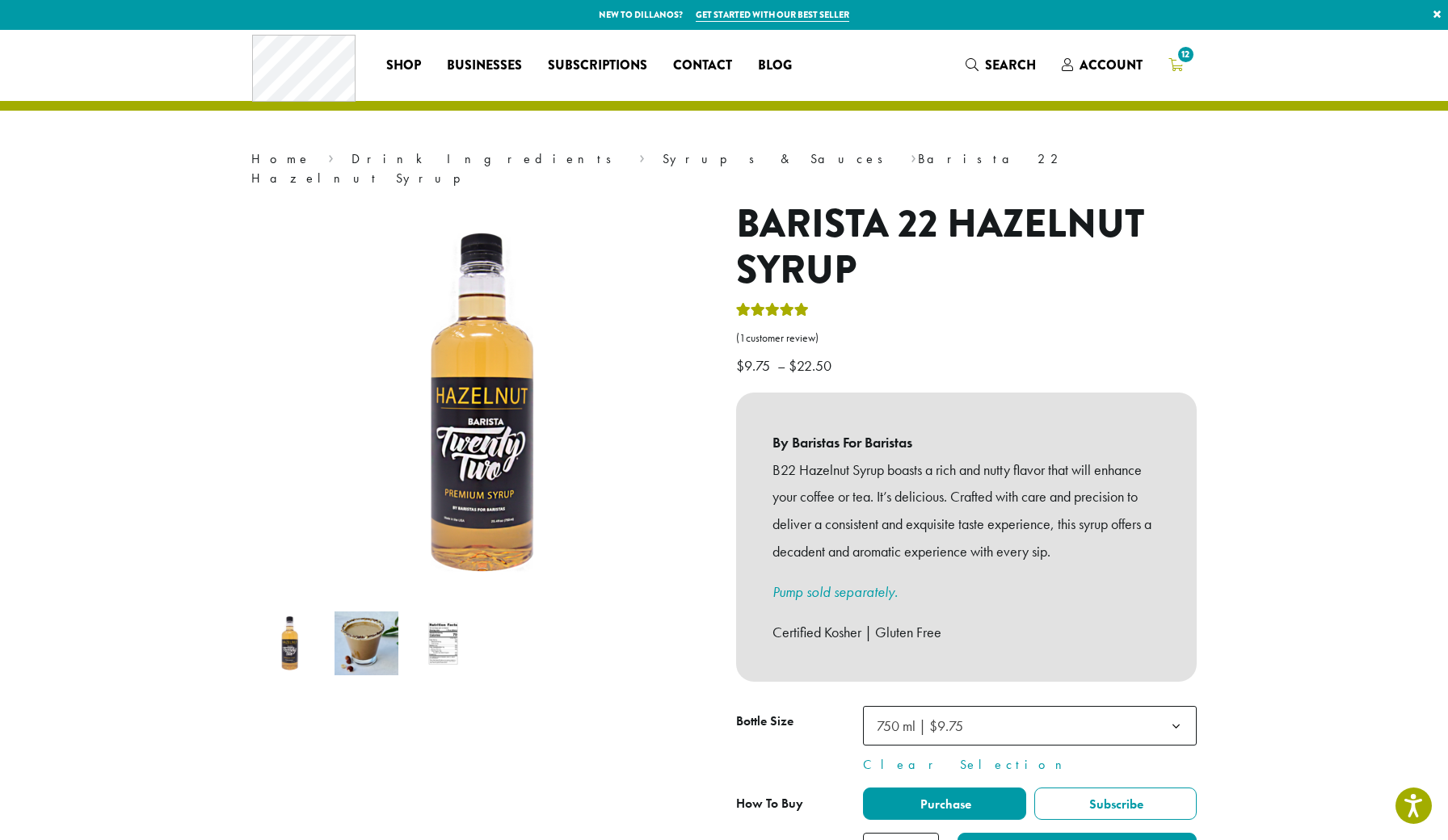
click at [1173, 61] on icon "12" at bounding box center [1175, 64] width 15 height 13
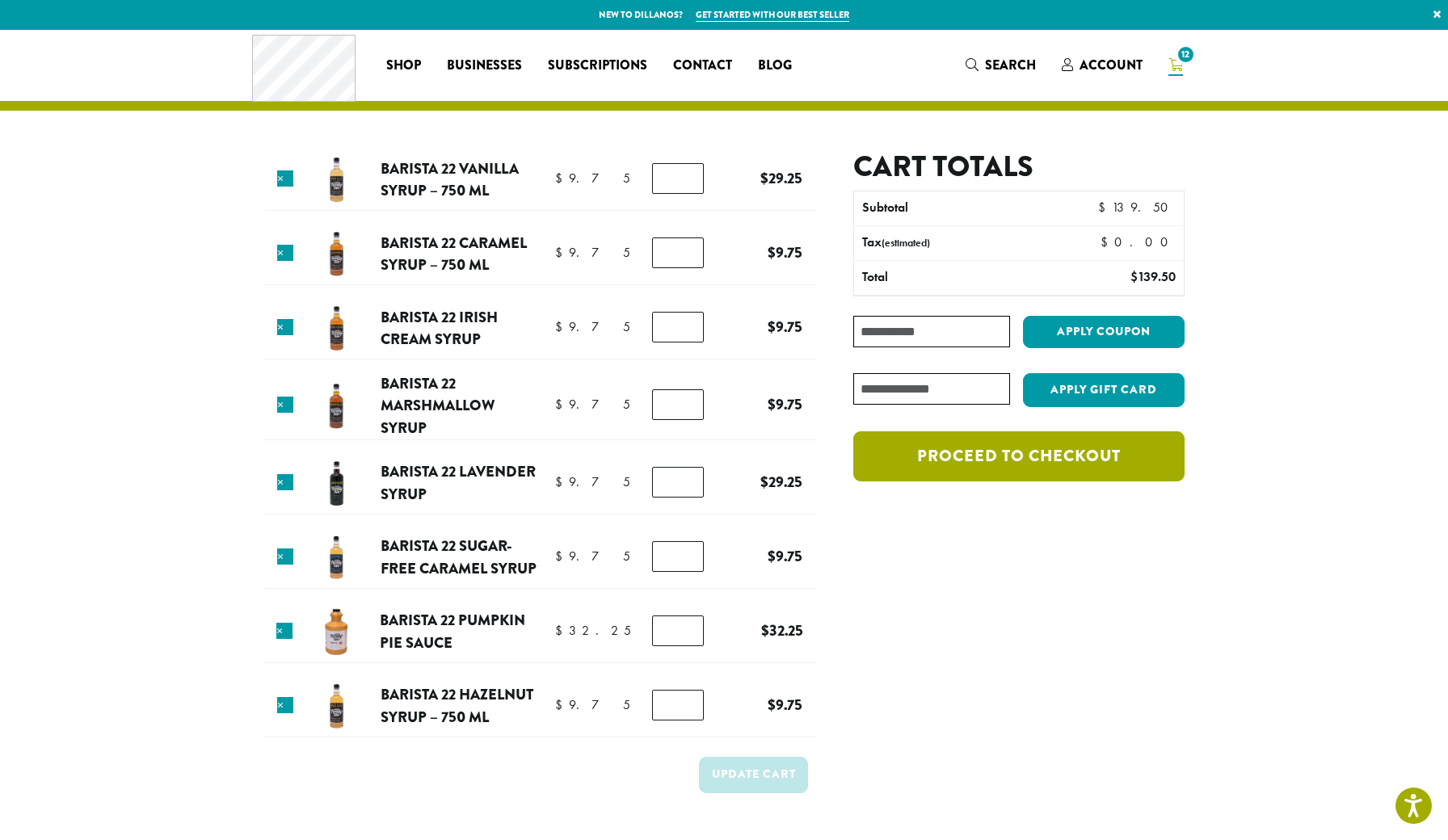
click at [999, 447] on link "Proceed to checkout" at bounding box center [1018, 456] width 332 height 50
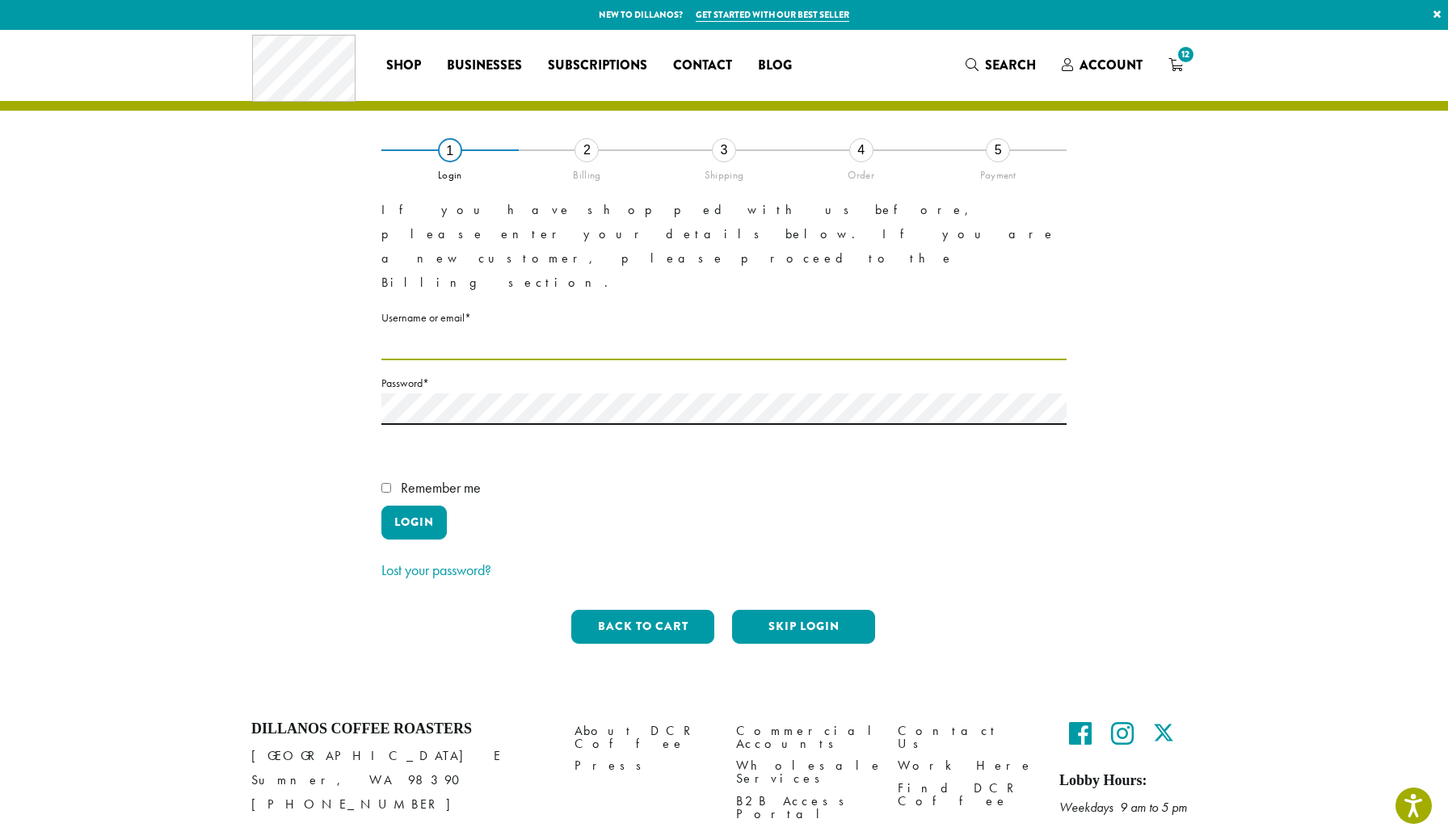
type input "**********"
click at [430, 506] on button "Login" at bounding box center [414, 522] width 66 height 34
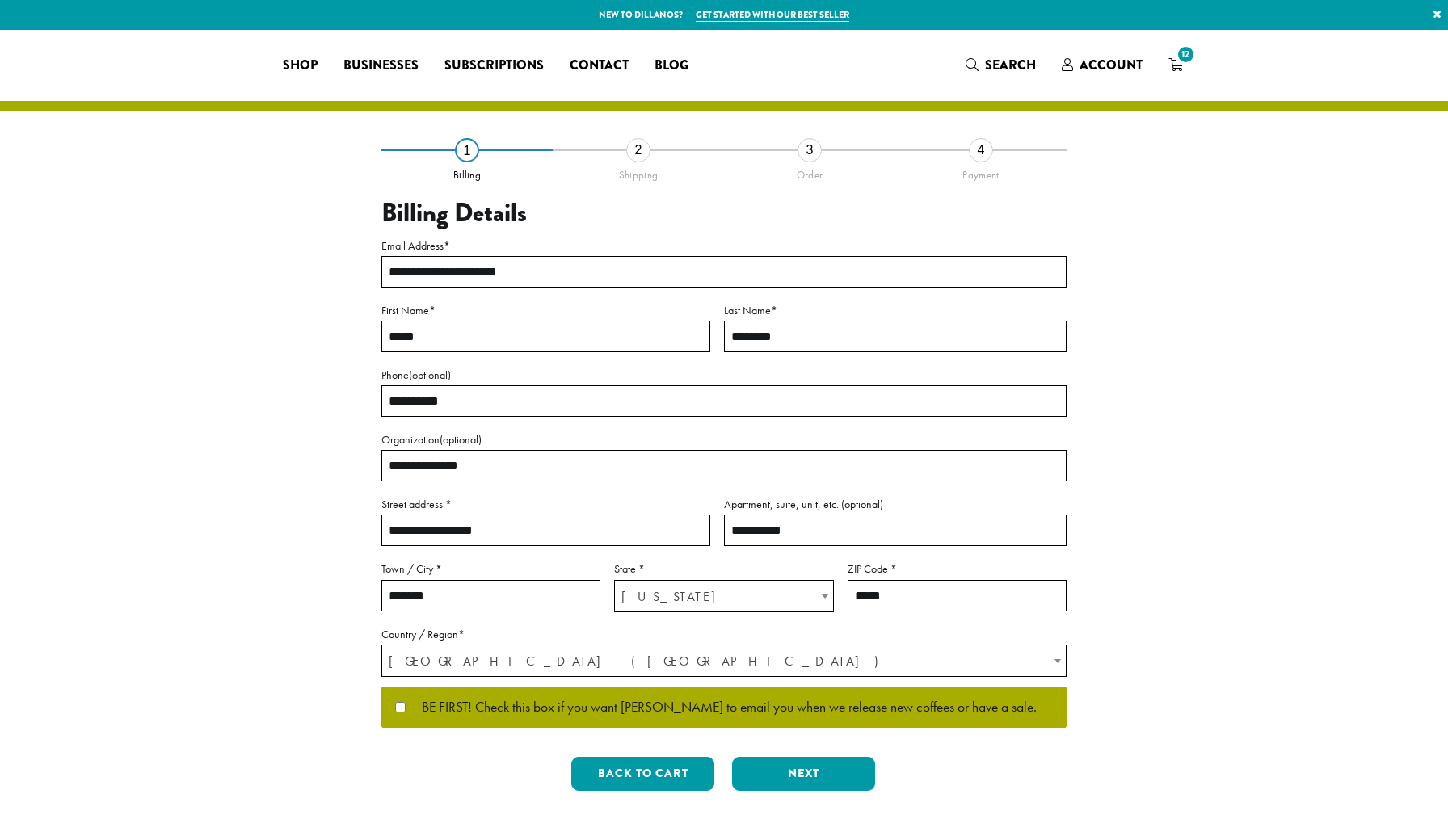
select select "**"
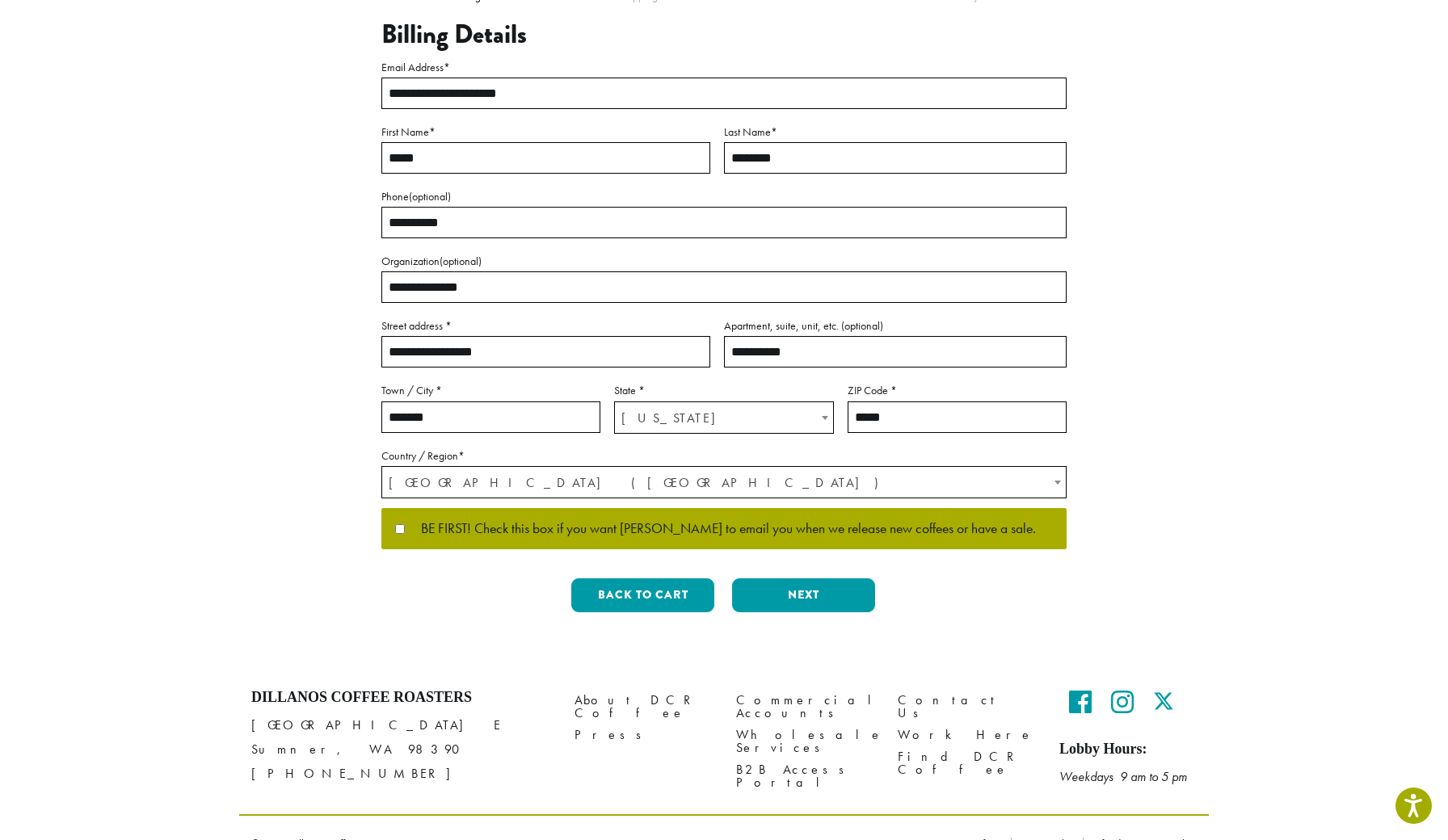
scroll to position [177, 0]
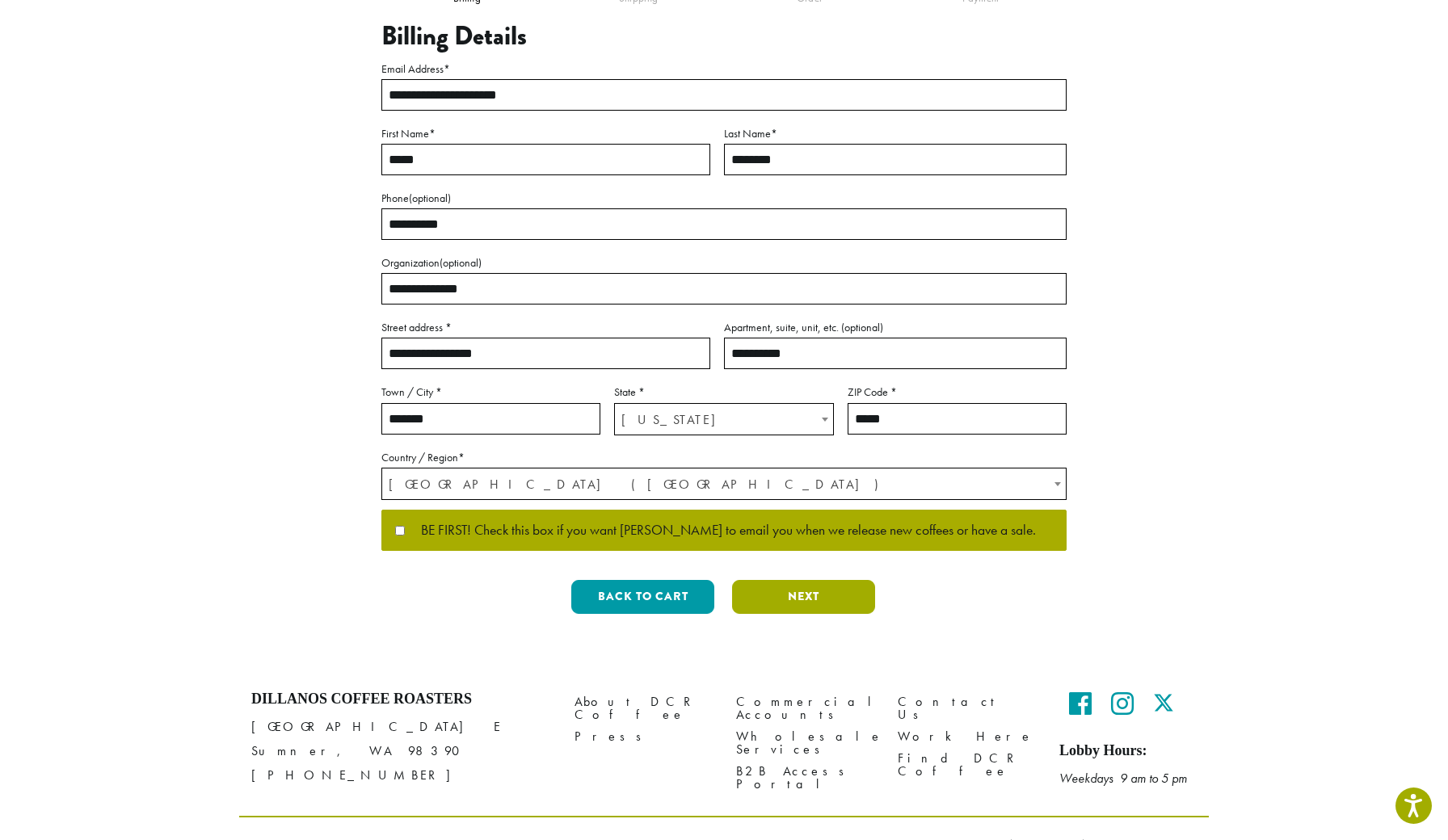
click at [814, 591] on button "Next" at bounding box center [803, 597] width 143 height 34
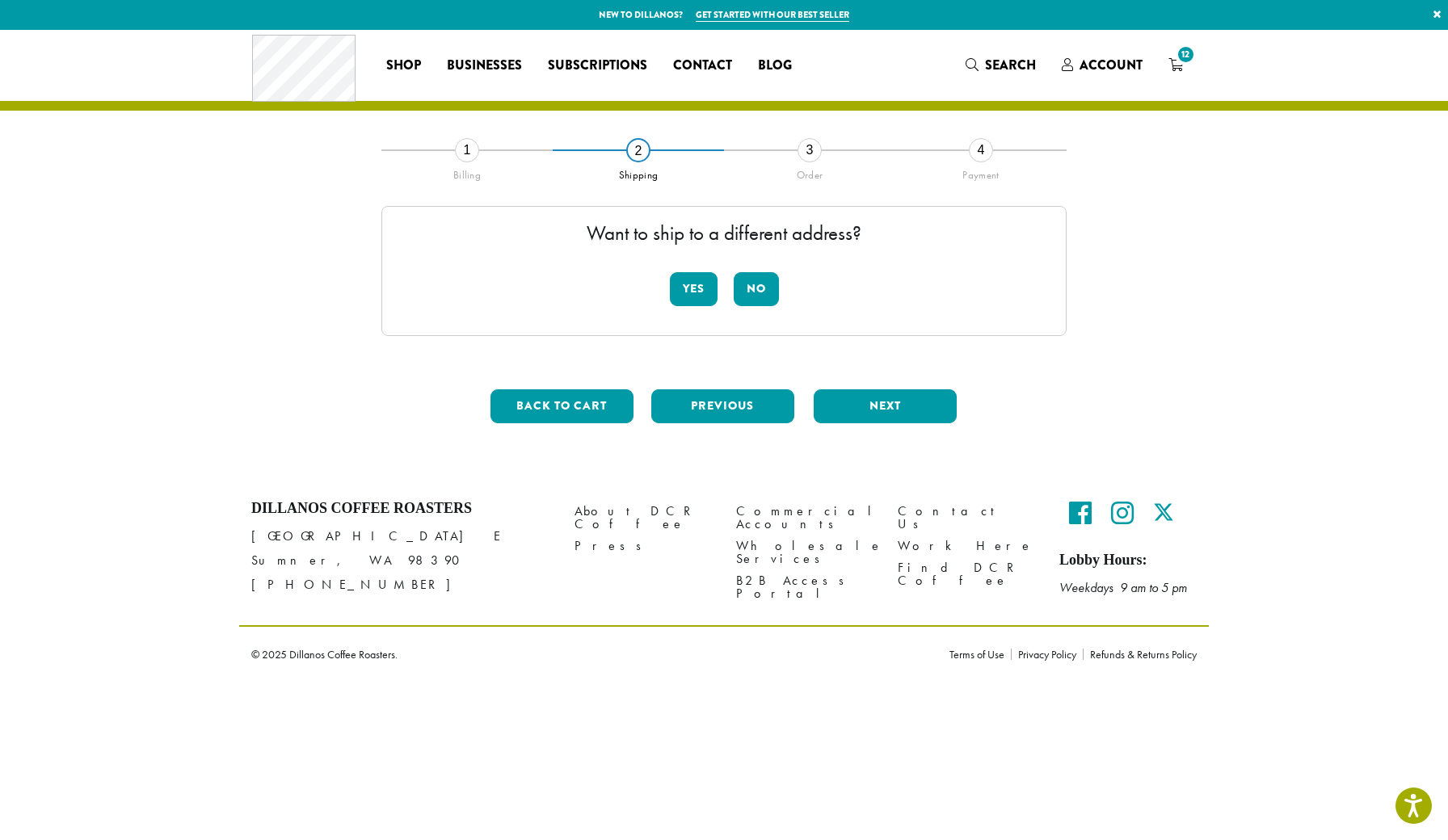
click at [740, 309] on div "Yes No" at bounding box center [725, 295] width 109 height 47
click at [746, 301] on button "No" at bounding box center [756, 288] width 45 height 34
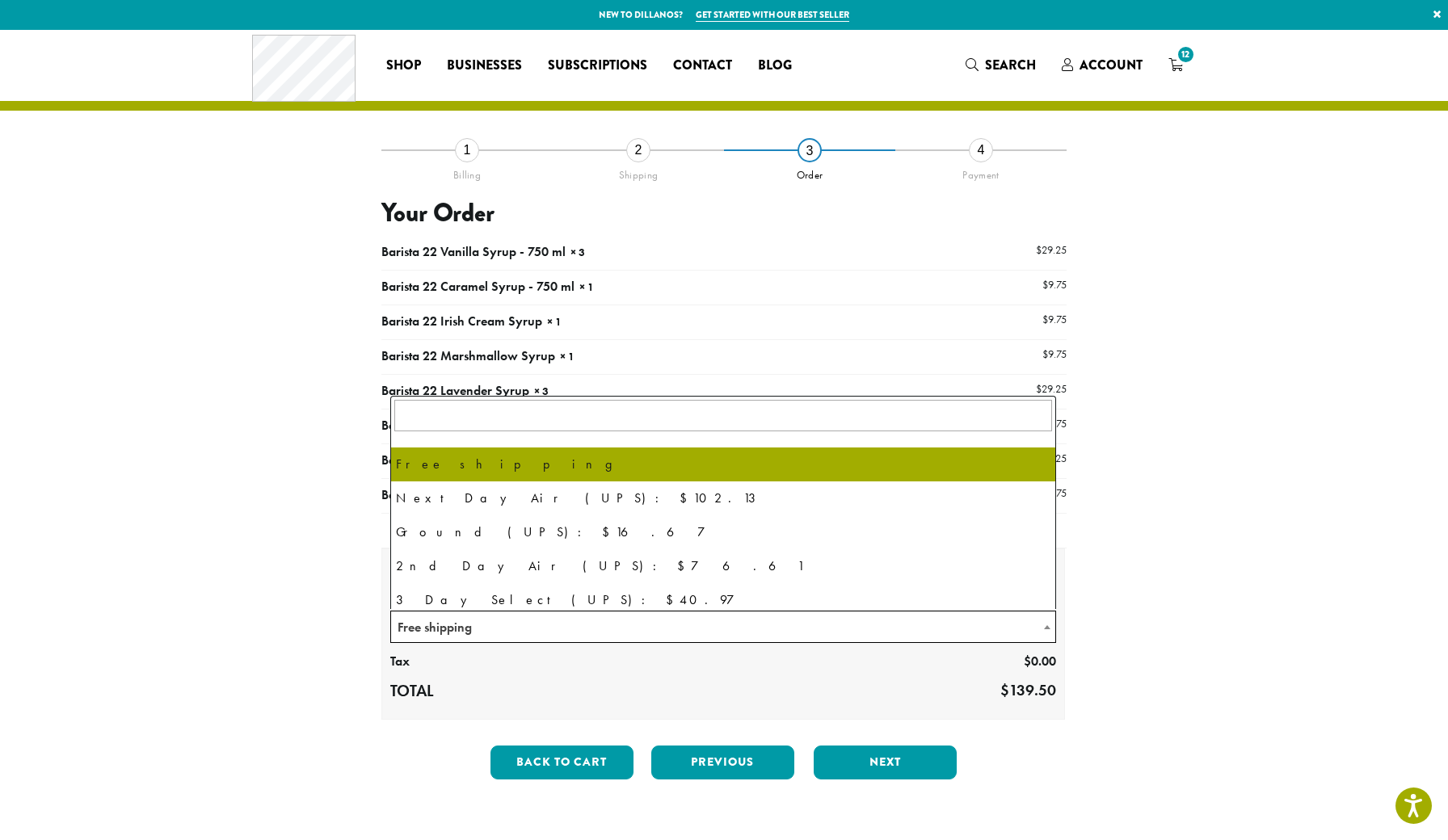
click at [433, 617] on span "Free shipping" at bounding box center [723, 627] width 664 height 31
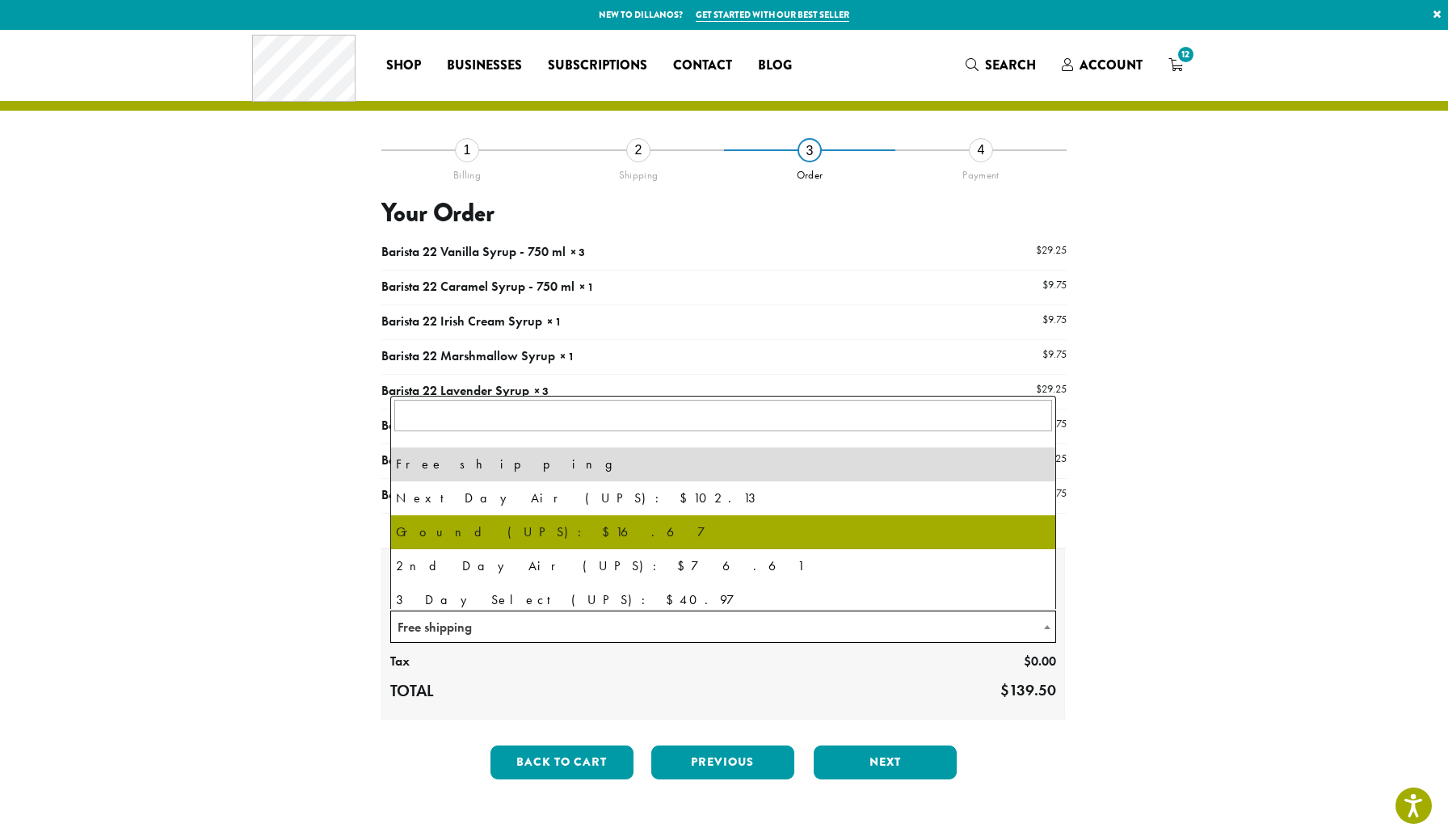
select select "********"
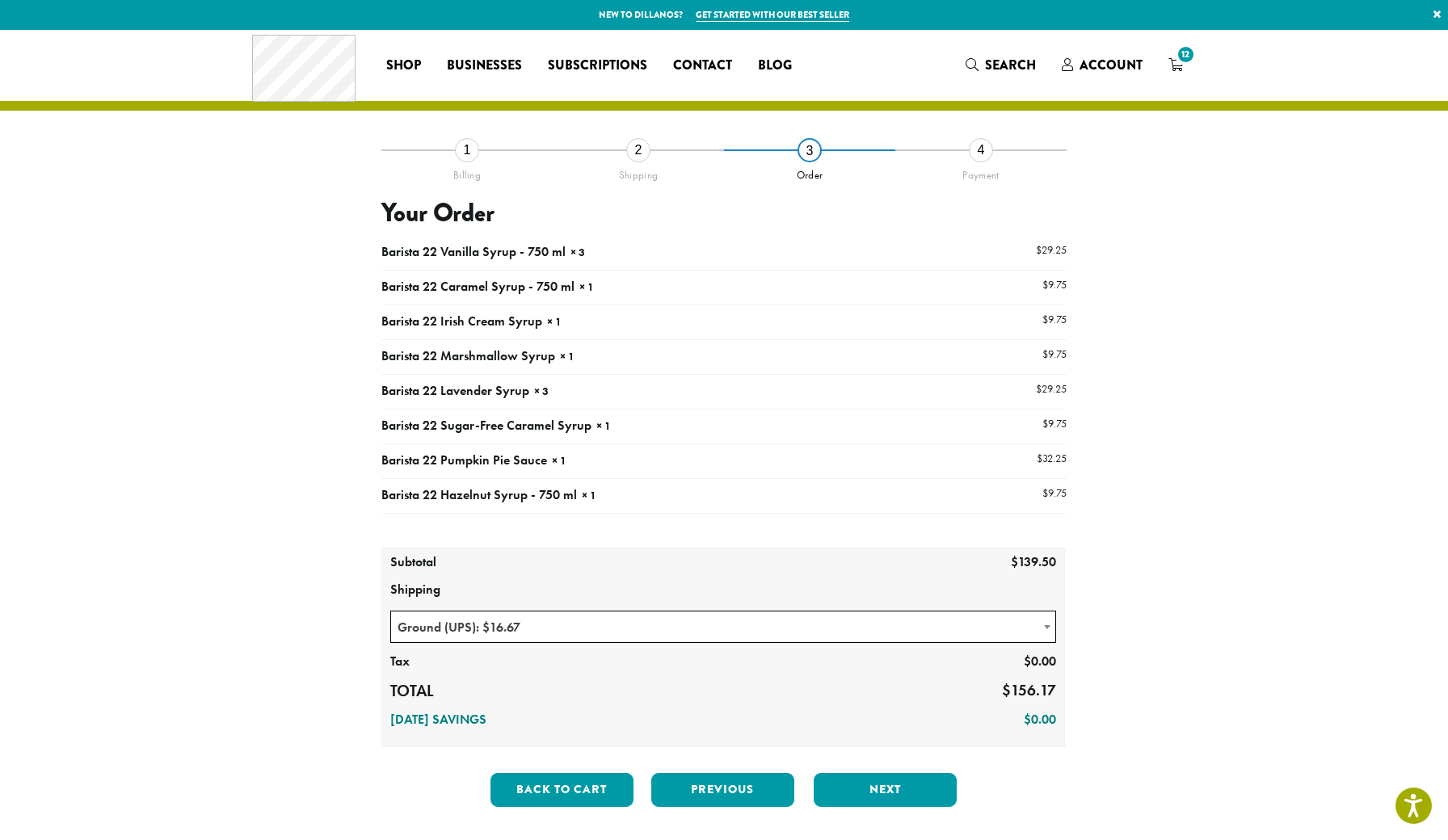
click at [482, 631] on span "Ground (UPS): $16.67" at bounding box center [723, 627] width 664 height 31
click at [225, 678] on section "**********" at bounding box center [724, 444] width 1448 height 829
click at [921, 788] on button "Next" at bounding box center [885, 790] width 143 height 34
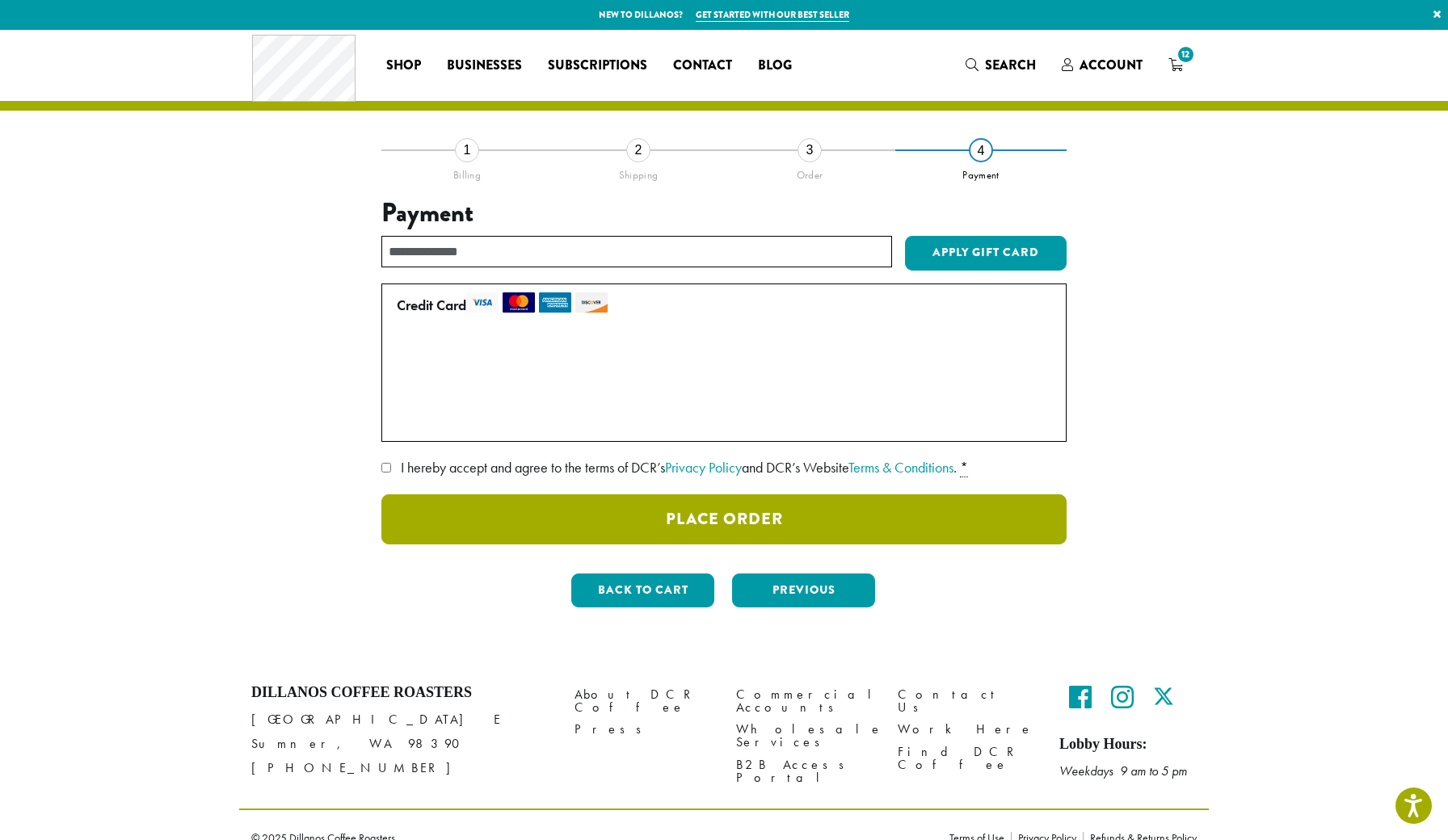
click at [766, 529] on button "Place Order" at bounding box center [723, 520] width 685 height 50
